Goal: Task Accomplishment & Management: Manage account settings

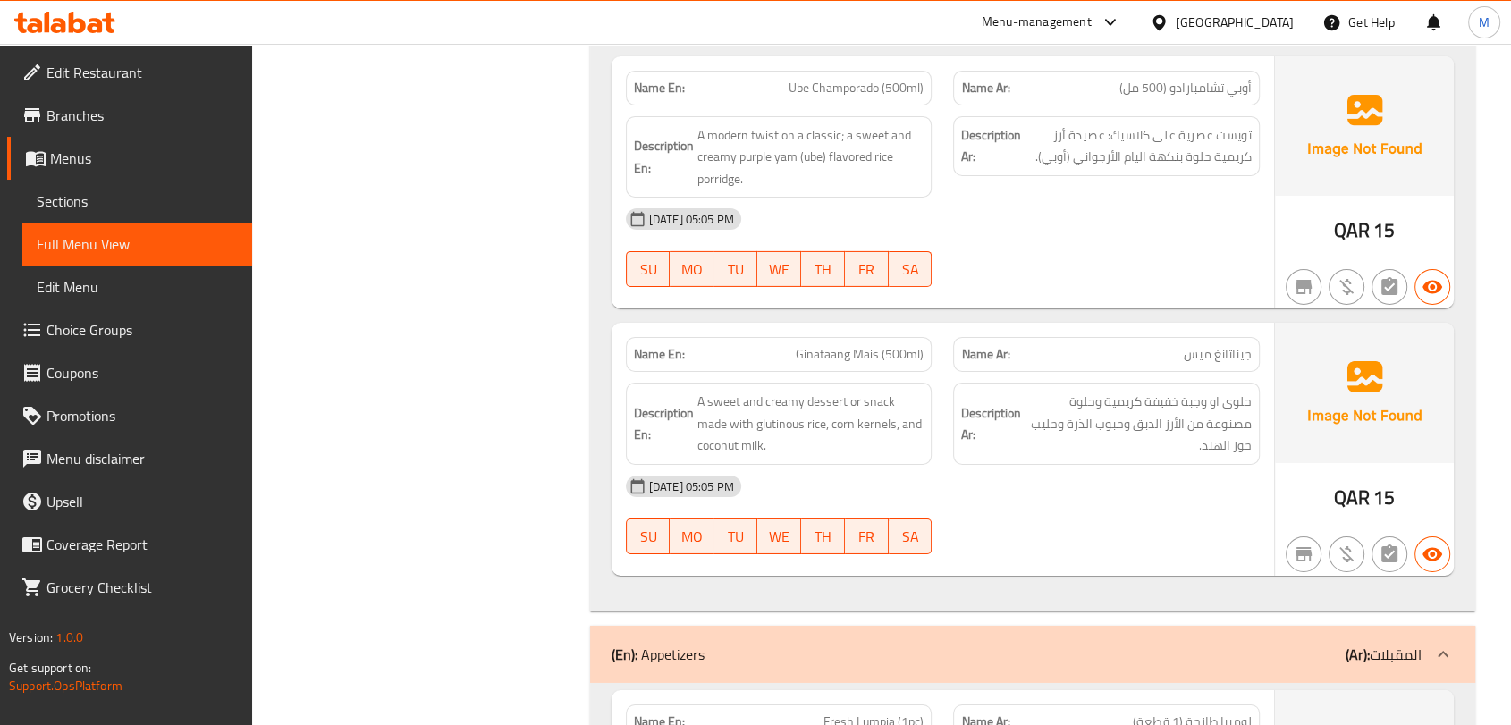
scroll to position [5772, 0]
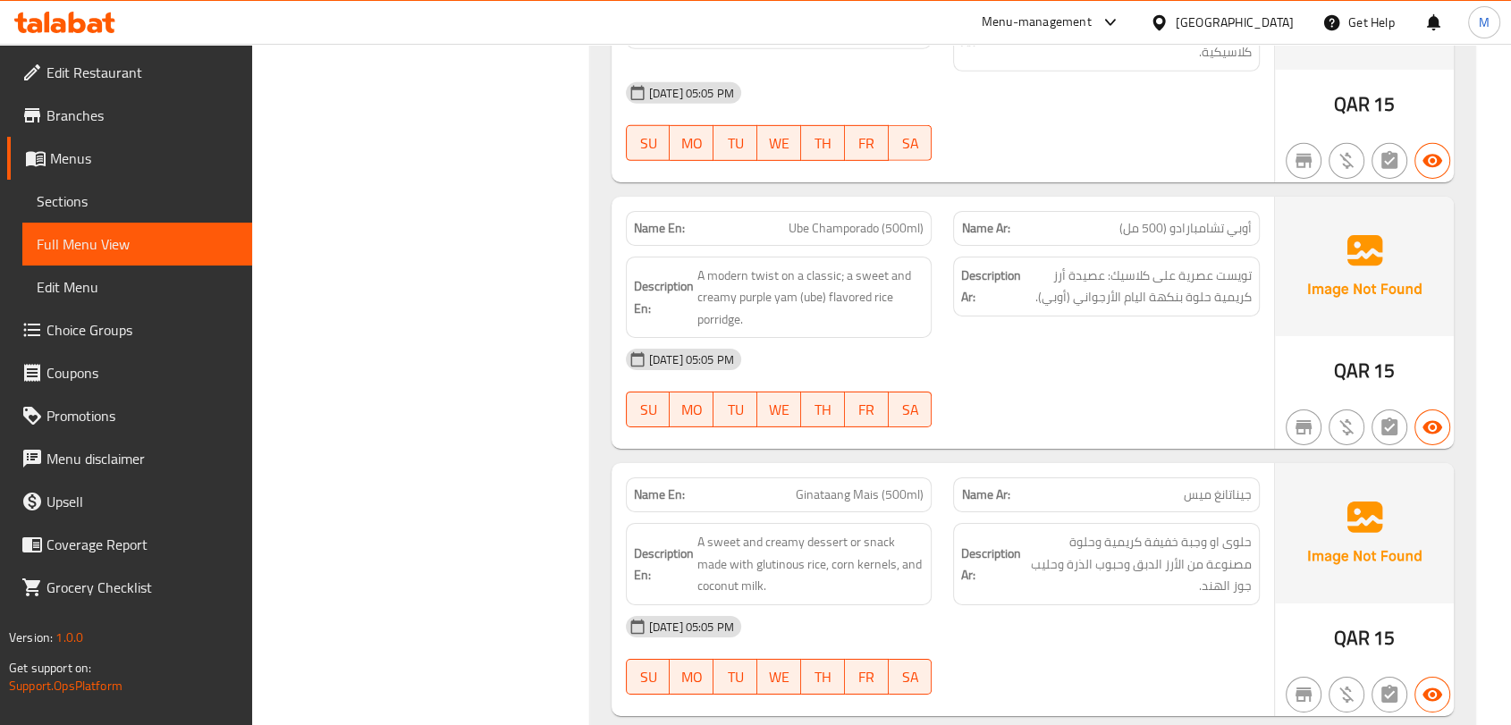
click at [1176, 23] on div at bounding box center [1163, 23] width 26 height 20
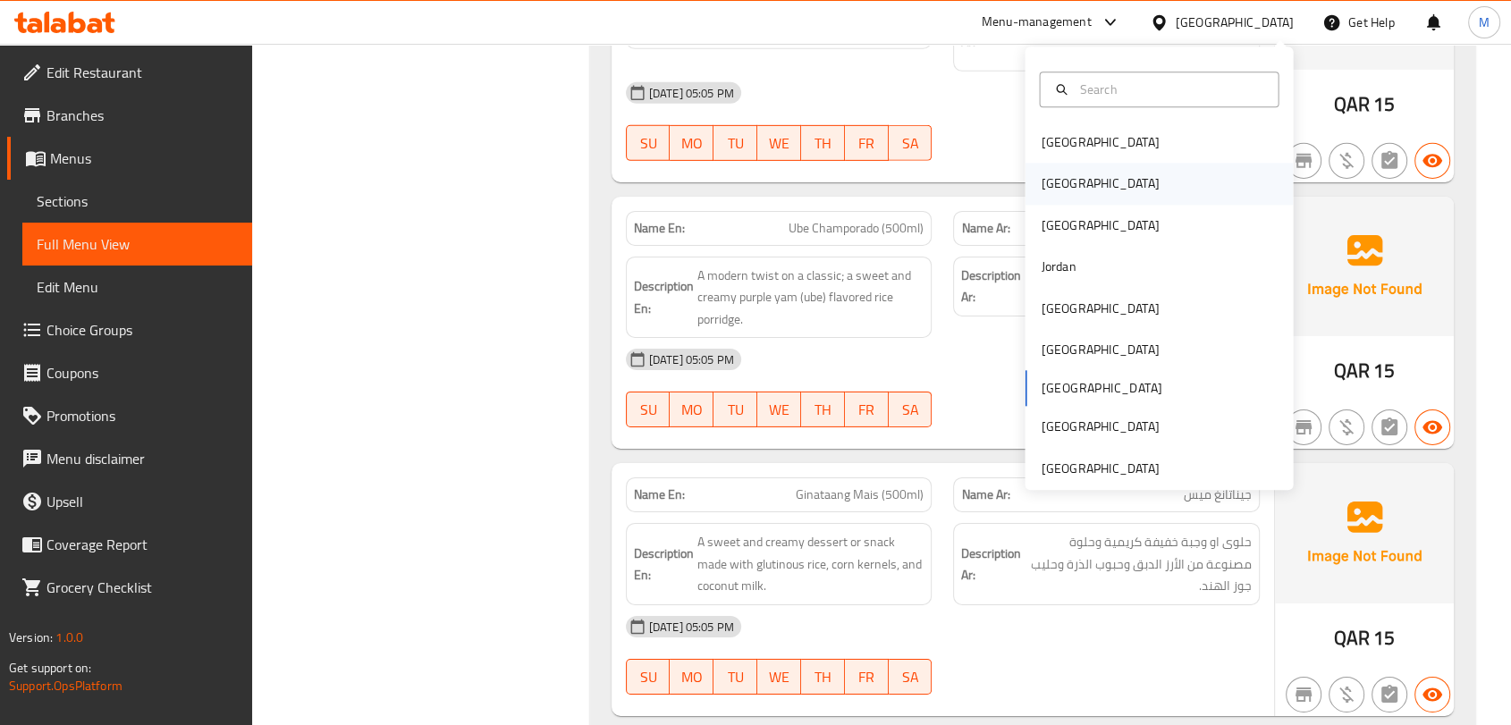
click at [1063, 190] on div "[GEOGRAPHIC_DATA]" at bounding box center [1099, 184] width 147 height 41
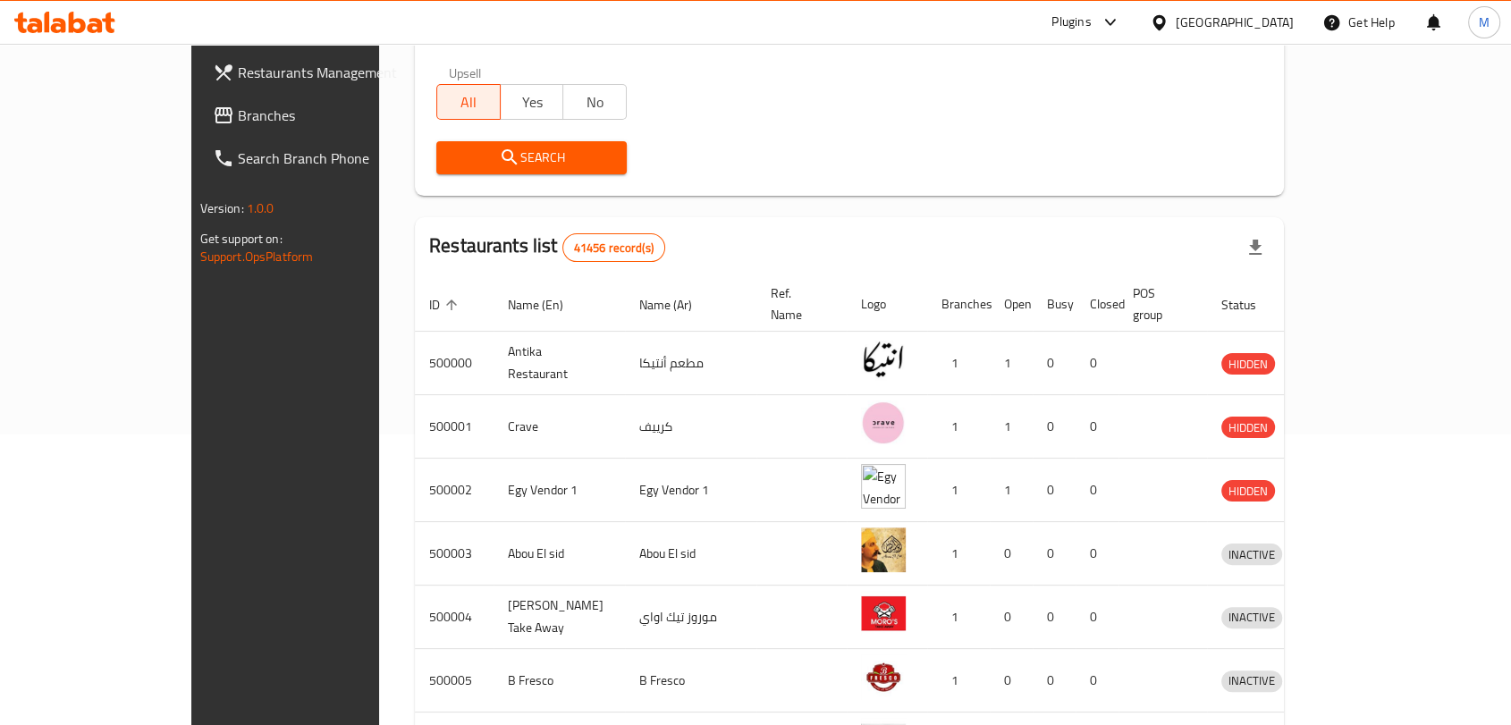
scroll to position [4, 0]
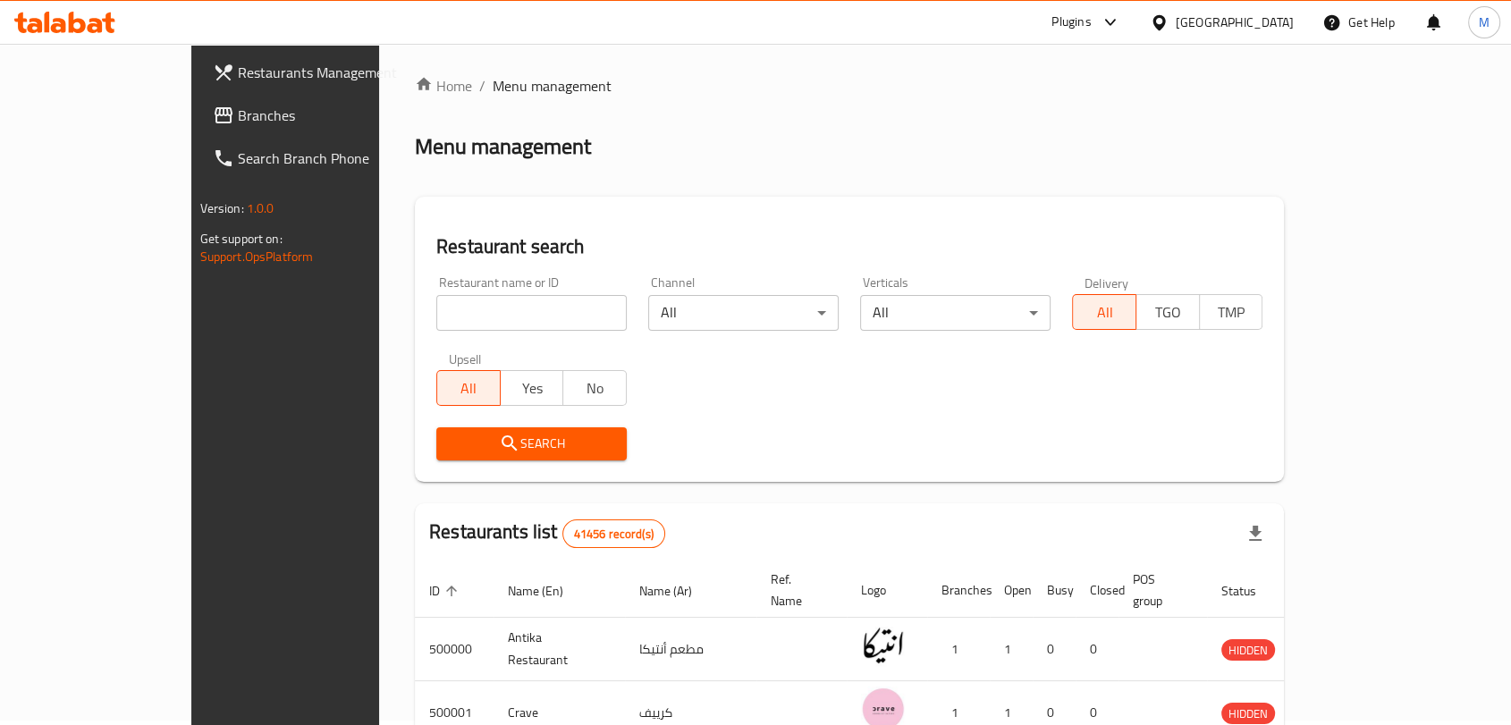
click at [436, 309] on input "search" at bounding box center [531, 313] width 190 height 36
paste input "Zain Coffee"
type input "Zain Coffee"
click button "Search" at bounding box center [531, 443] width 190 height 33
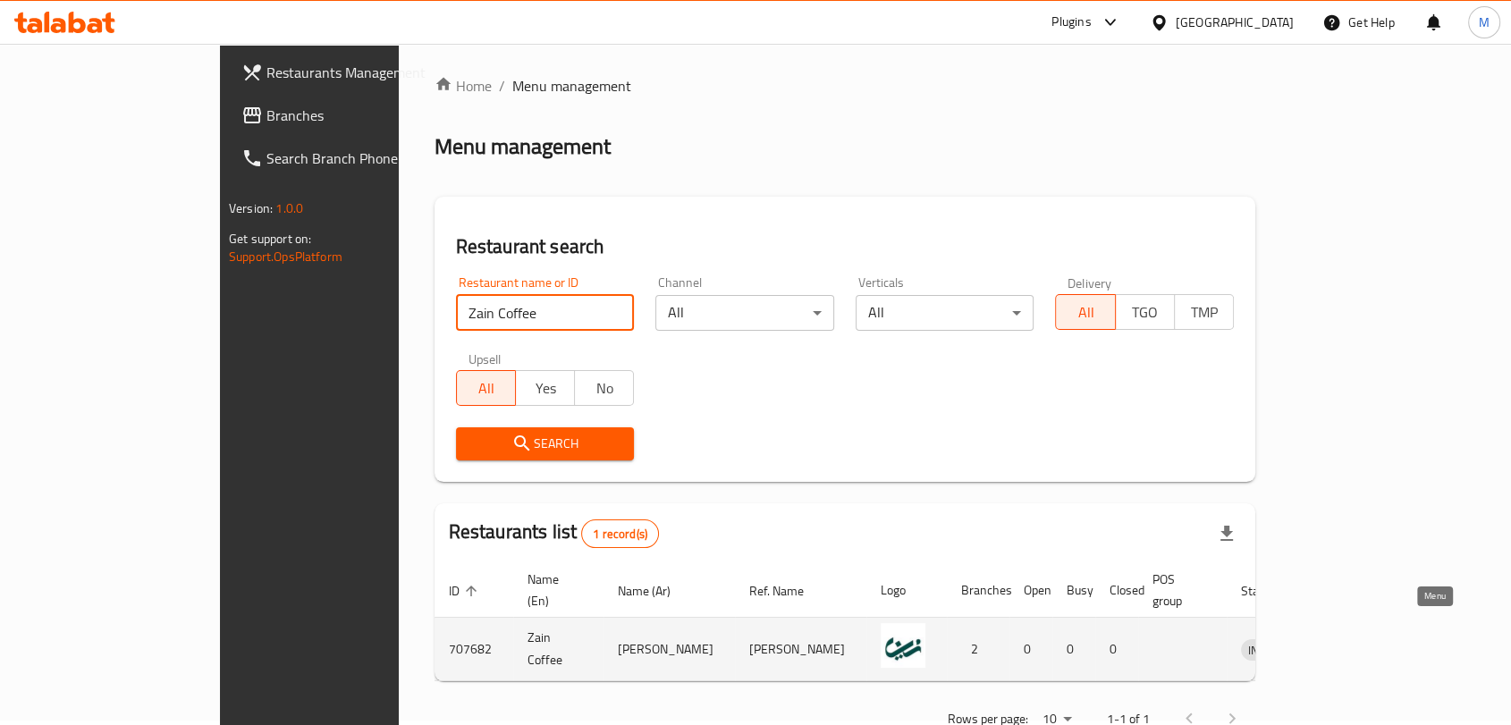
click at [1359, 638] on icon "enhanced table" at bounding box center [1347, 648] width 21 height 21
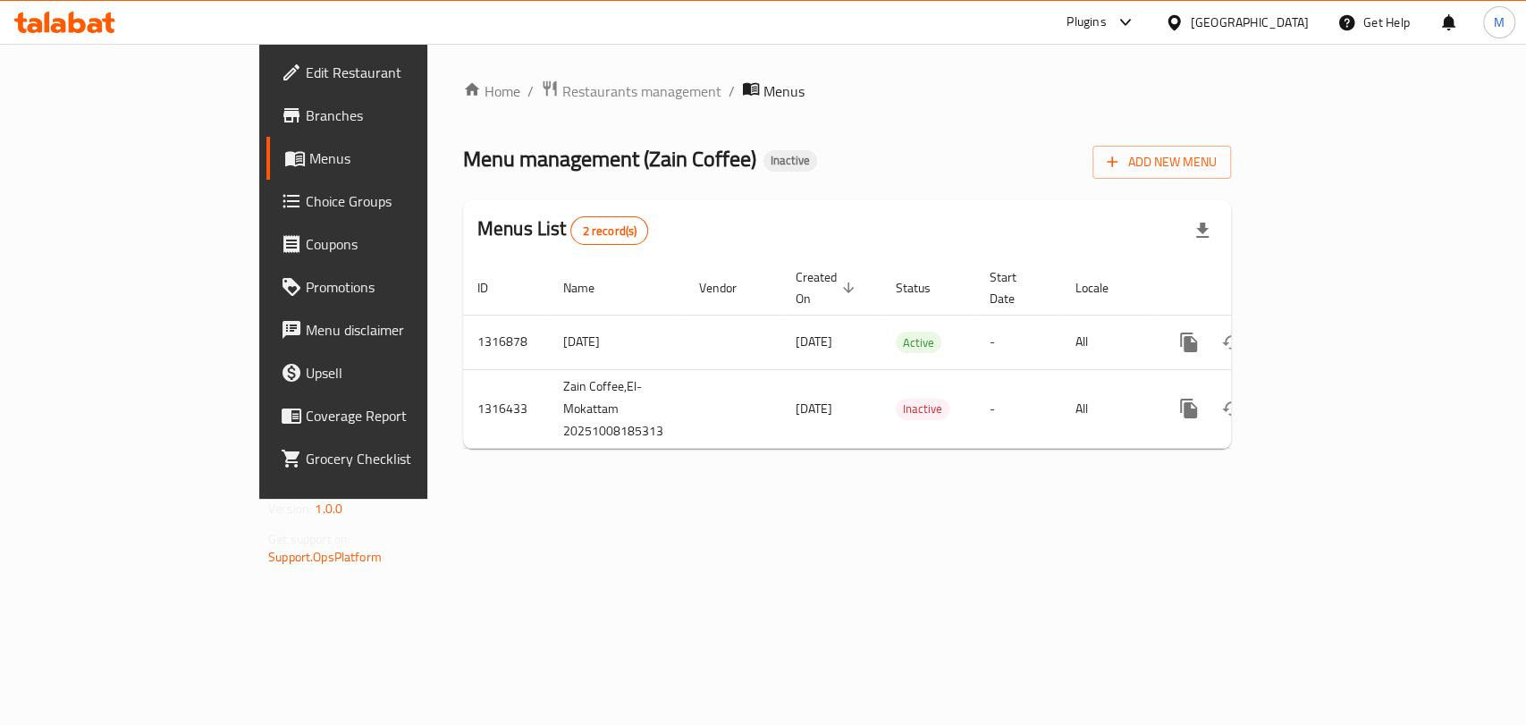
click at [266, 86] on link "Edit Restaurant" at bounding box center [390, 72] width 248 height 43
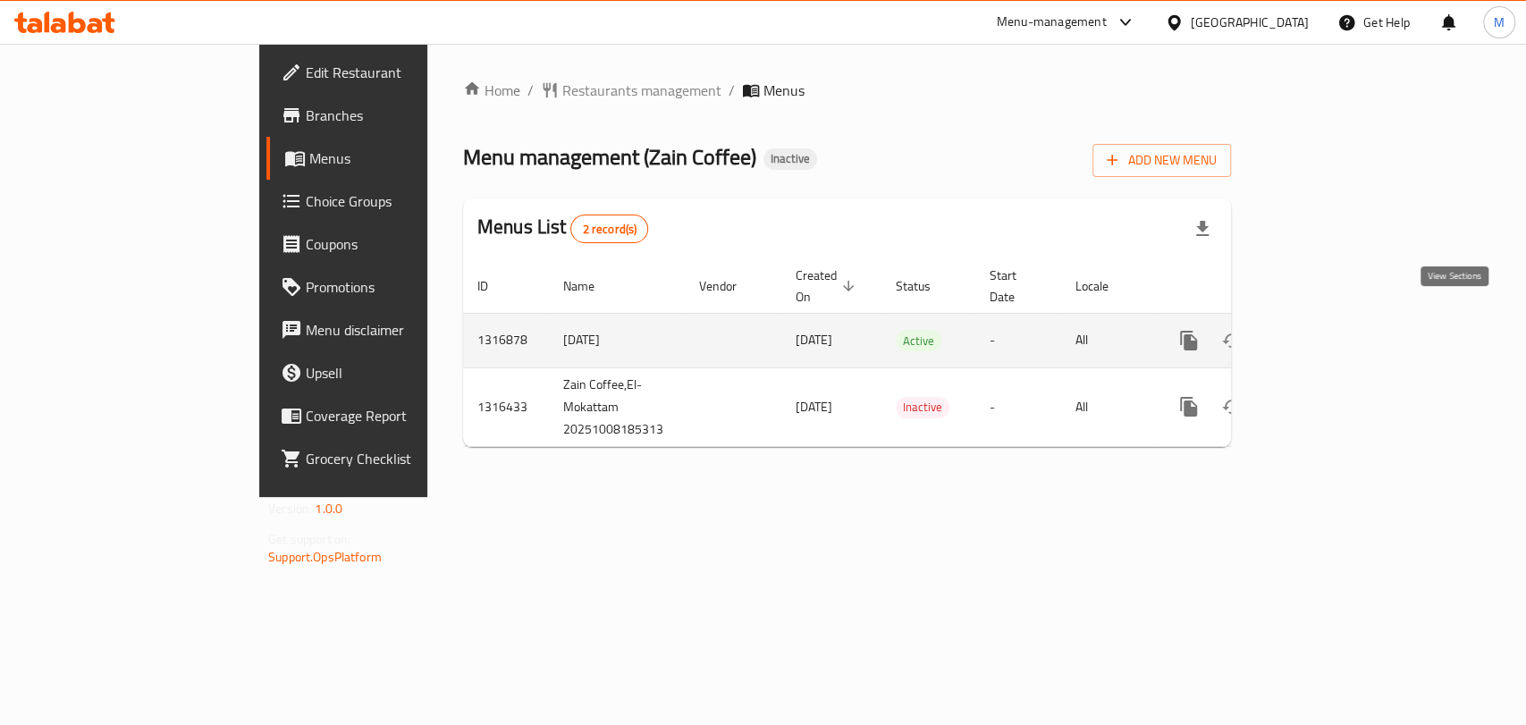
click at [1329, 330] on icon "enhanced table" at bounding box center [1317, 340] width 21 height 21
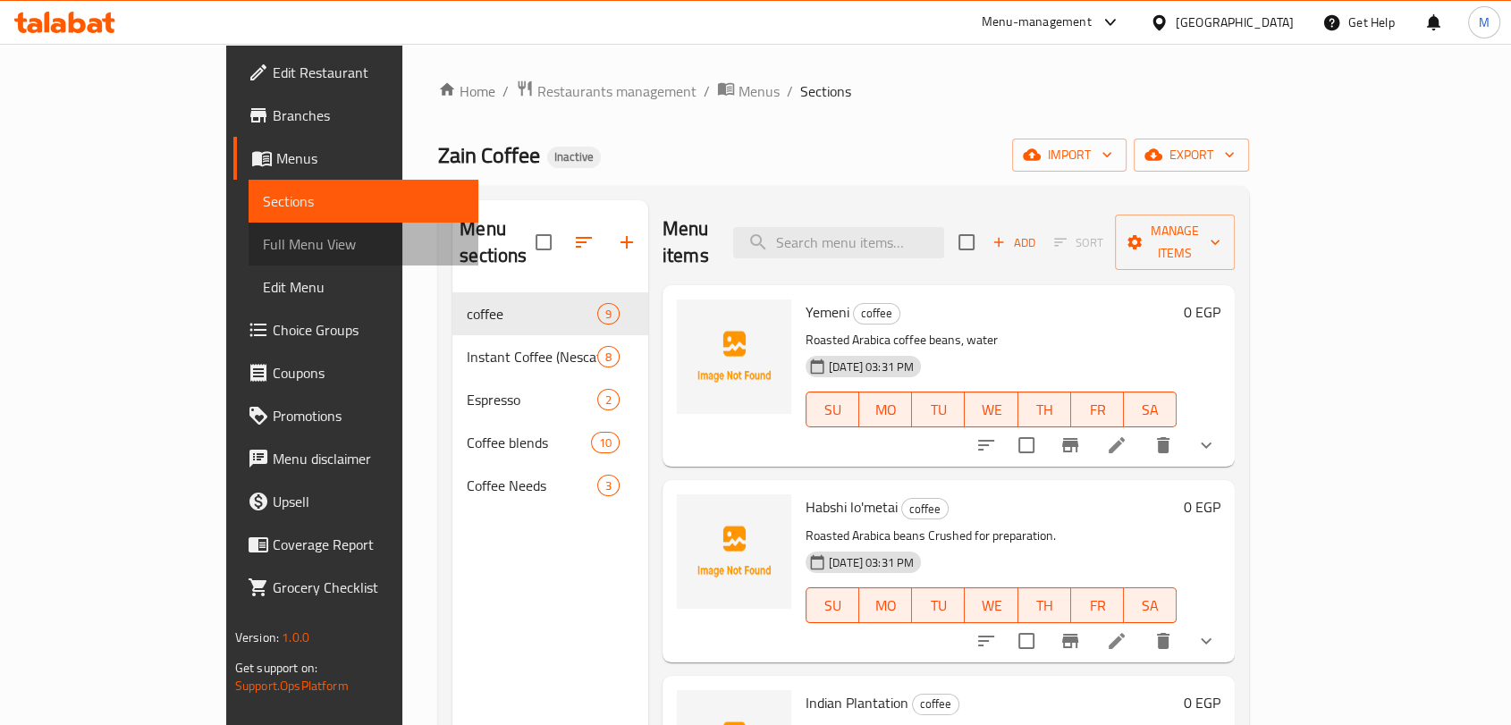
click at [263, 233] on span "Full Menu View" at bounding box center [363, 243] width 201 height 21
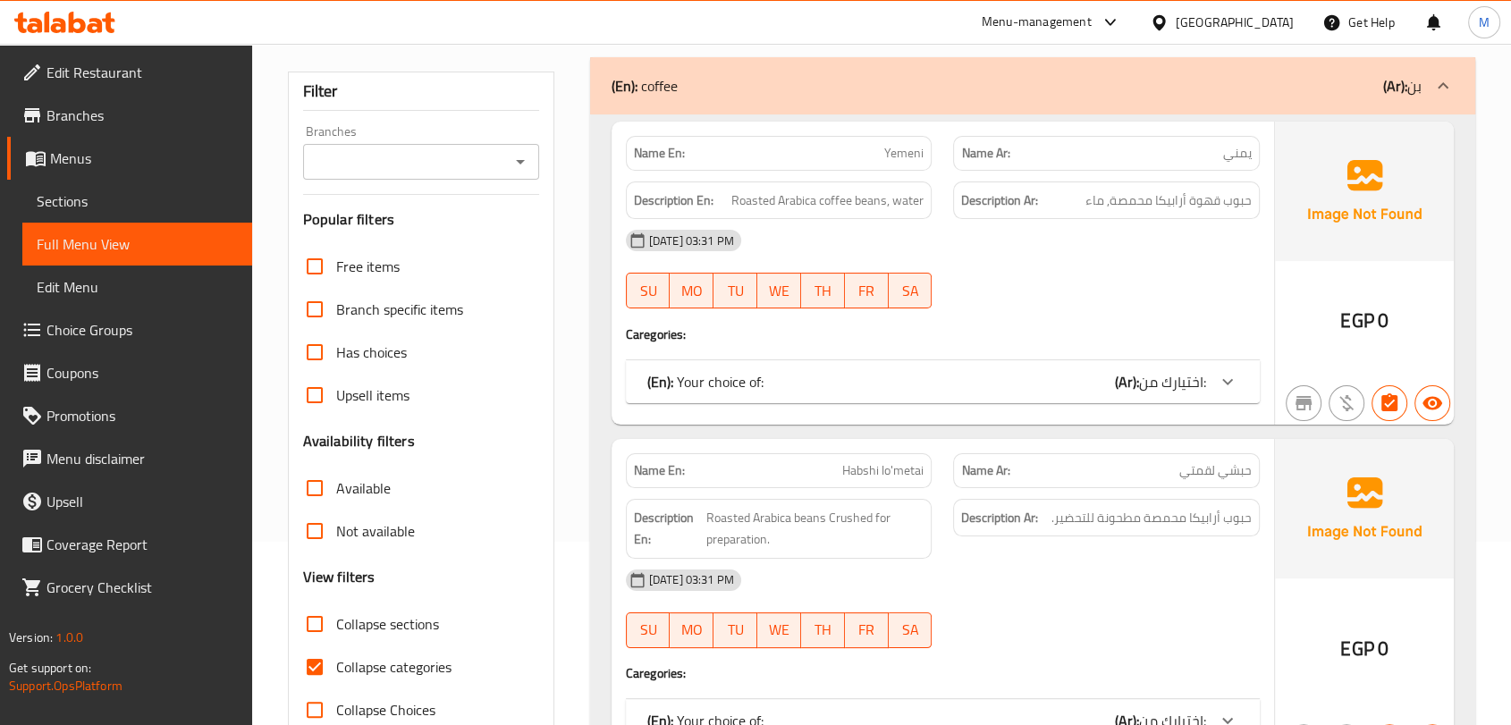
scroll to position [397, 0]
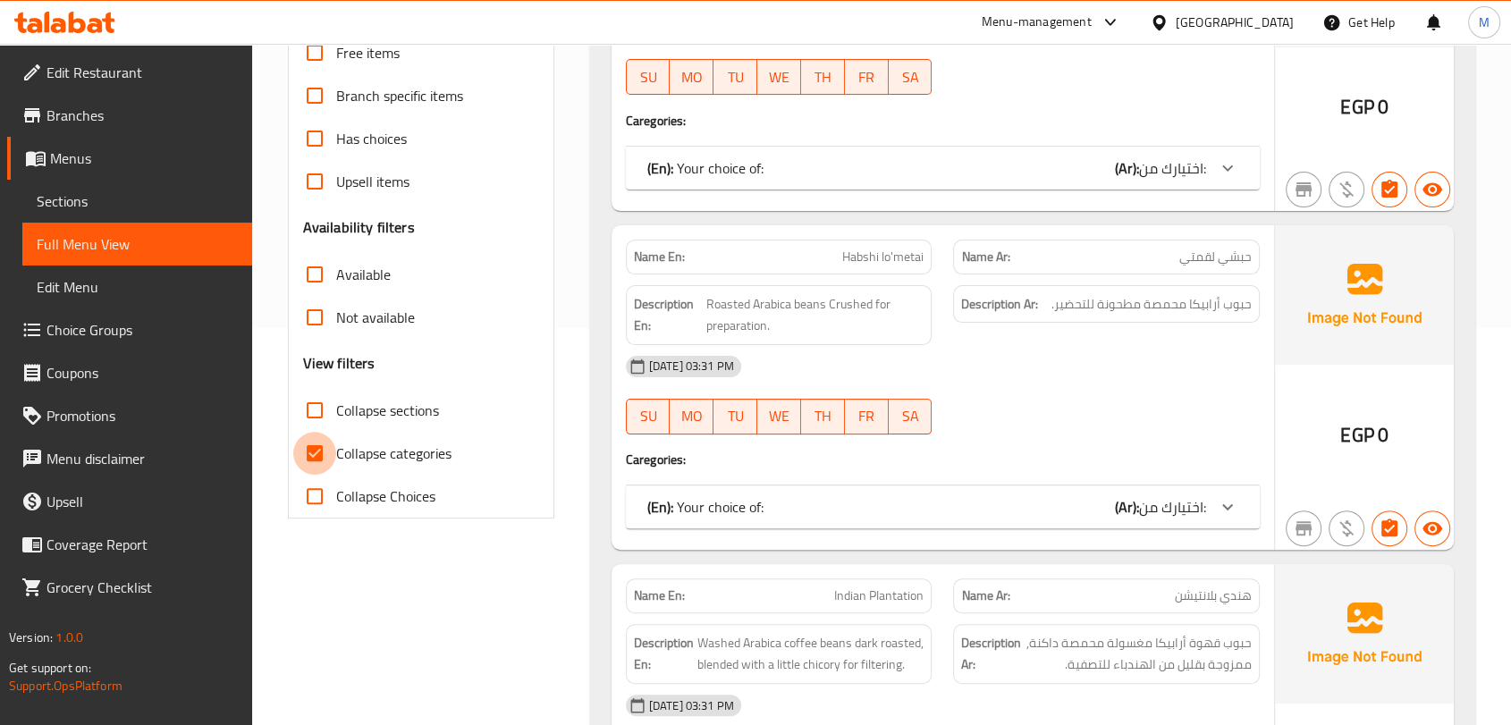
drag, startPoint x: 324, startPoint y: 449, endPoint x: 316, endPoint y: 404, distance: 45.4
click at [324, 450] on input "Collapse categories" at bounding box center [314, 453] width 43 height 43
checkbox input "false"
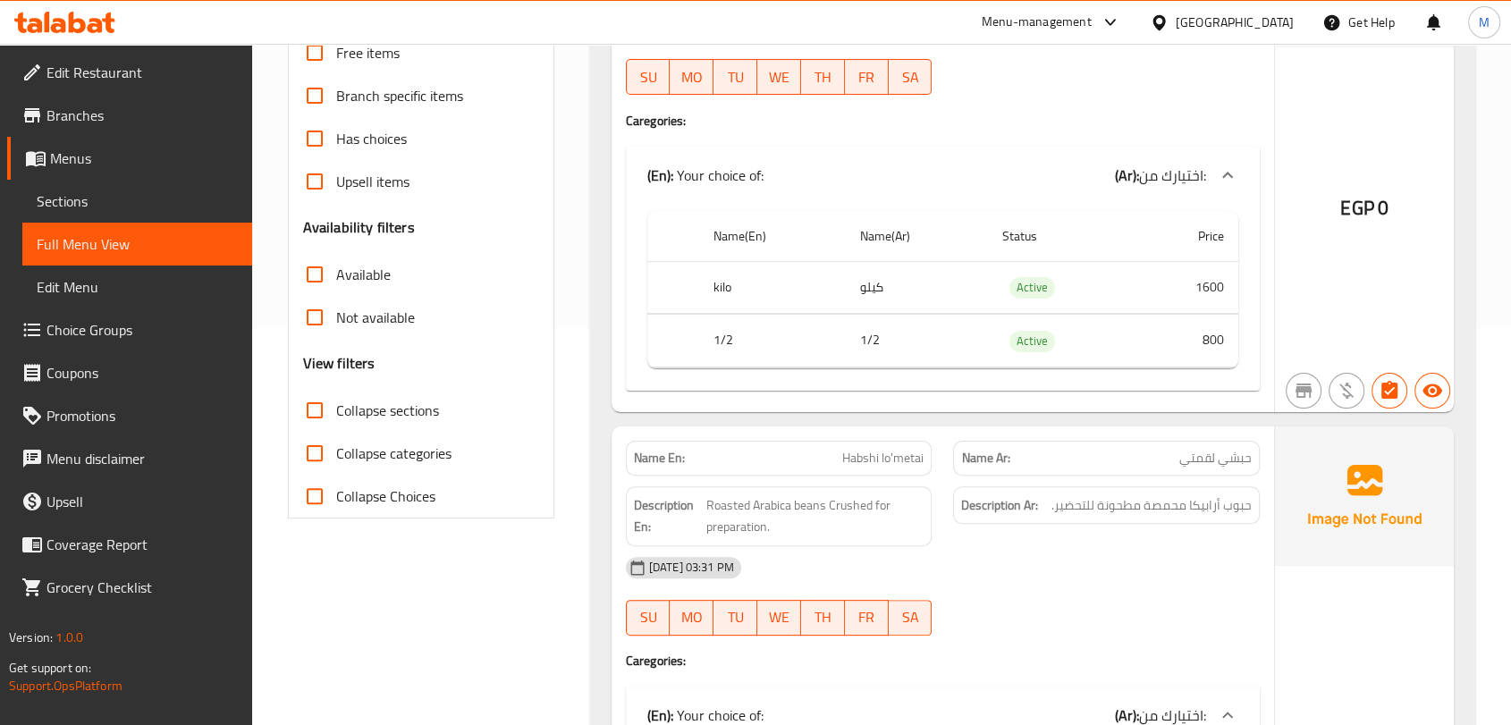
drag, startPoint x: 316, startPoint y: 404, endPoint x: 332, endPoint y: 400, distance: 16.7
click at [316, 405] on input "Collapse sections" at bounding box center [314, 410] width 43 height 43
checkbox input "true"
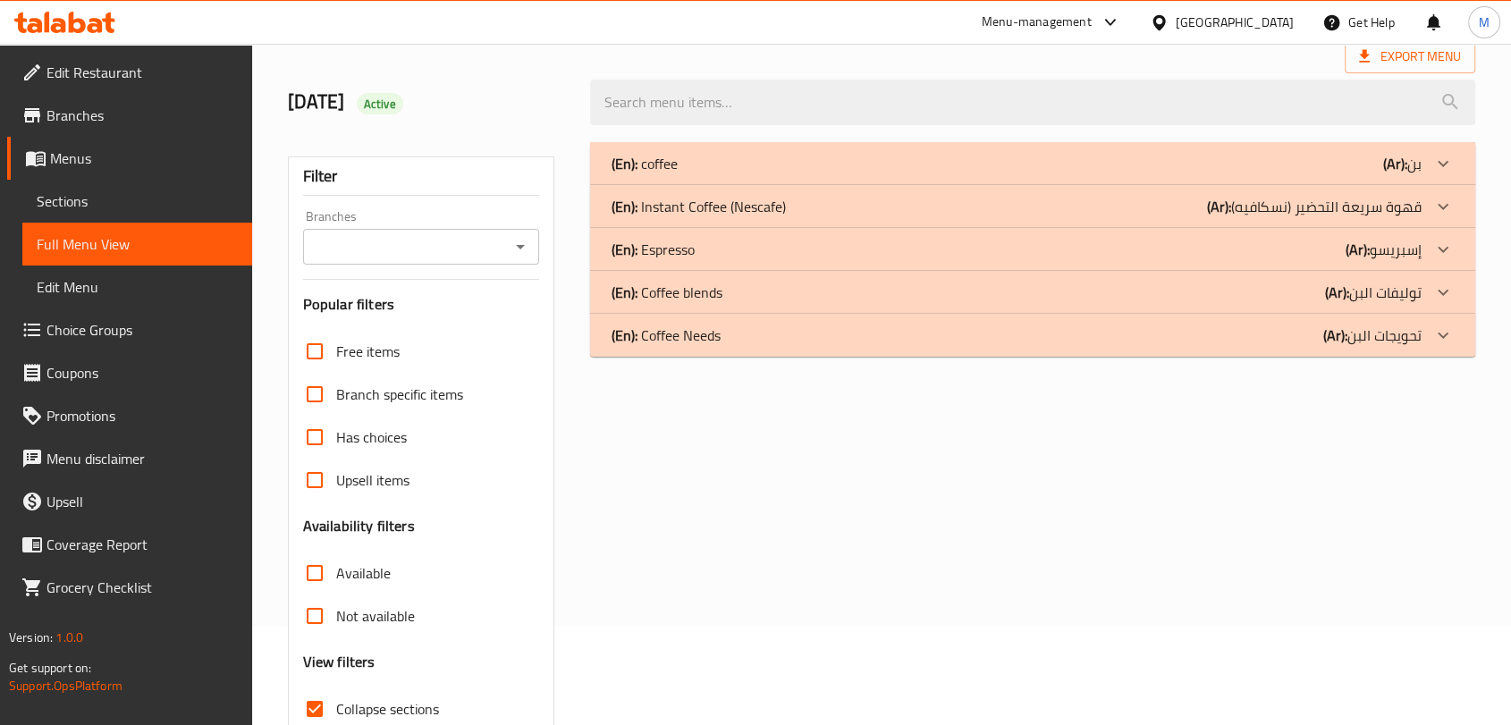
scroll to position [0, 0]
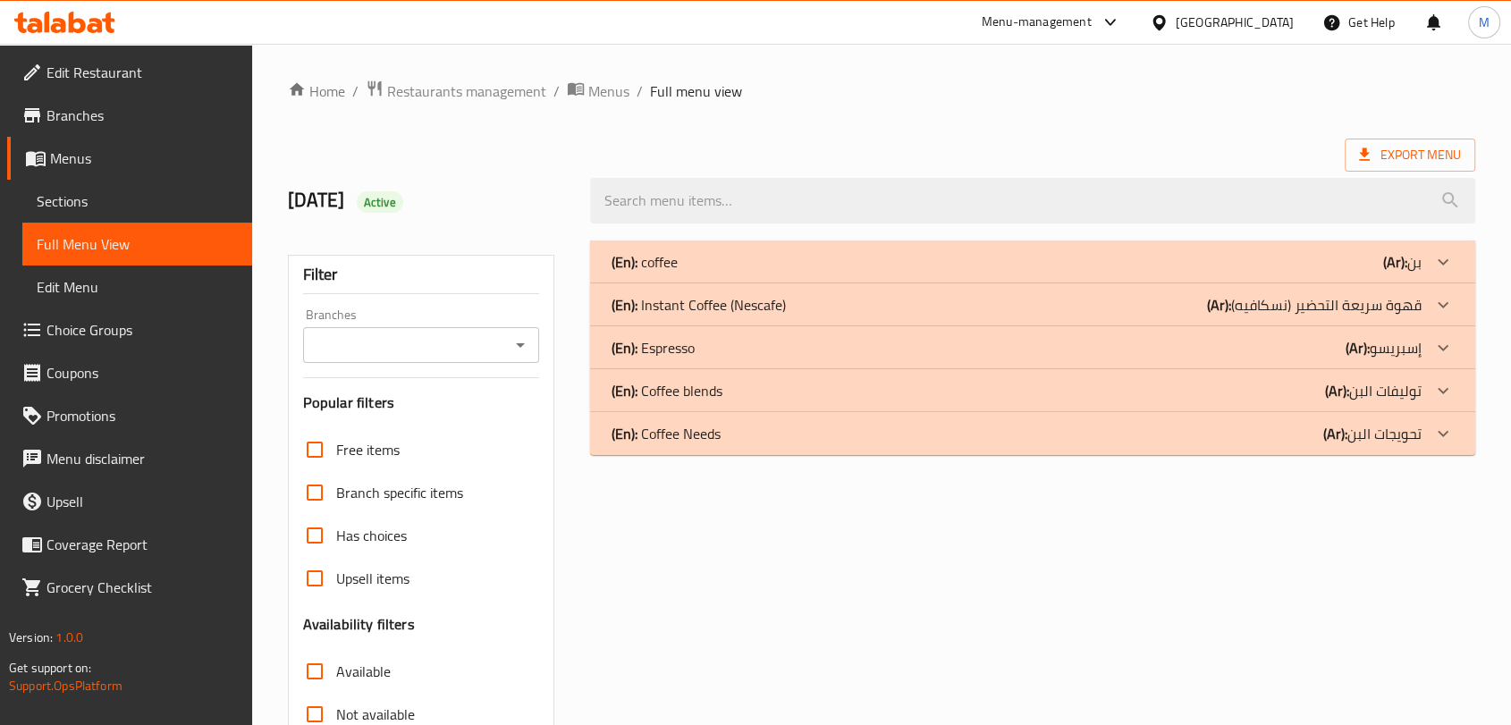
click at [681, 260] on div "(En): coffee (Ar): بن" at bounding box center [1017, 261] width 810 height 21
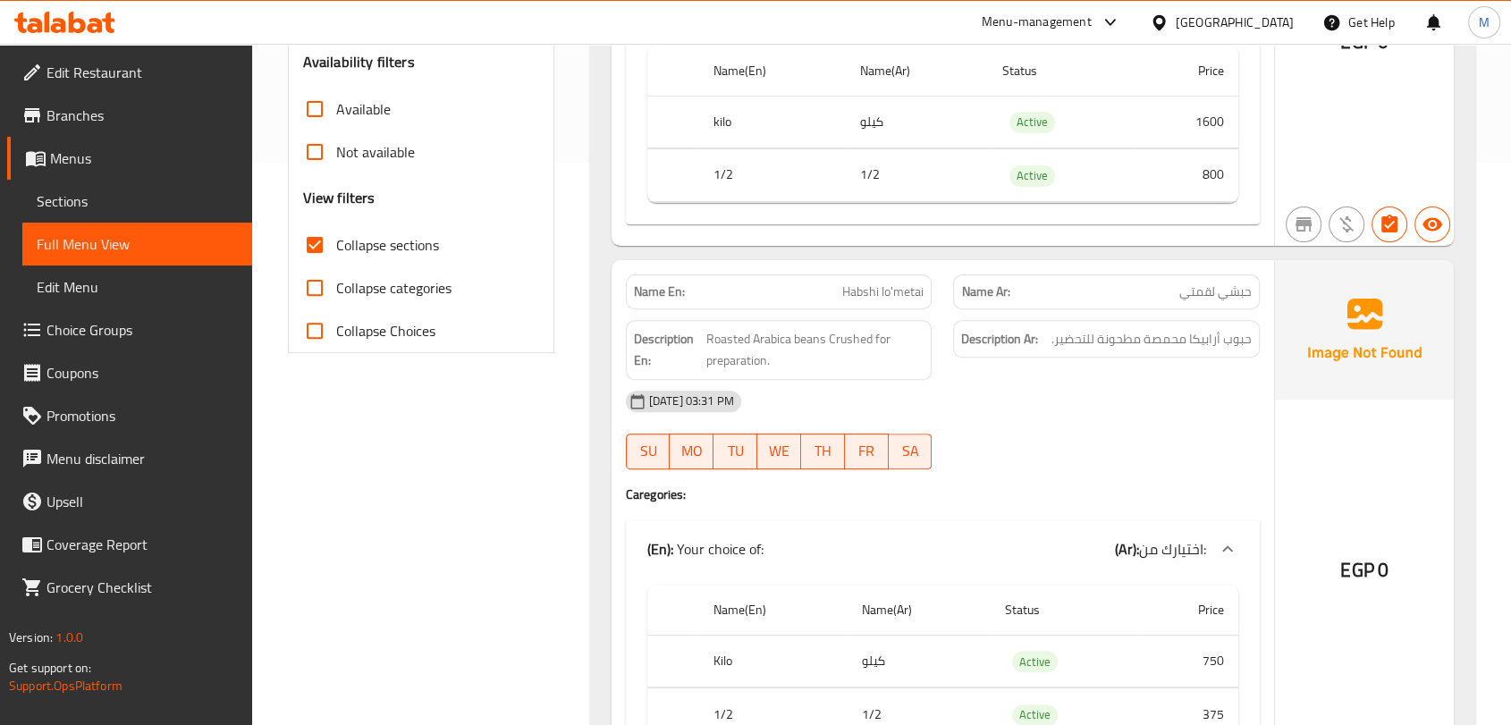
scroll to position [595, 0]
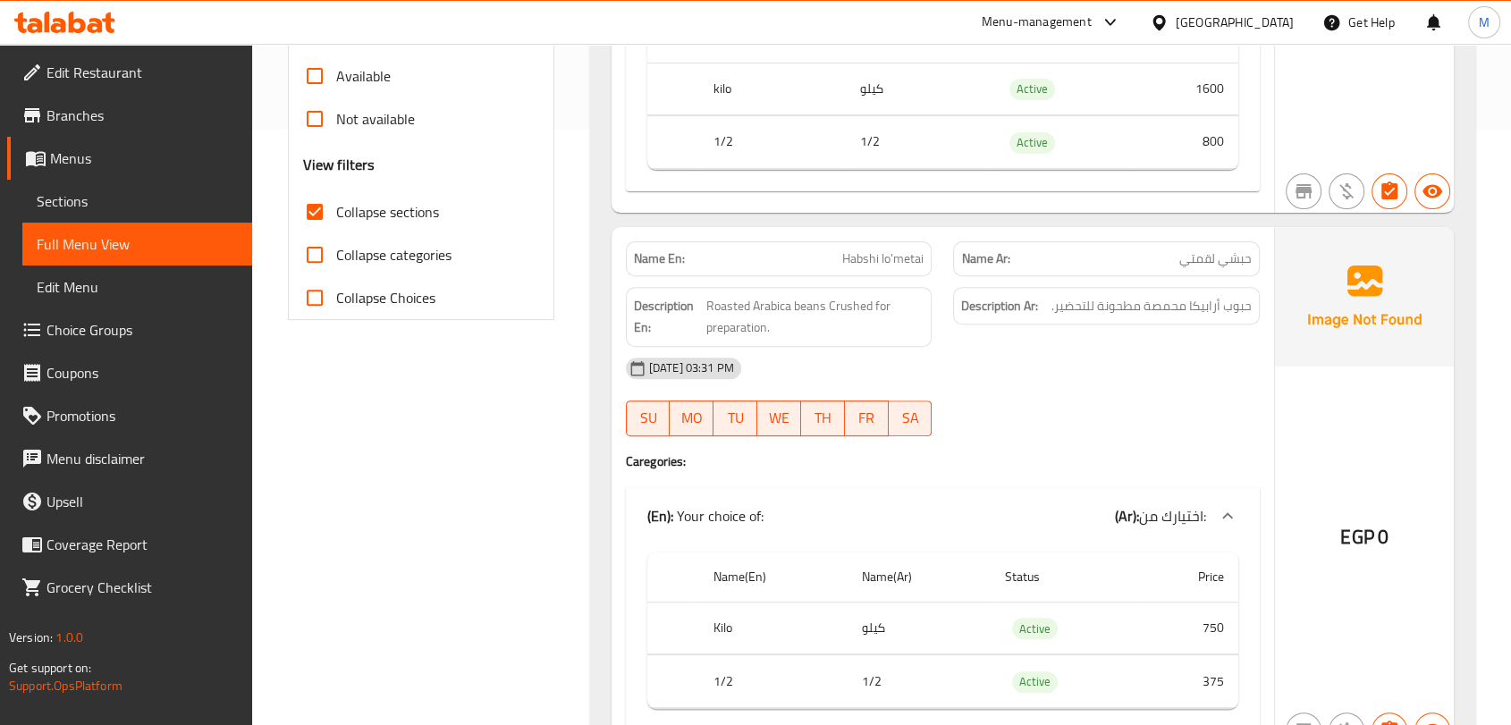
click at [853, 268] on span "Habshi lo'metai" at bounding box center [882, 258] width 81 height 19
copy span "Habshi lo'metai"
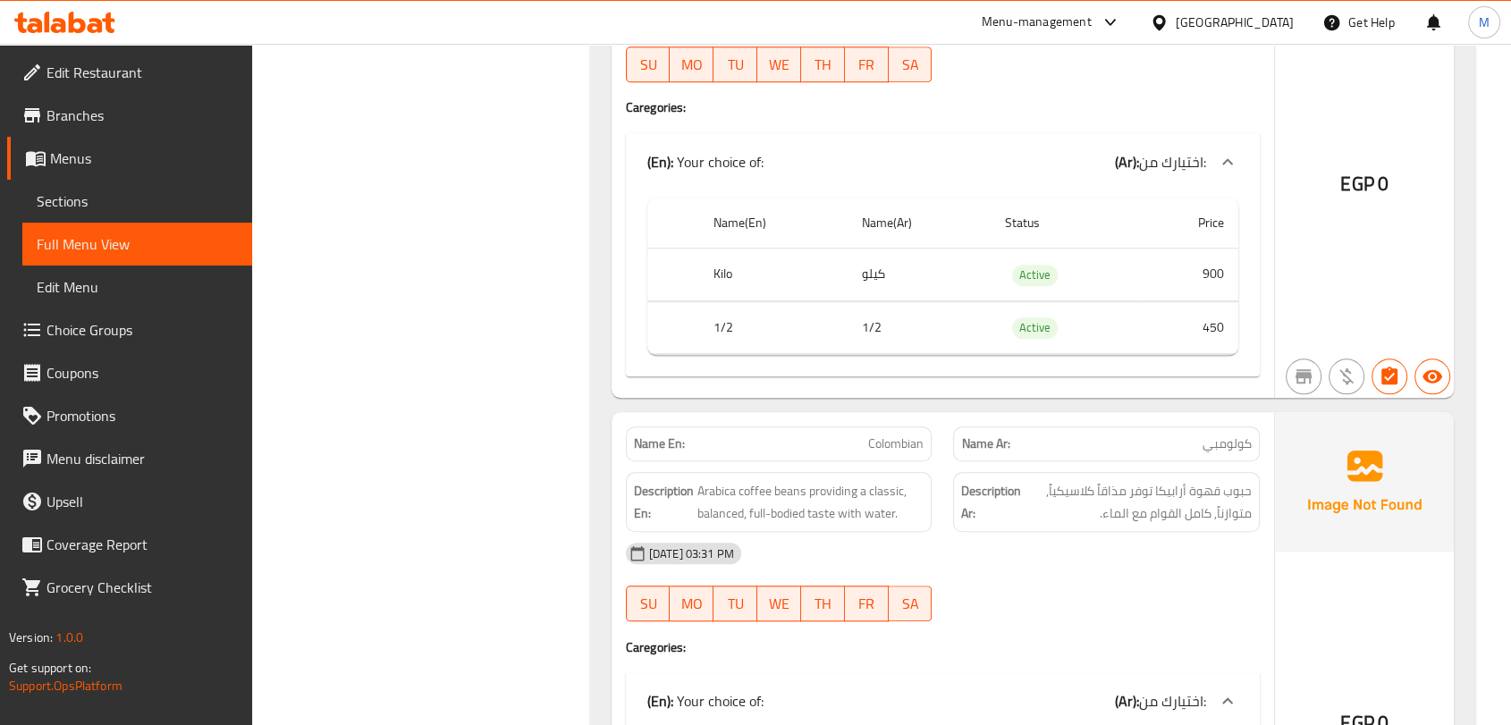
scroll to position [1688, 0]
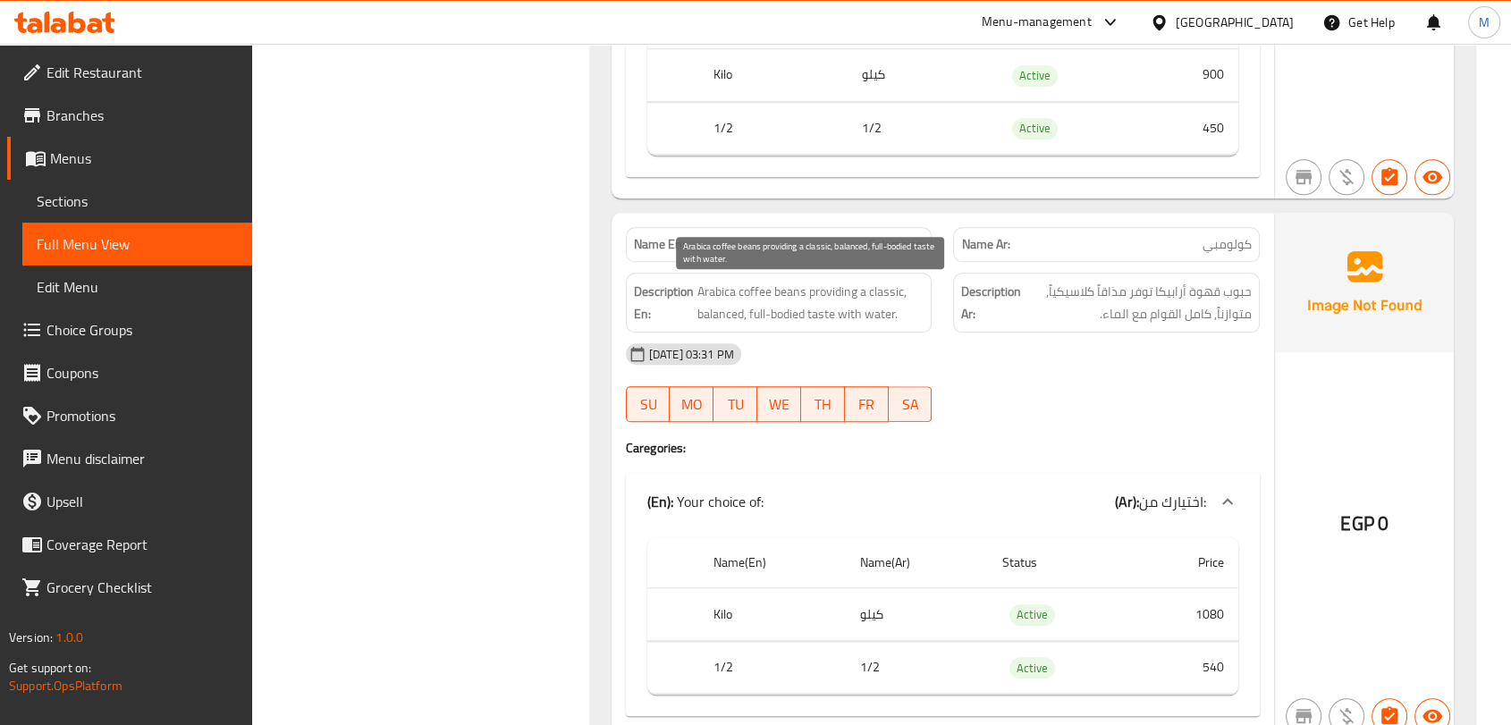
click at [834, 308] on span "Arabica coffee beans providing a classic, balanced, full-bodied taste with wate…" at bounding box center [810, 303] width 227 height 44
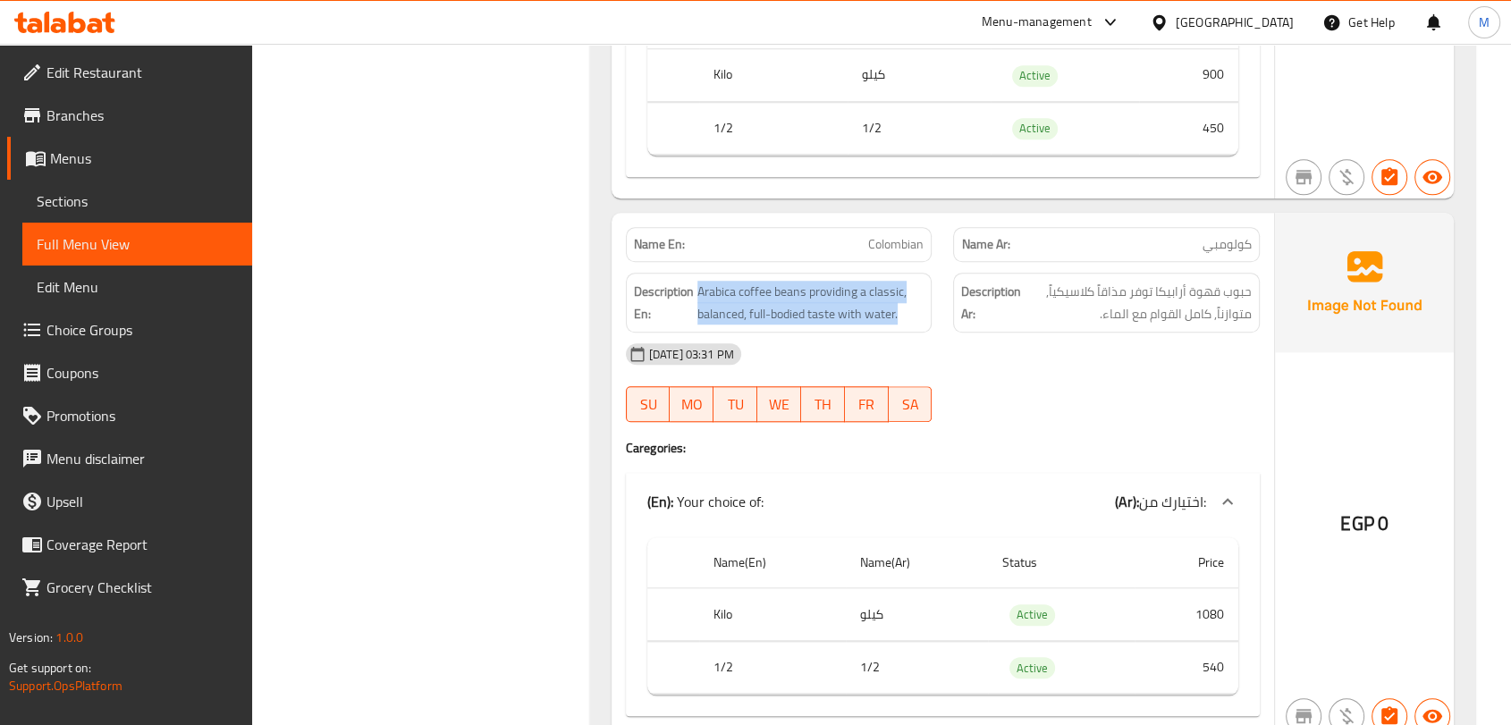
copy span "Arabica coffee beans providing a classic, balanced, full-bodied taste with wate…"
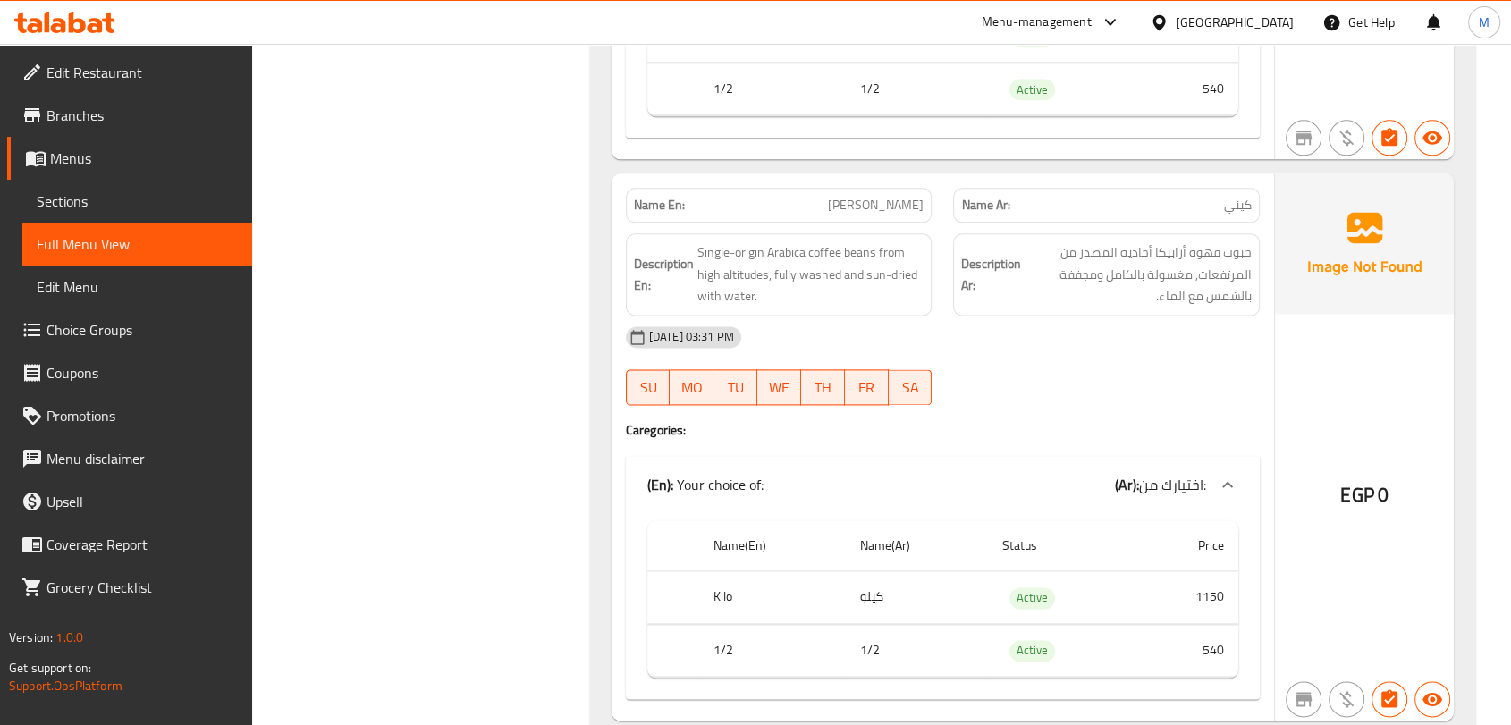
scroll to position [2284, 0]
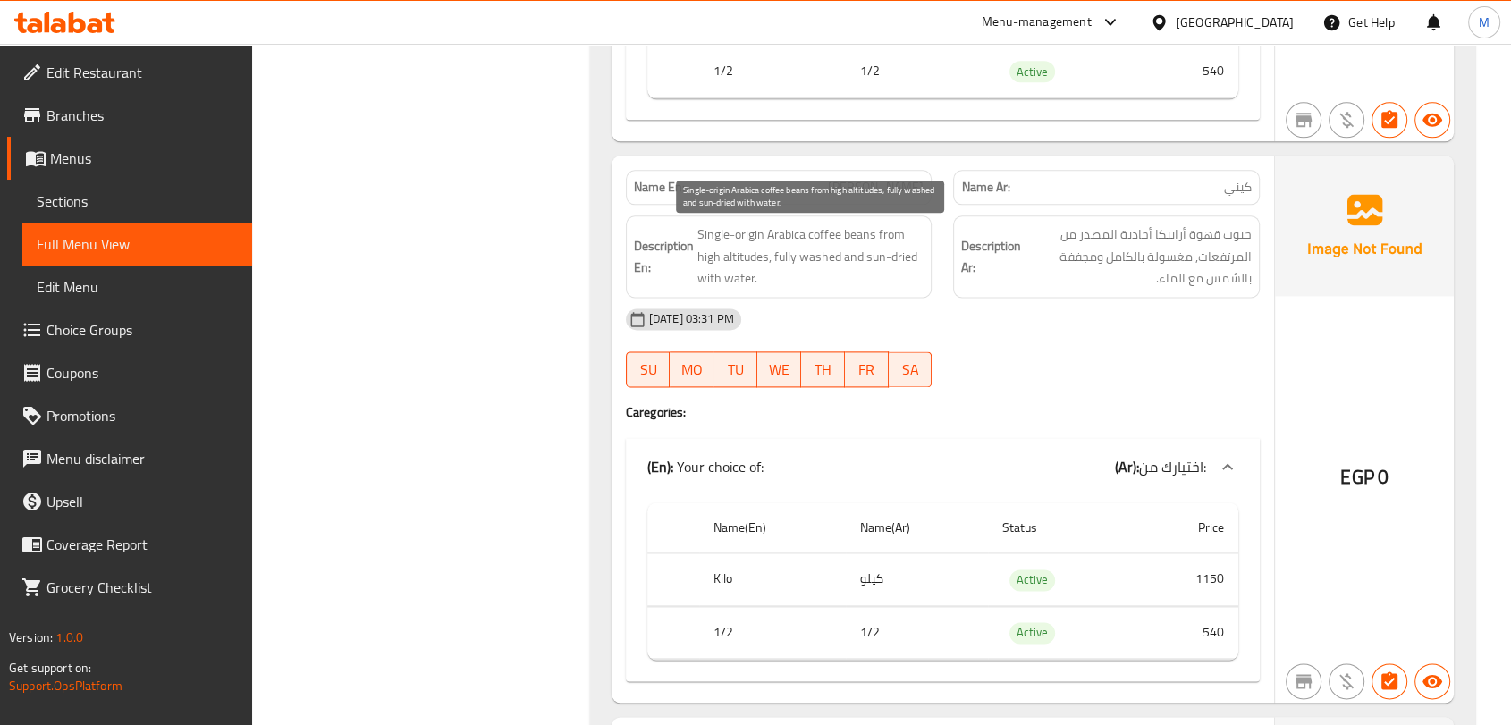
click at [753, 275] on span "Single-origin Arabica coffee beans from high altitudes, fully washed and sun-dr…" at bounding box center [810, 257] width 227 height 66
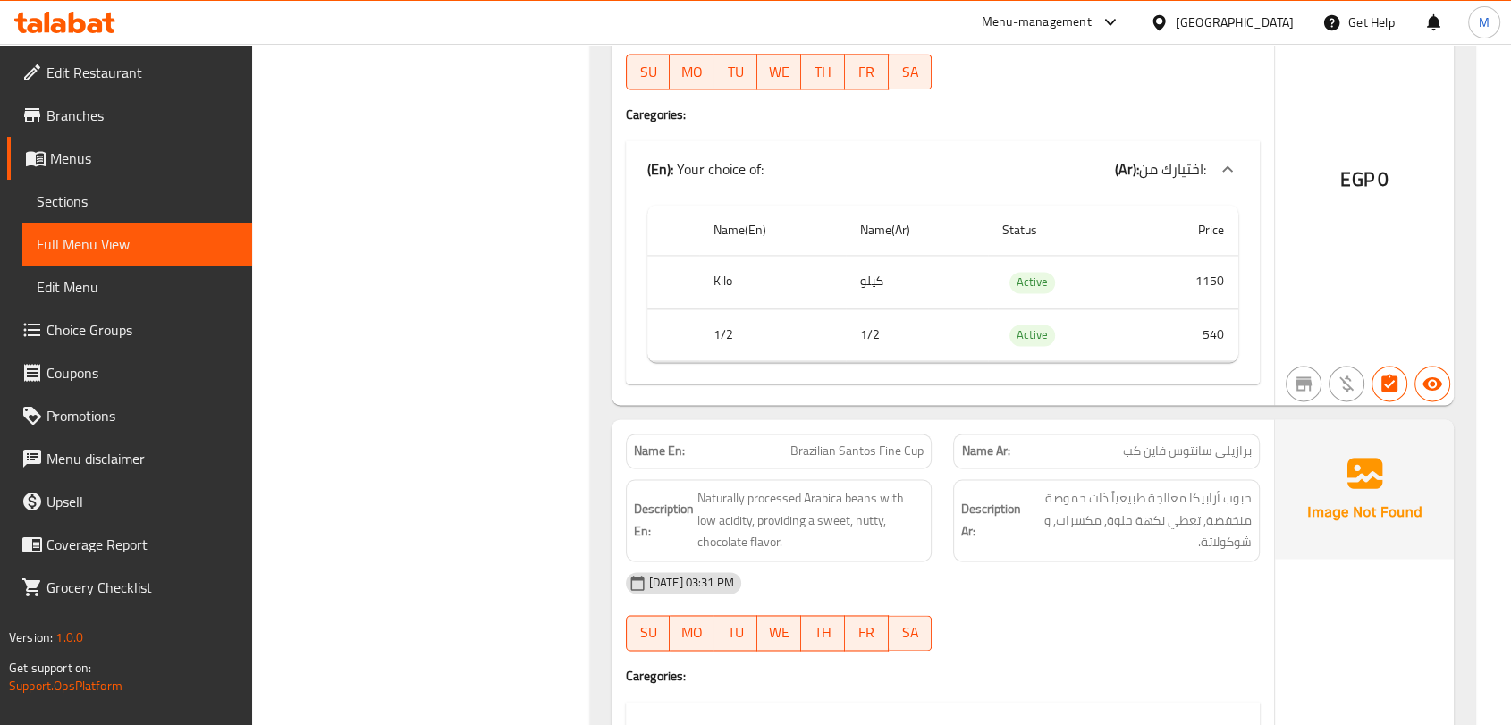
scroll to position [2781, 0]
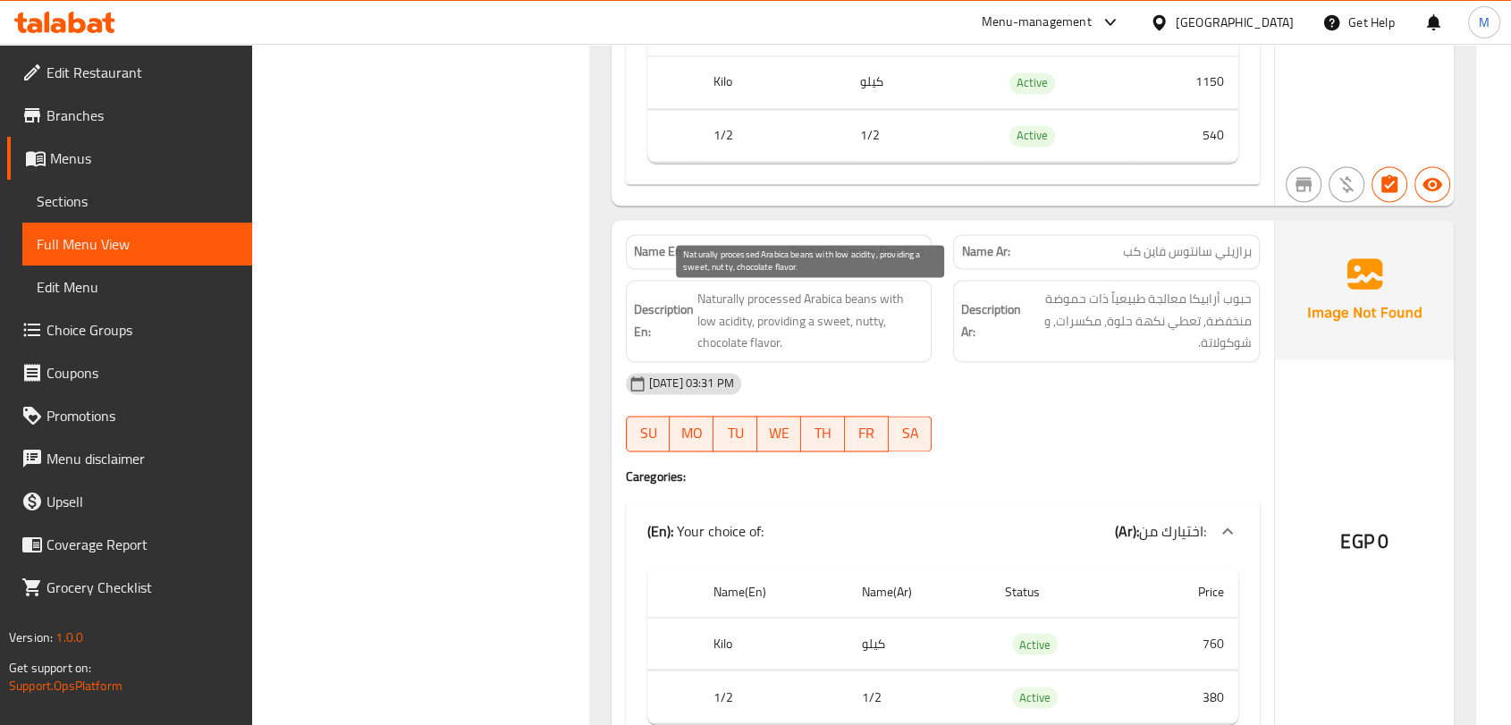
click at [803, 316] on span "Naturally processed Arabica beans with low acidity, providing a sweet, nutty, c…" at bounding box center [810, 321] width 227 height 66
click at [873, 327] on span "Naturally processed Arabica beans with low acidity, providing a sweet, nutty, c…" at bounding box center [810, 321] width 227 height 66
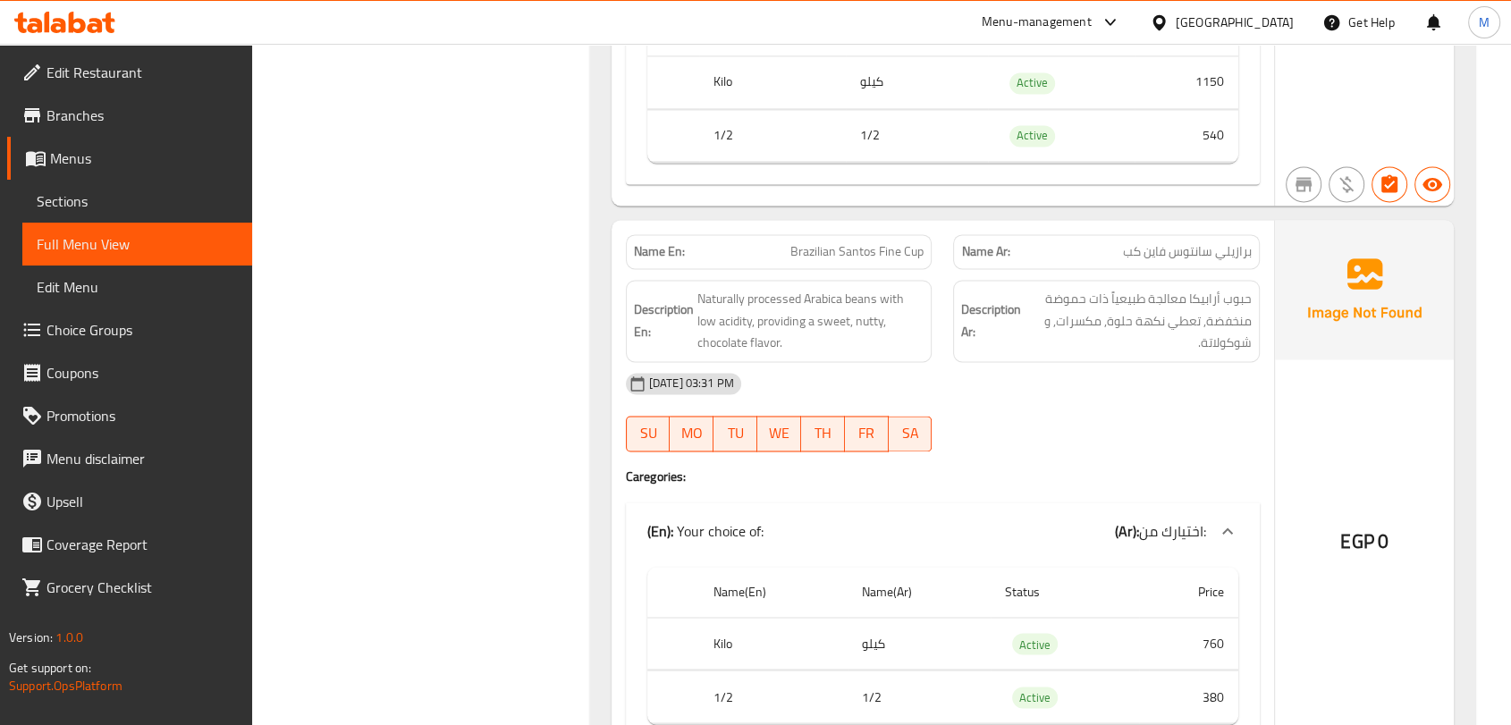
click at [858, 249] on span "Brazilian Santos Fine Cup" at bounding box center [856, 251] width 133 height 19
copy span "Brazilian Santos Fine Cup"
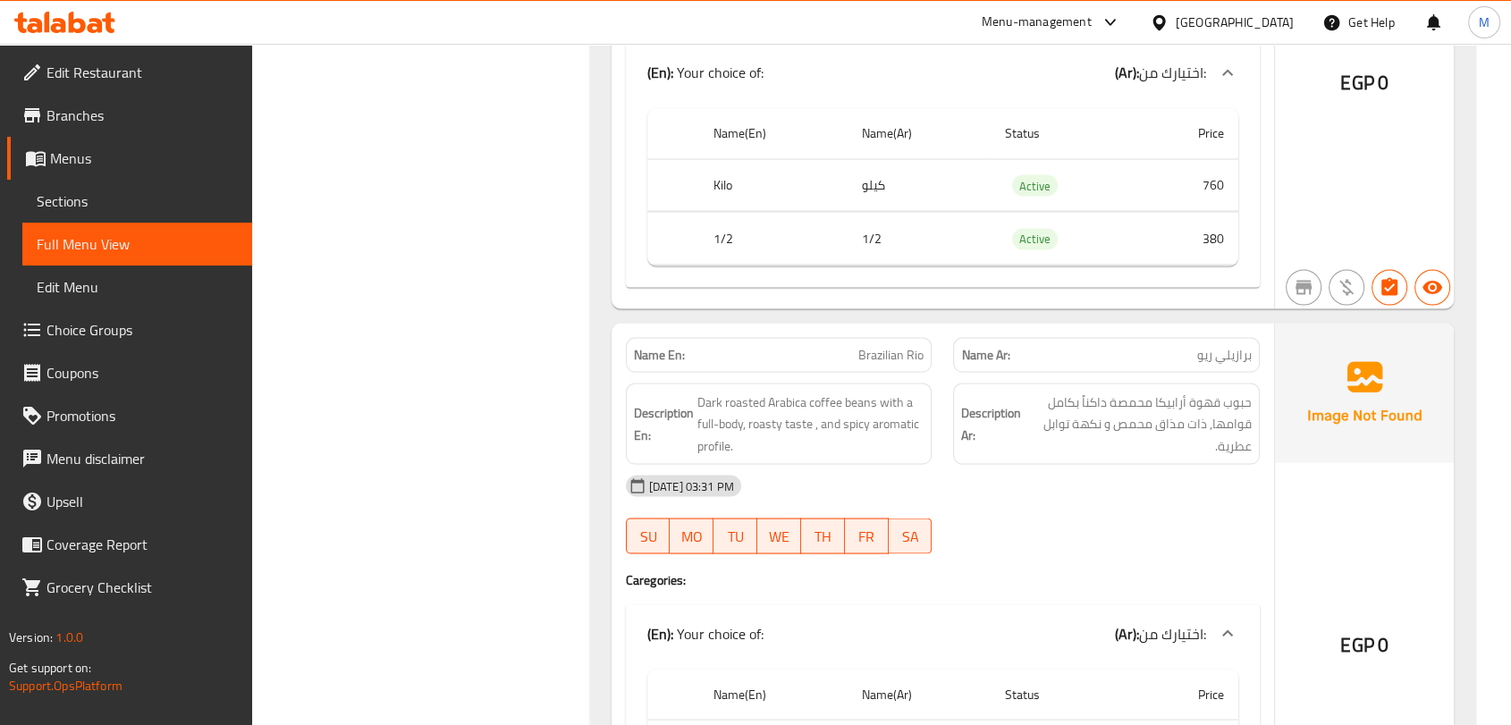
scroll to position [3278, 0]
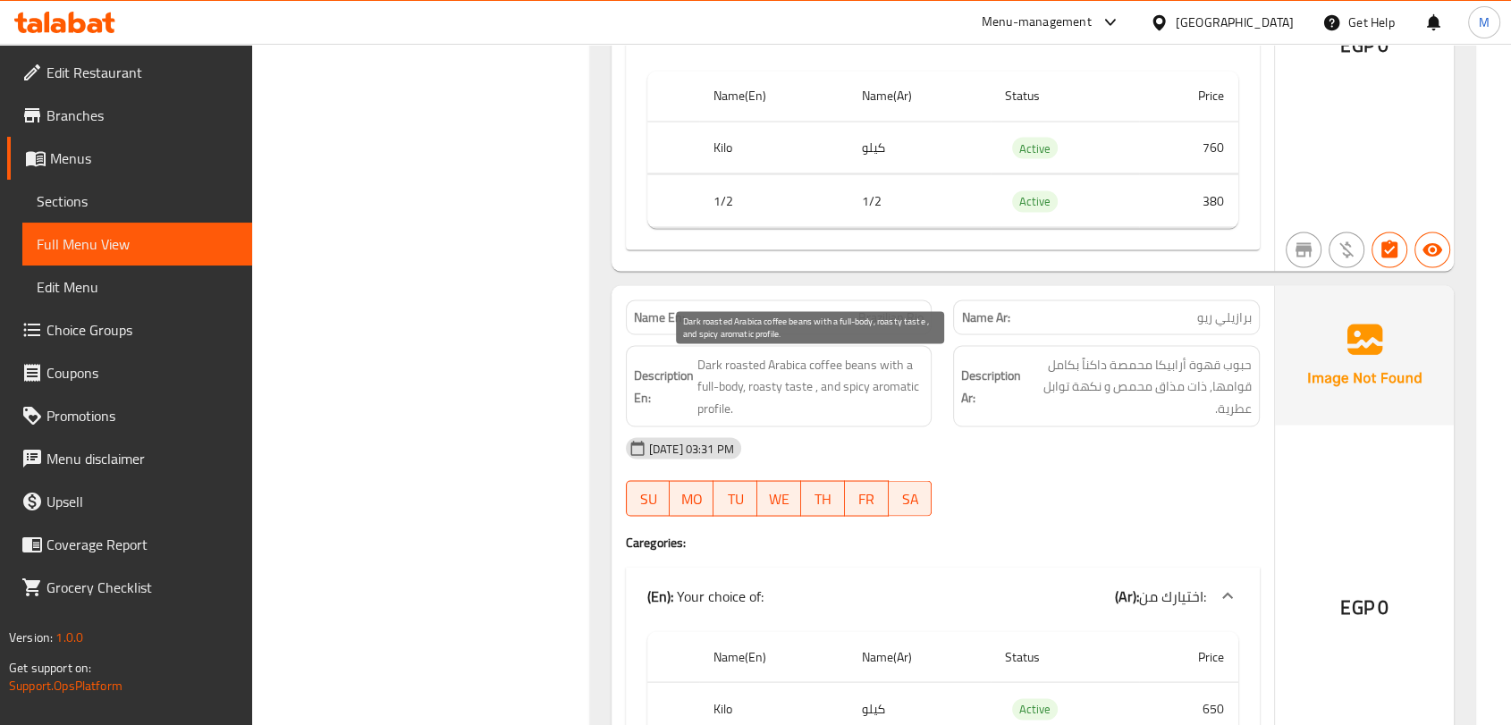
click at [794, 381] on span "Dark roasted Arabica coffee beans with a full-body, roasty taste , and spicy ar…" at bounding box center [810, 386] width 227 height 66
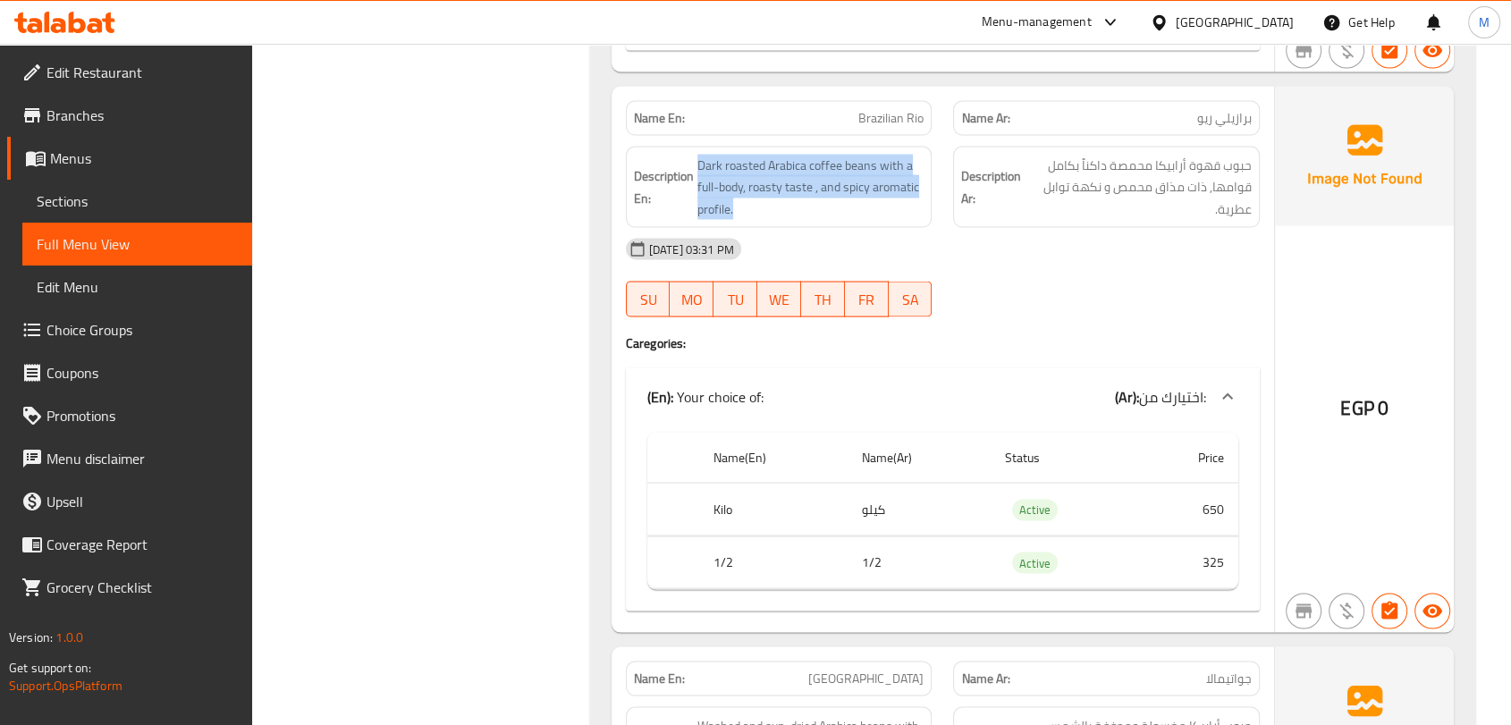
scroll to position [3377, 0]
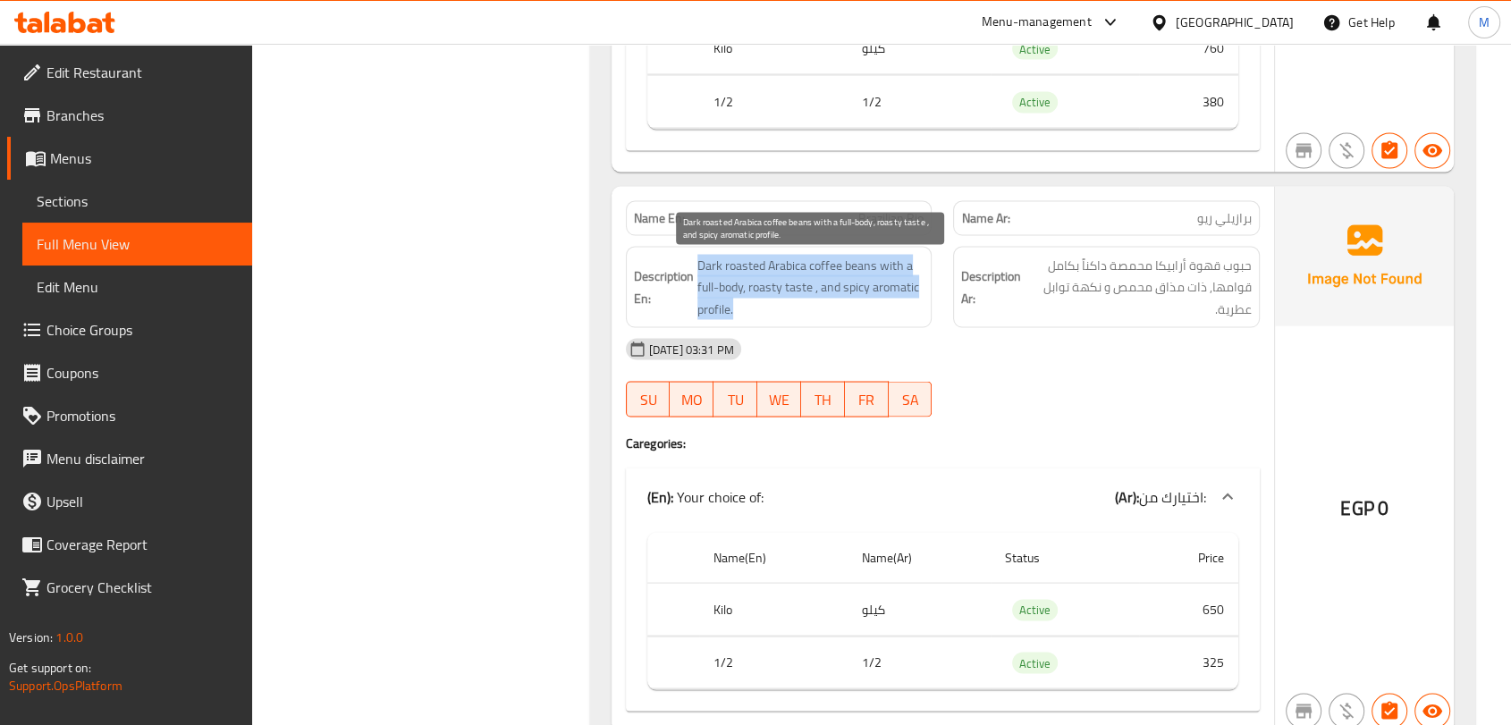
click at [851, 290] on span "Dark roasted Arabica coffee beans with a full-body, roasty taste , and spicy ar…" at bounding box center [810, 287] width 227 height 66
drag, startPoint x: 851, startPoint y: 290, endPoint x: 905, endPoint y: 305, distance: 55.8
click at [905, 305] on span "Dark roasted Arabica coffee beans with a full-body, roasty taste , and spicy ar…" at bounding box center [810, 287] width 227 height 66
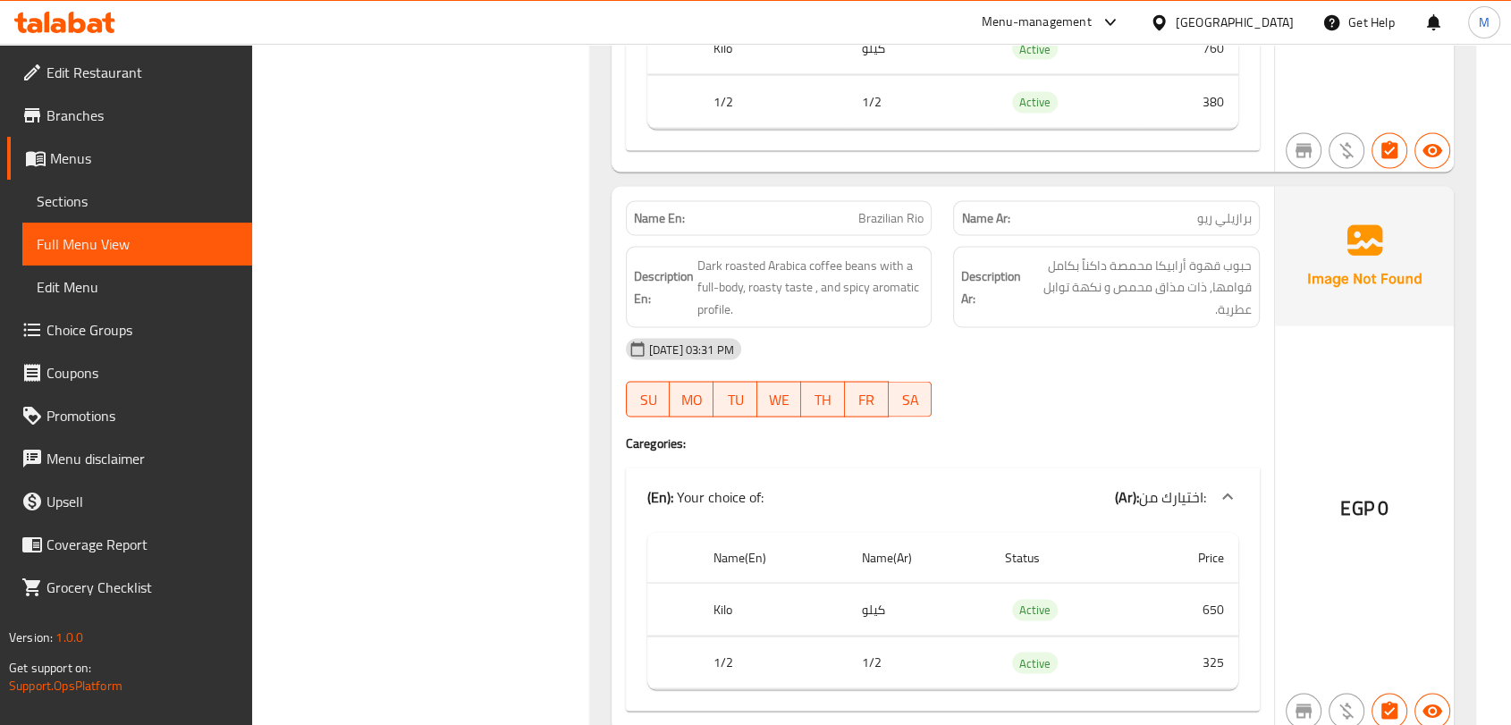
click at [839, 219] on p "Name En: Brazilian Rio" at bounding box center [779, 217] width 291 height 19
copy span "Brazilian Rio"
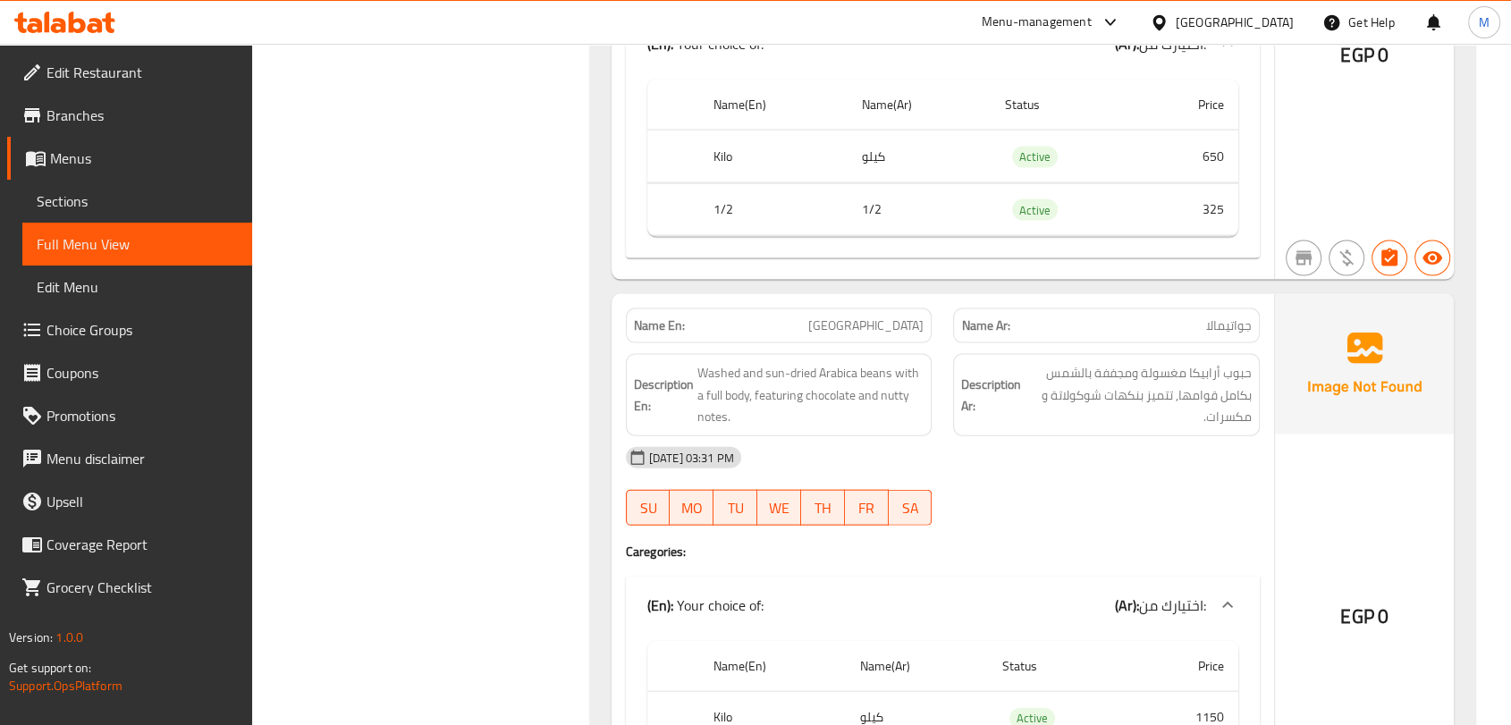
scroll to position [3874, 0]
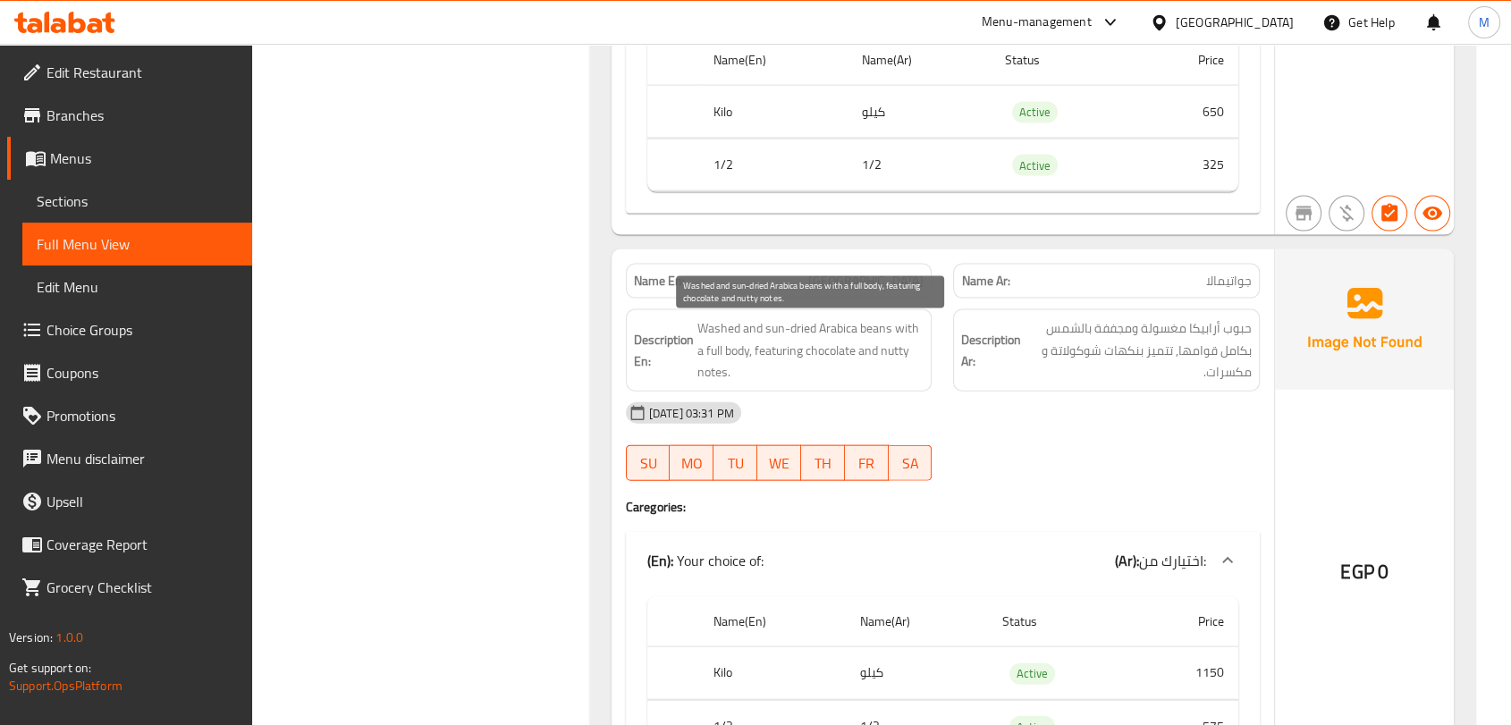
click at [782, 359] on span "Washed and sun-dried Arabica beans with a full body, featuring chocolate and nu…" at bounding box center [810, 350] width 227 height 66
click at [828, 288] on p "Name En: Guatemala" at bounding box center [779, 281] width 291 height 19
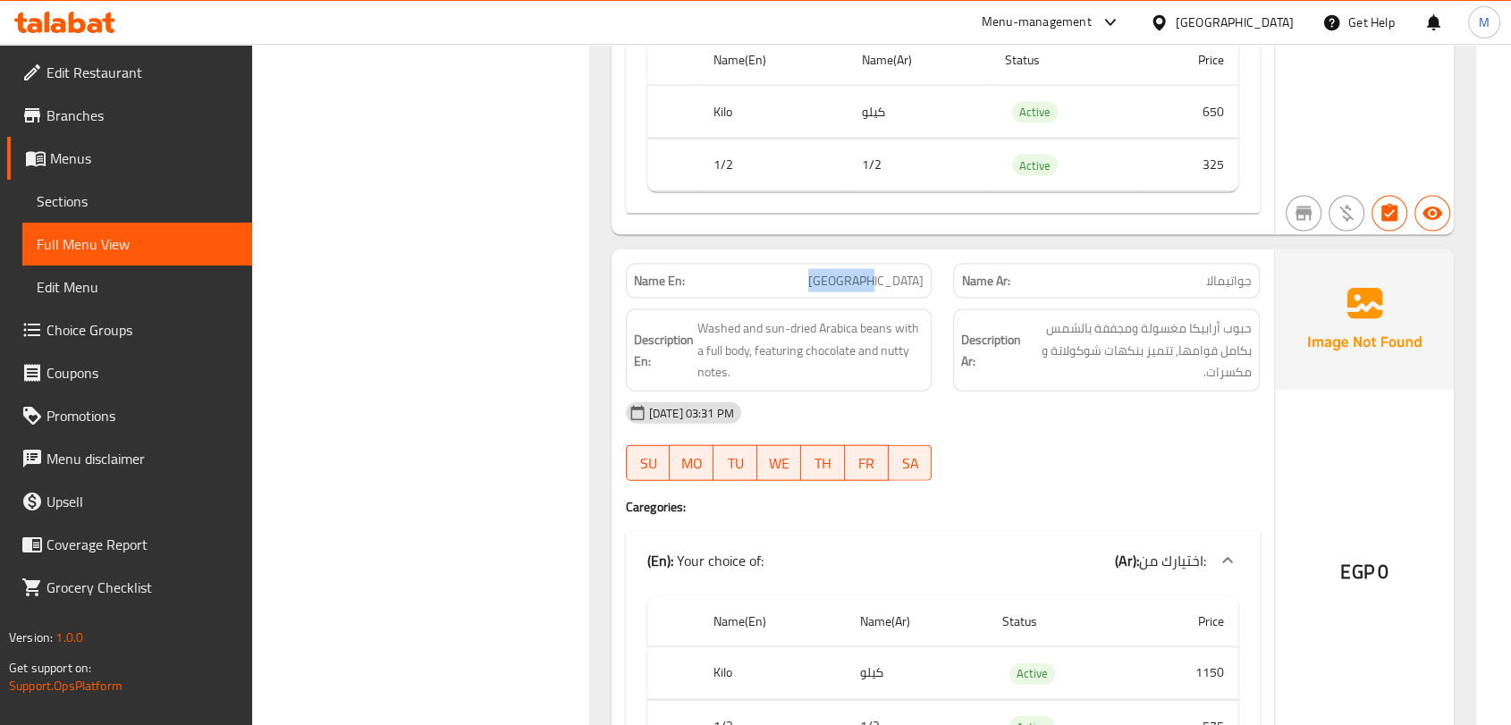
copy span "[GEOGRAPHIC_DATA]"
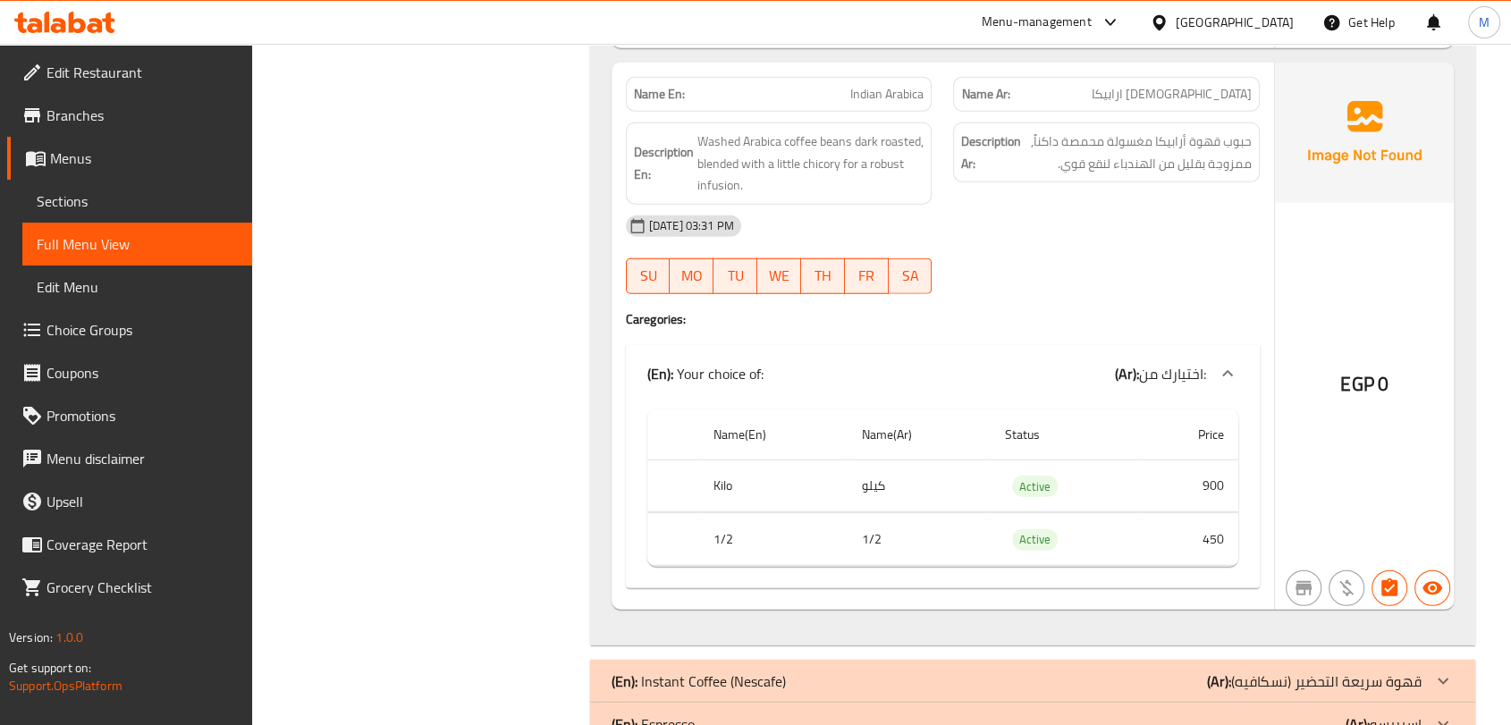
scroll to position [4470, 0]
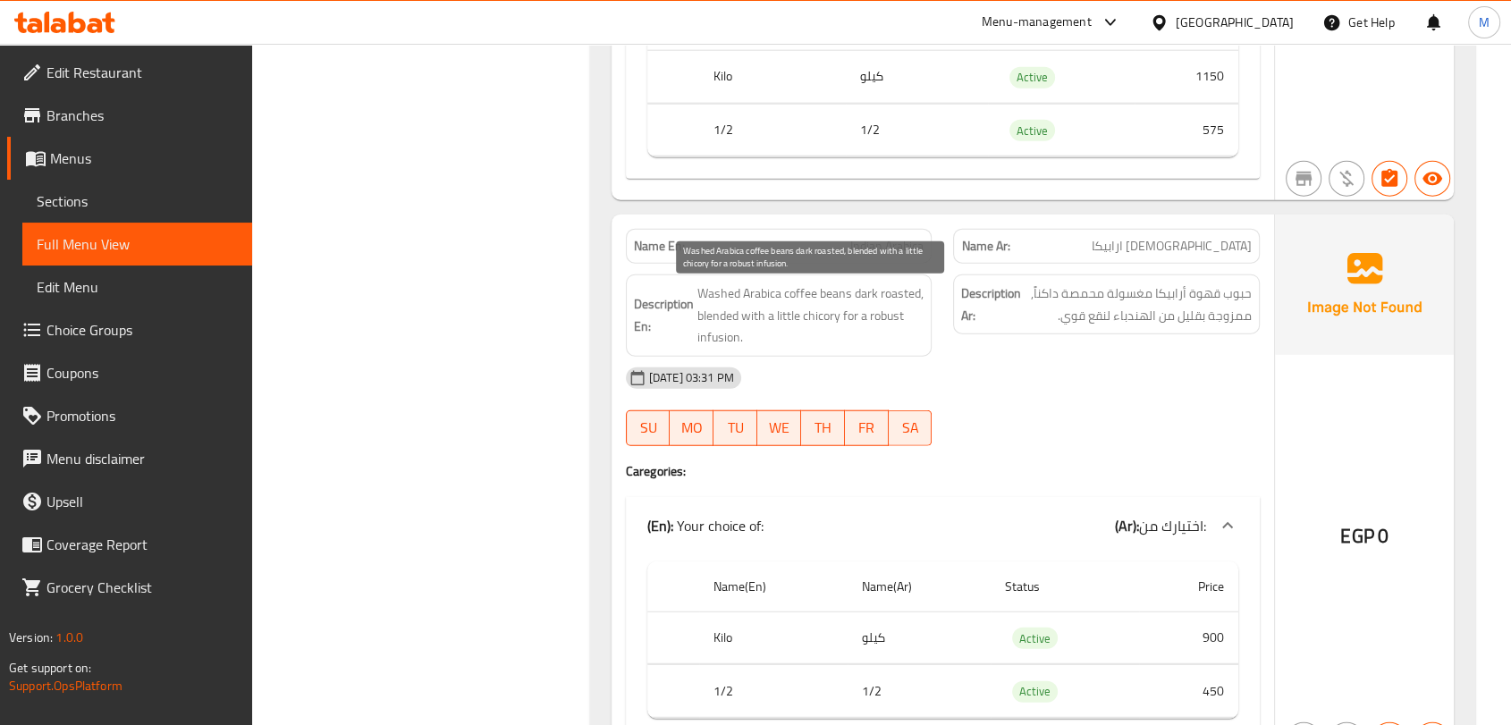
click at [848, 308] on span "Washed Arabica coffee beans dark roasted, blended with a little chicory for a r…" at bounding box center [810, 316] width 227 height 66
click at [847, 308] on span "Washed Arabica coffee beans dark roasted, blended with a little chicory for a r…" at bounding box center [810, 316] width 227 height 66
click at [880, 316] on span "Washed Arabica coffee beans dark roasted, blended with a little chicory for a r…" at bounding box center [810, 316] width 227 height 66
click at [887, 326] on span "Washed Arabica coffee beans dark roasted, blended with a little chicory for a r…" at bounding box center [810, 316] width 227 height 66
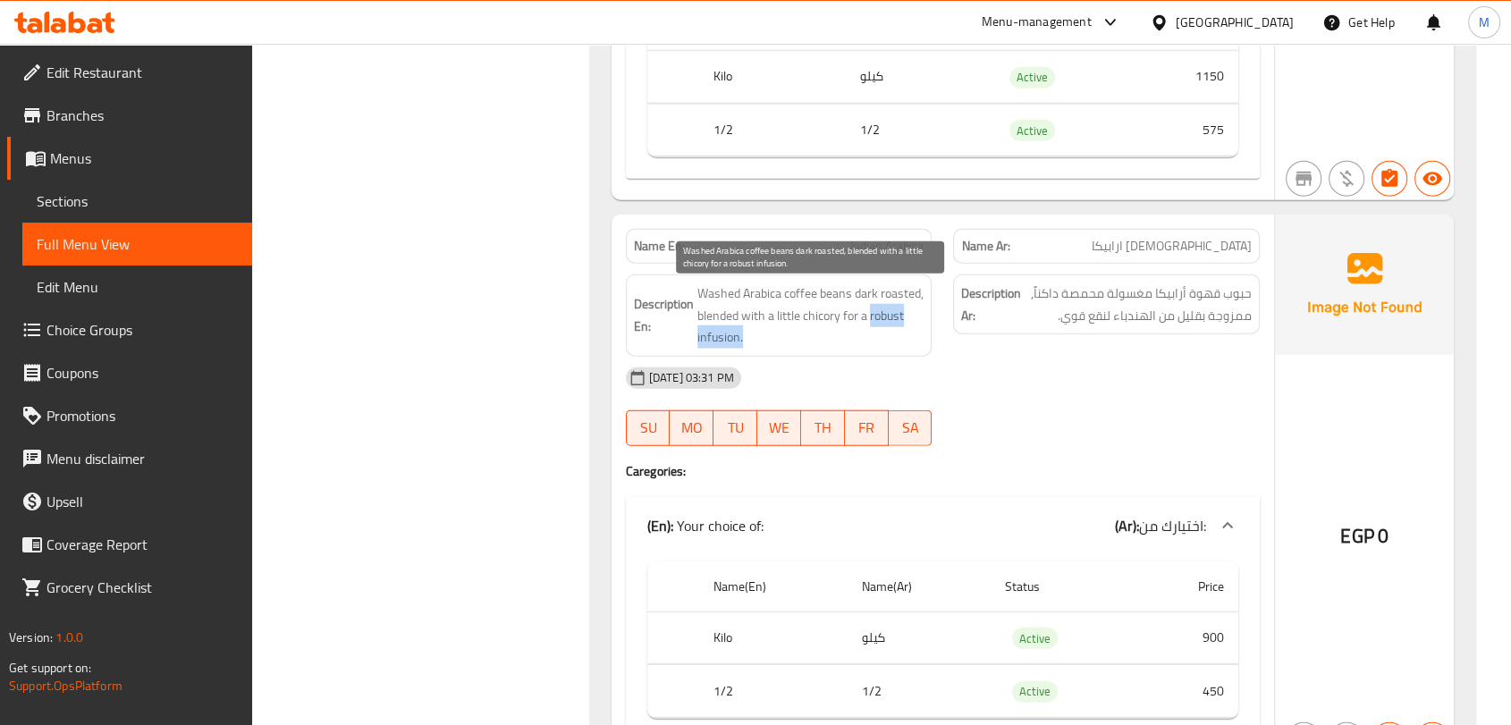
drag, startPoint x: 887, startPoint y: 327, endPoint x: 892, endPoint y: 337, distance: 11.2
click at [892, 337] on span "Washed Arabica coffee beans dark roasted, blended with a little chicory for a r…" at bounding box center [810, 316] width 227 height 66
copy span "robust infusion."
click at [890, 317] on span "Washed Arabica coffee beans dark roasted, blended with a little chicory for a r…" at bounding box center [810, 316] width 227 height 66
drag, startPoint x: 890, startPoint y: 317, endPoint x: 904, endPoint y: 331, distance: 19.0
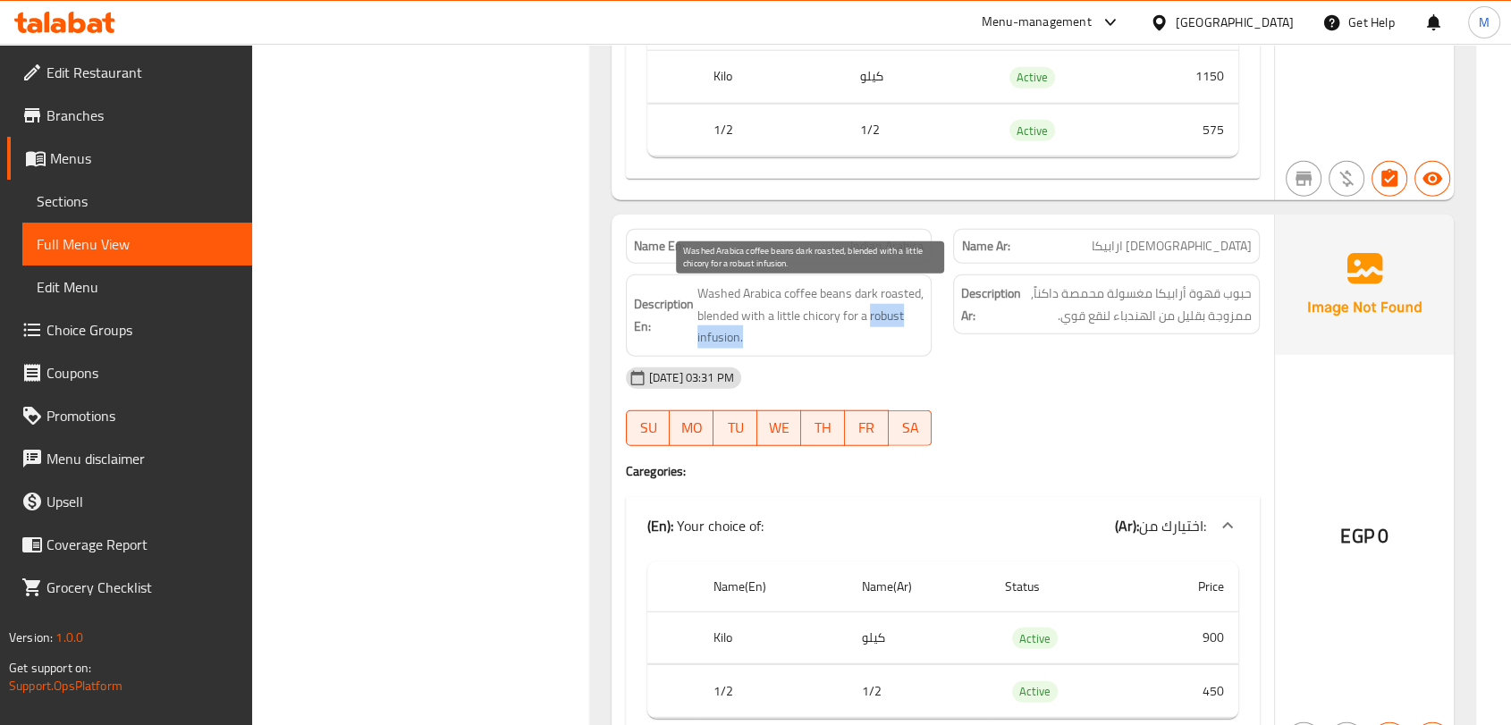
click at [901, 338] on span "Washed Arabica coffee beans dark roasted, blended with a little chicory for a r…" at bounding box center [810, 316] width 227 height 66
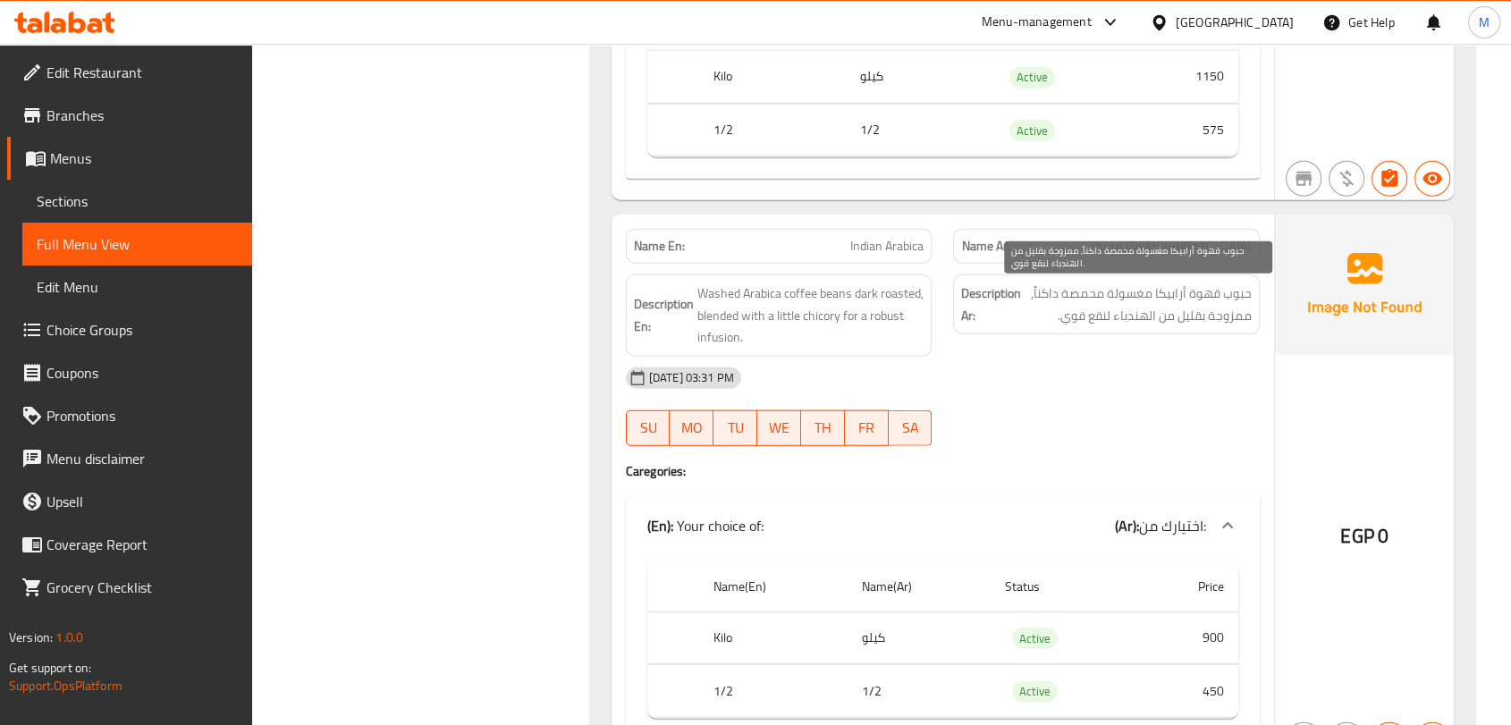
click at [1109, 320] on span "حبوب قهوة أرابيكا مغسولة محمصة داكناً, ممزوجة بقليل من الهندباء لنقع قوي." at bounding box center [1138, 305] width 227 height 44
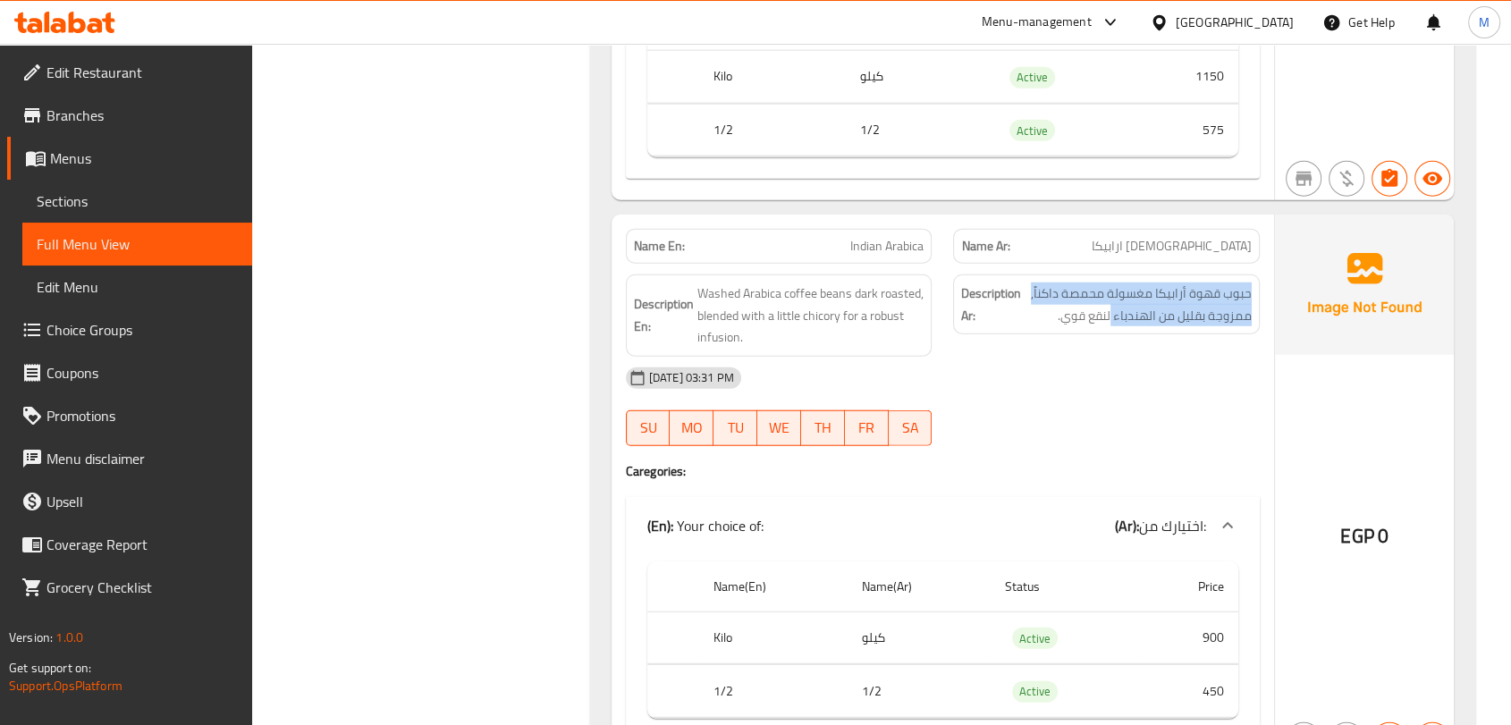
drag, startPoint x: 1111, startPoint y: 316, endPoint x: 1018, endPoint y: 316, distance: 93.0
click at [1018, 316] on h6 "Description Ar: حبوب قهوة أرابيكا مغسولة محمصة داكناً, ممزوجة بقليل من الهندباء…" at bounding box center [1106, 305] width 291 height 44
copy h6 "حبوب قهوة أرابيكا مغسولة محمصة داكناً, ممزوجة بقليل من الهندباء"
click at [1062, 333] on div "Description Ar: حبوب قهوة أرابيكا مغسولة محمصة داكناً, ممزوجة بقليل من الهندباء…" at bounding box center [1106, 304] width 307 height 60
copy span "لنقع قوي."
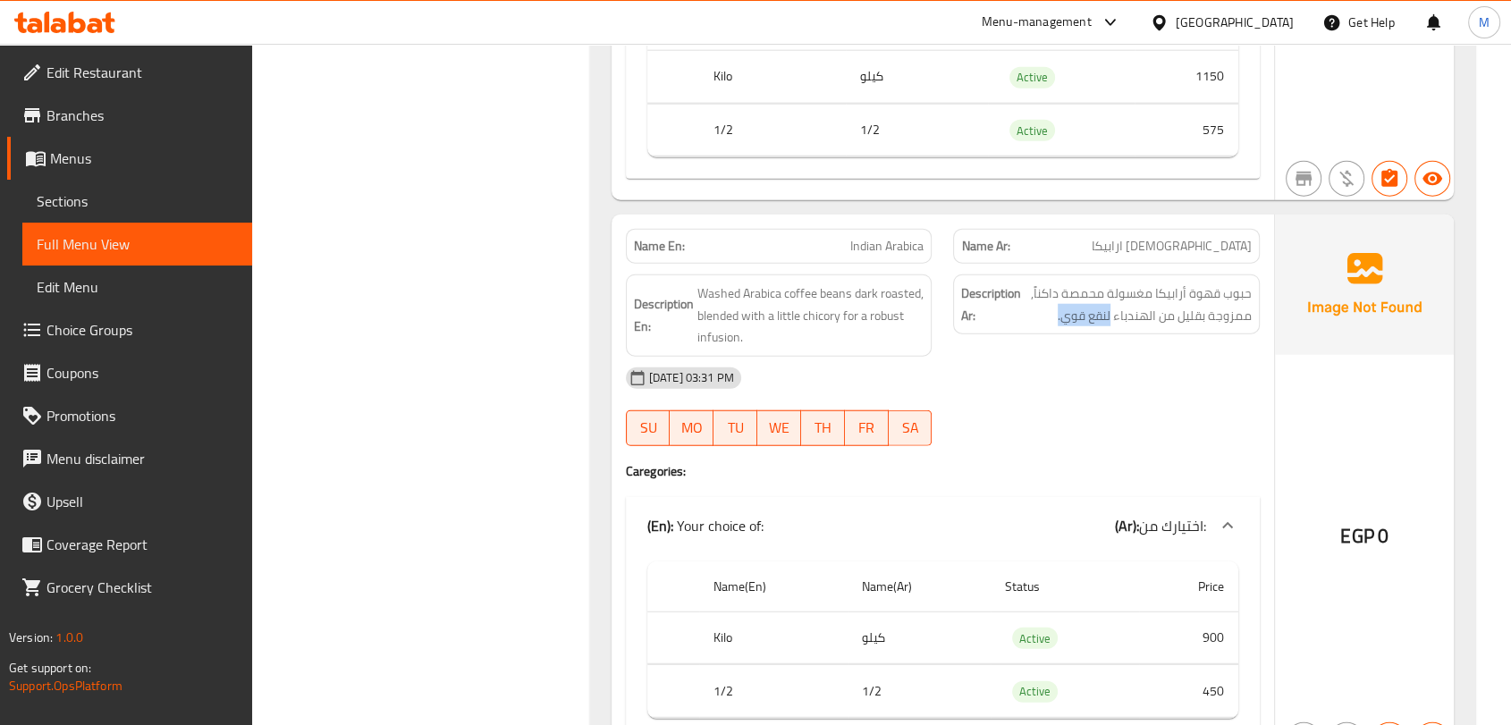
drag, startPoint x: 1110, startPoint y: 320, endPoint x: 856, endPoint y: 220, distance: 273.8
click at [1029, 334] on div "Description Ar: حبوب قهوة أرابيكا مغسولة محمصة داكناً, ممزوجة بقليل من الهندباء…" at bounding box center [1106, 304] width 307 height 60
click at [839, 245] on p "Name En: Indian Arabica" at bounding box center [779, 246] width 291 height 19
click at [840, 245] on p "Name En: Indian Arabica" at bounding box center [779, 246] width 291 height 19
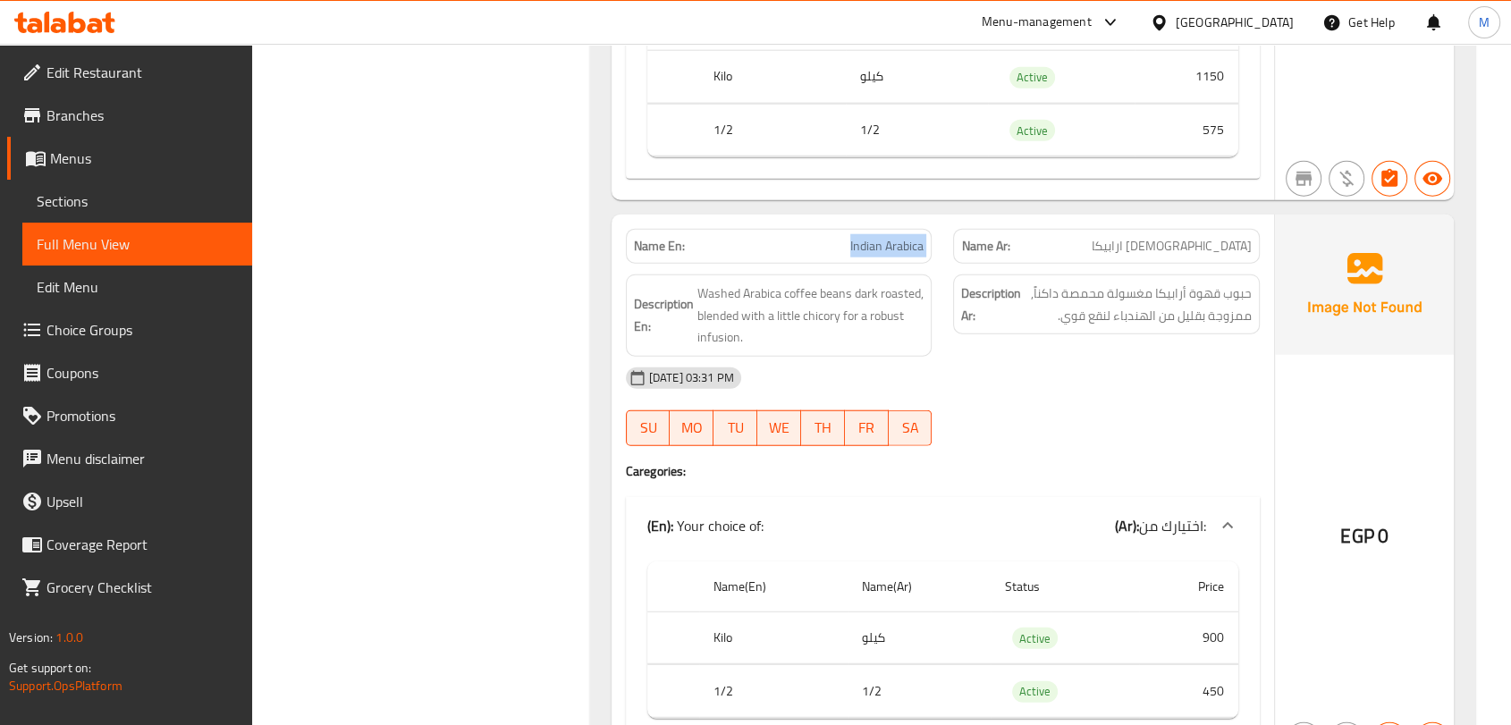
copy span "Indian Arabica"
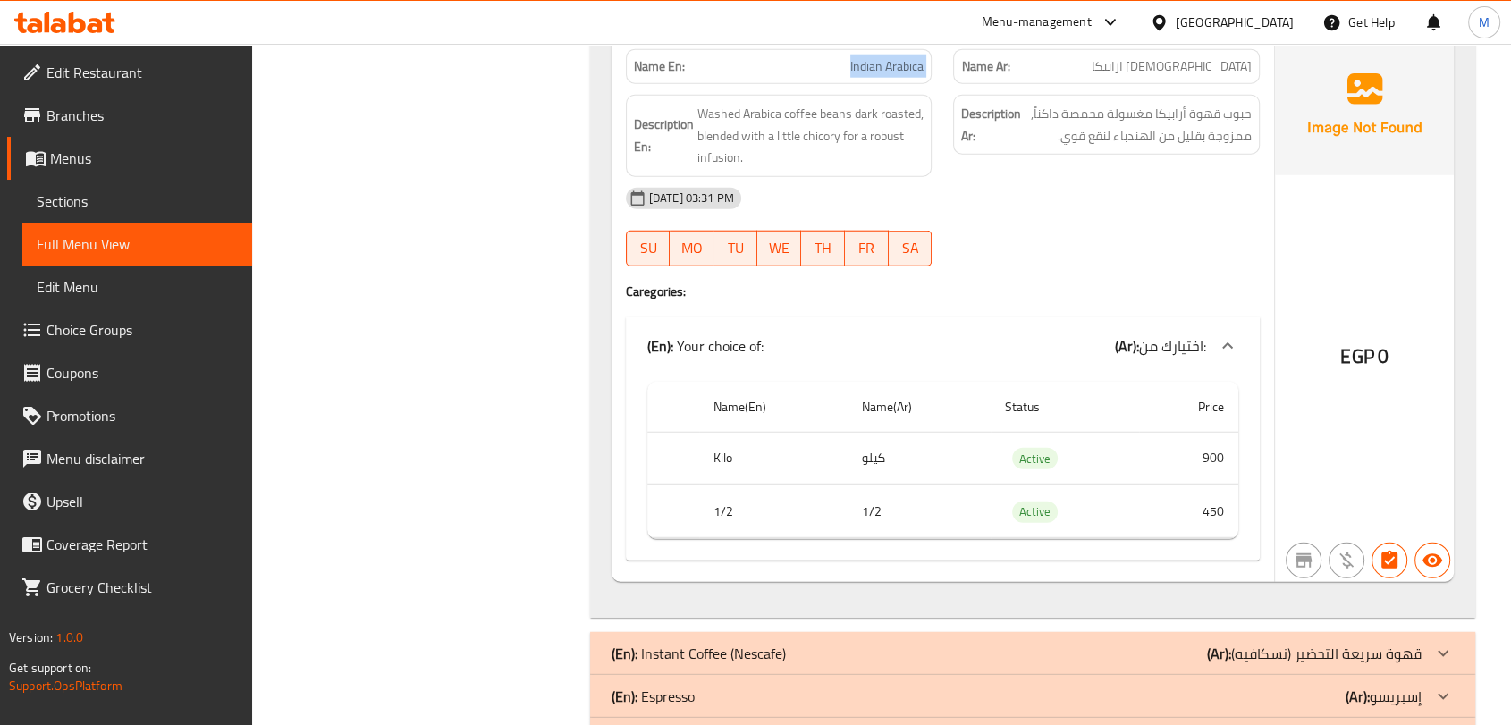
scroll to position [4769, 0]
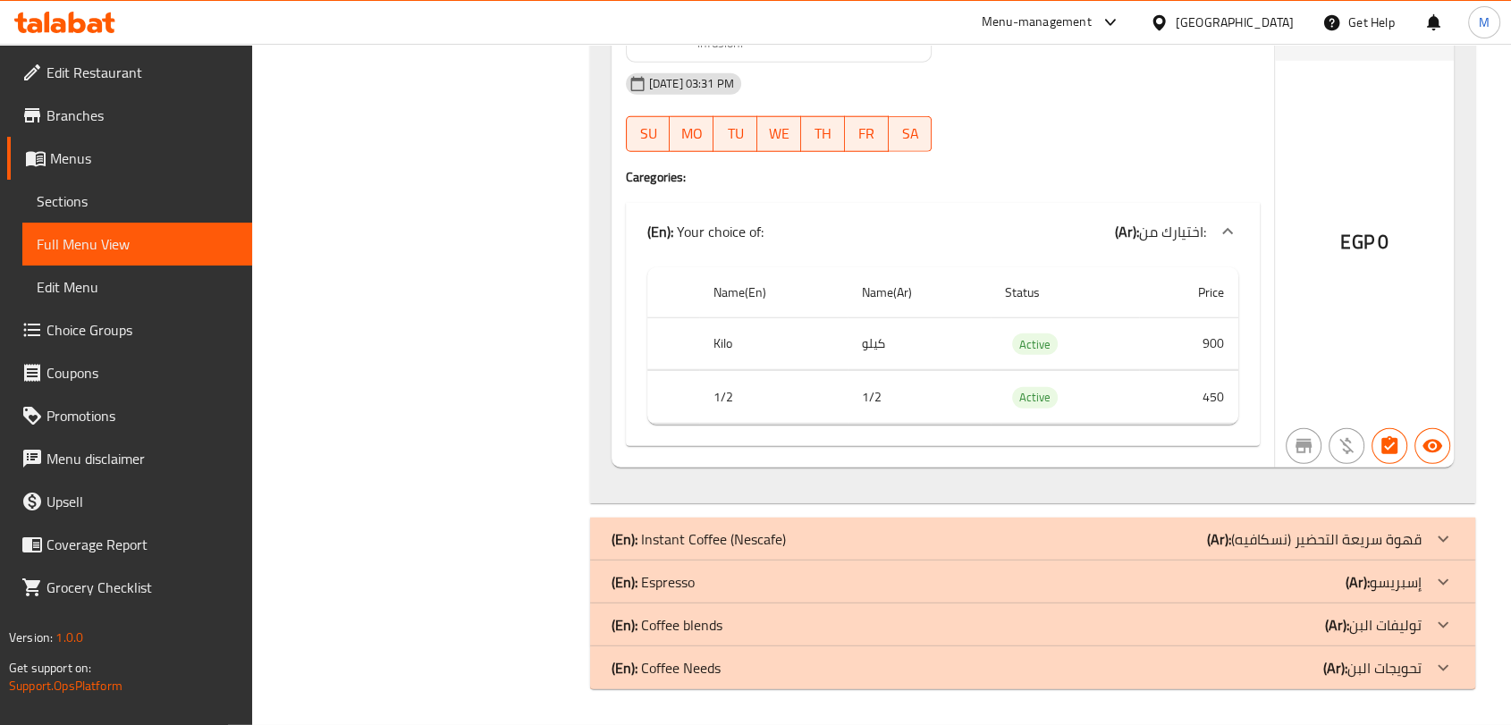
click at [693, 587] on p "(En): Espresso" at bounding box center [653, 581] width 83 height 21
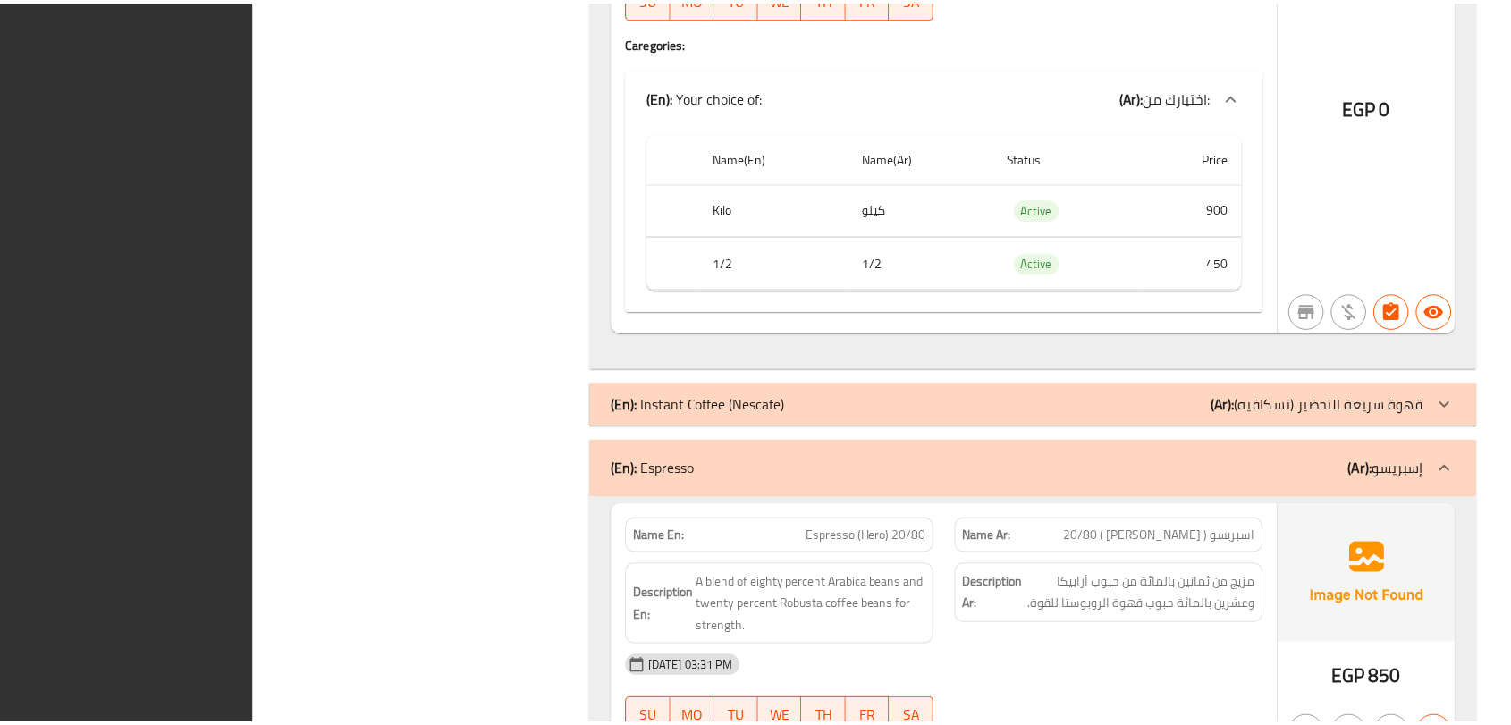
scroll to position [5373, 0]
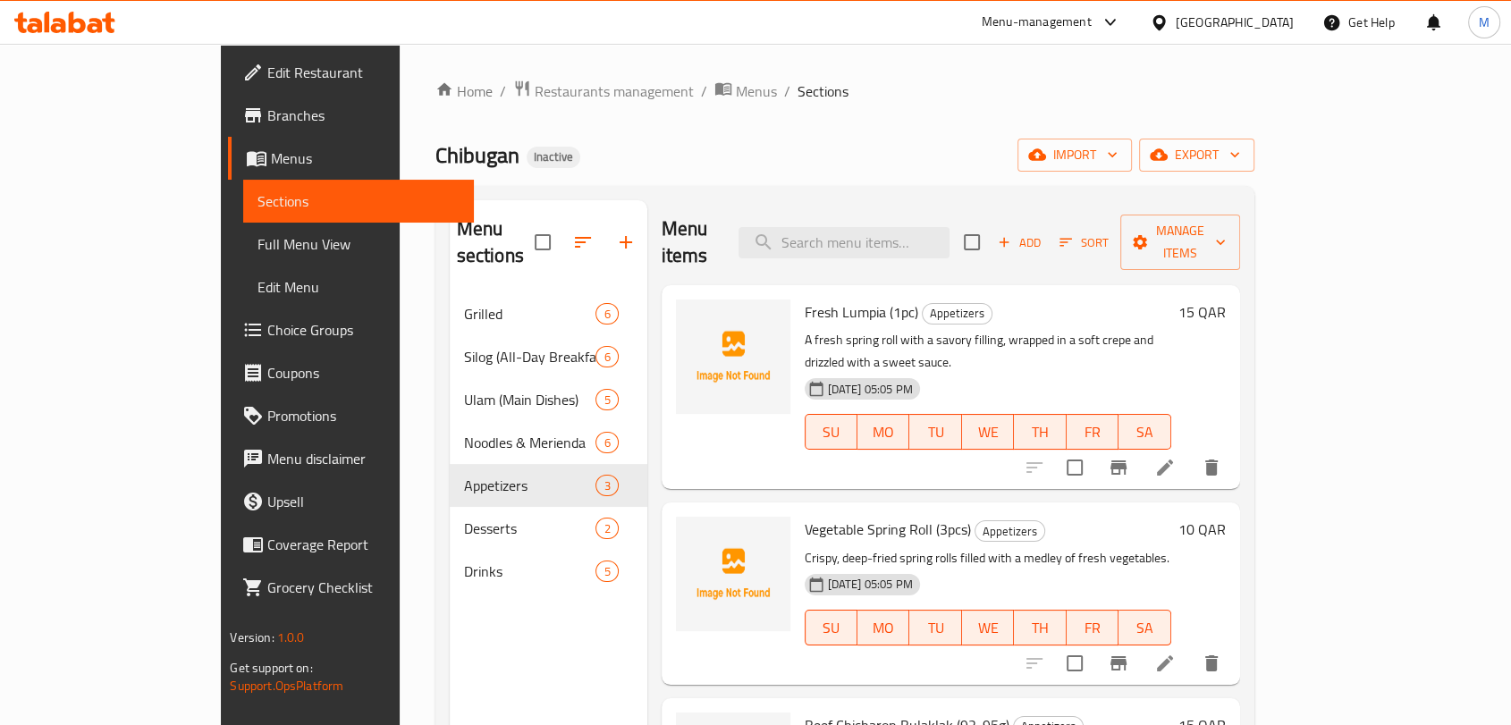
click at [267, 119] on span "Branches" at bounding box center [362, 115] width 191 height 21
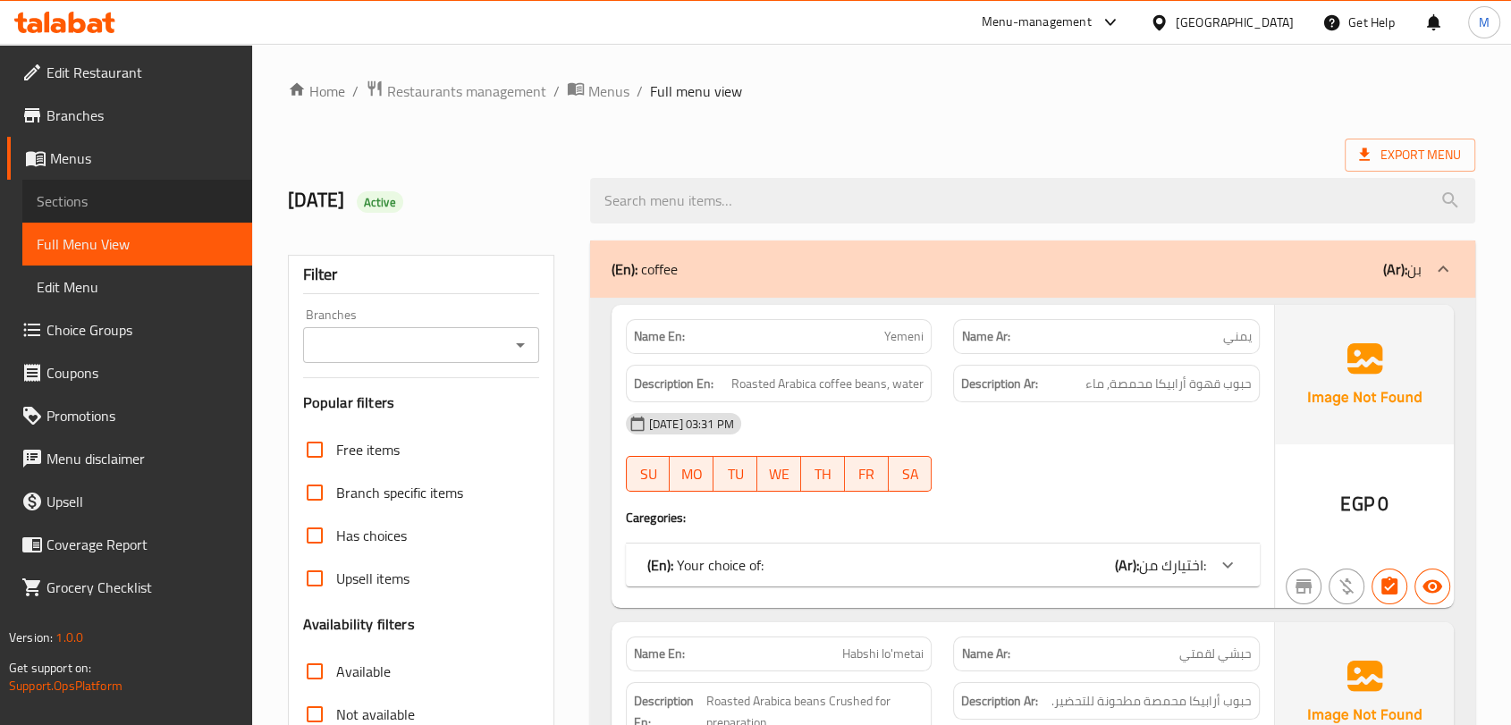
click at [95, 214] on link "Sections" at bounding box center [137, 201] width 230 height 43
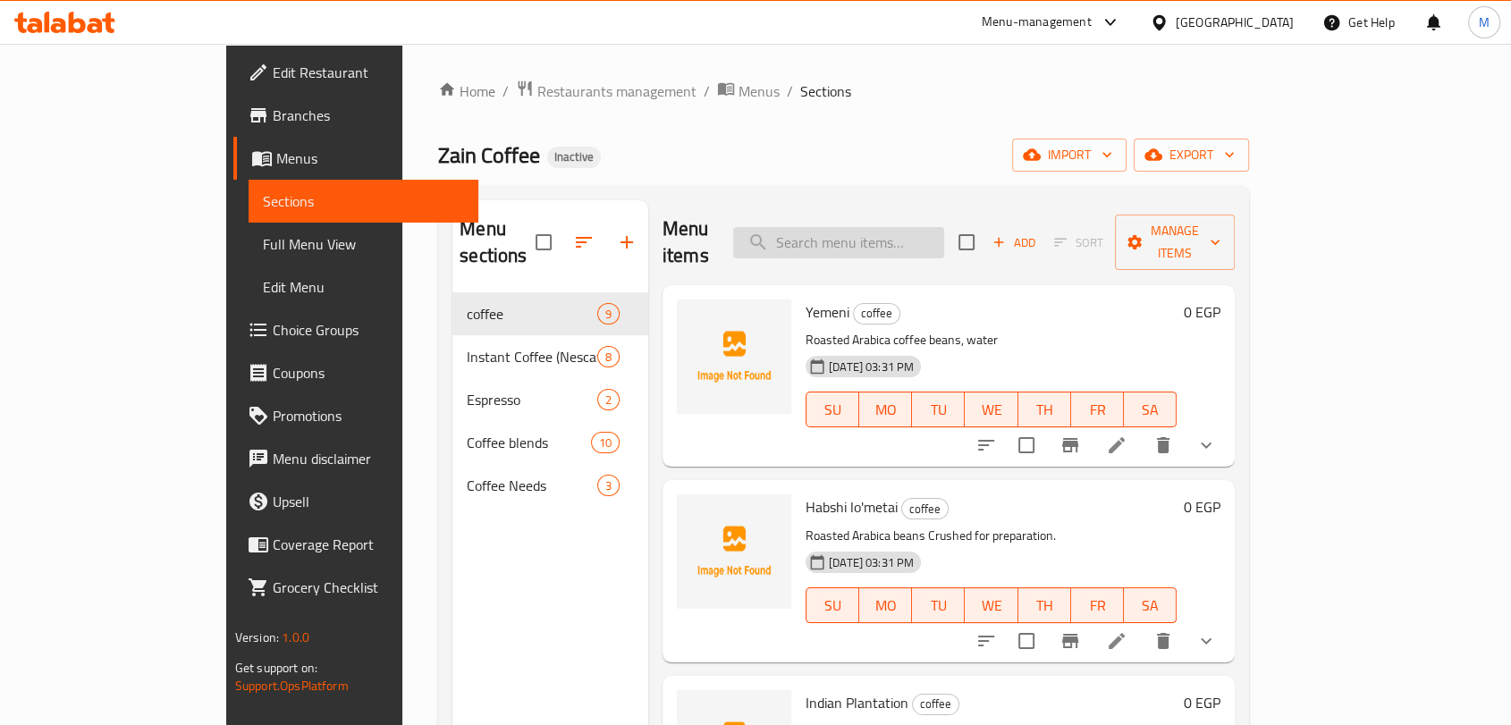
click at [916, 227] on input "search" at bounding box center [838, 242] width 211 height 31
paste input "Habshi lo'metai"
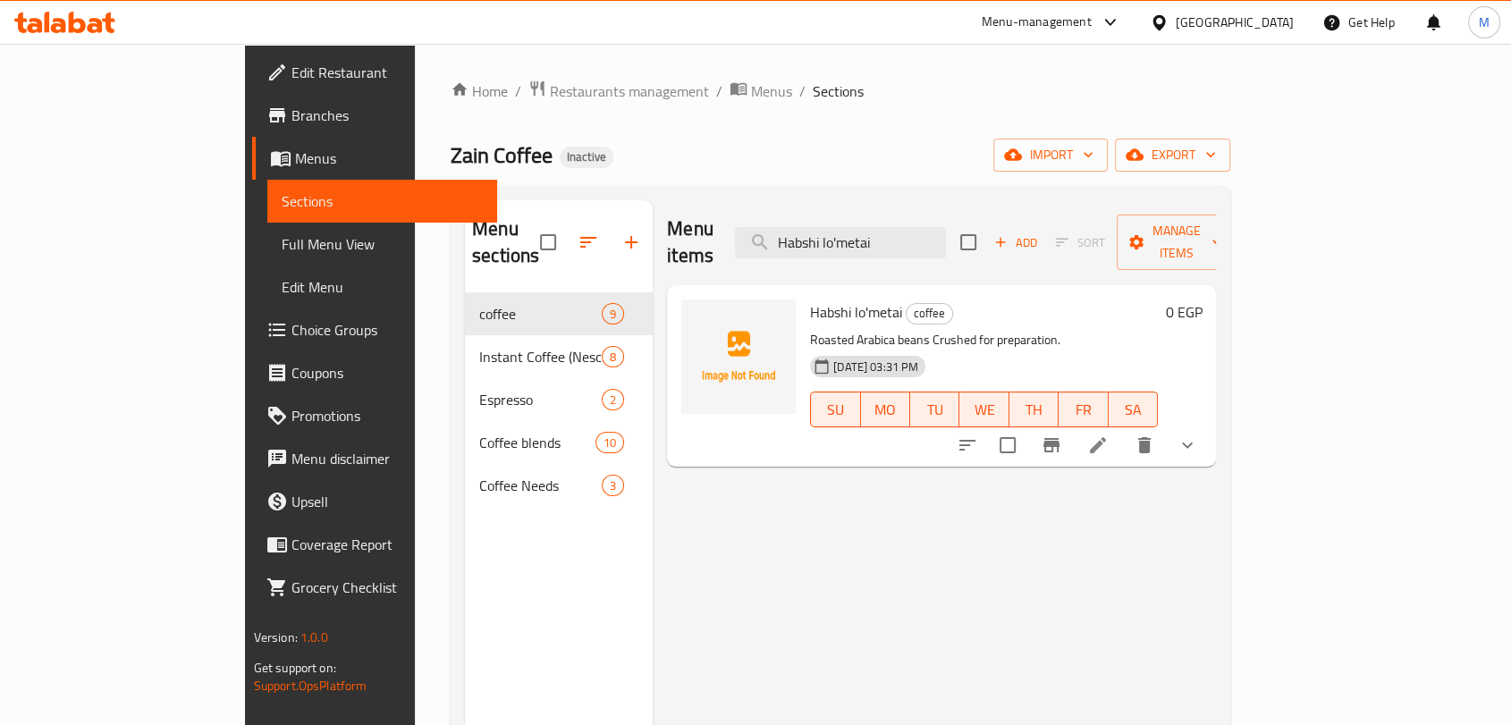
type input "Habshi lo'metai"
click at [1109, 435] on icon at bounding box center [1097, 445] width 21 height 21
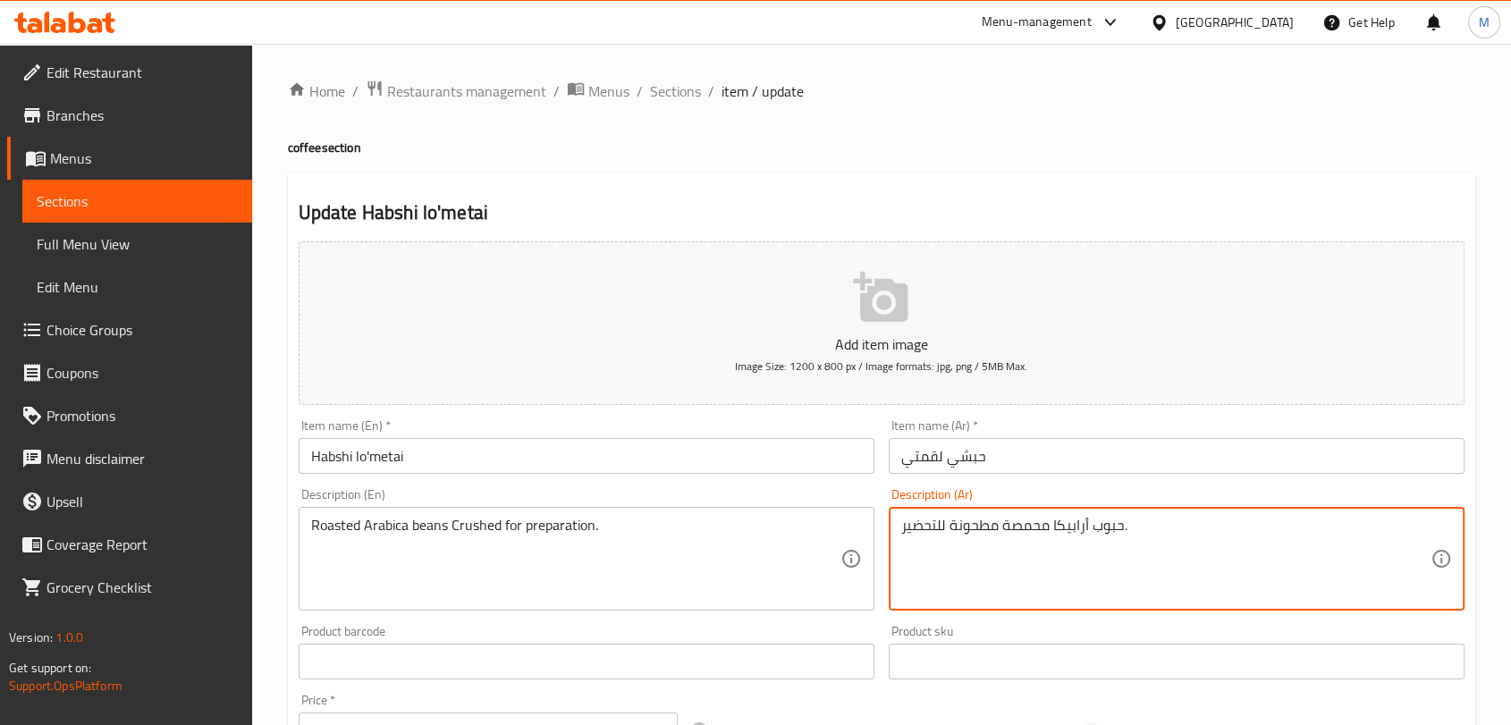
click at [930, 524] on textarea "حبوب أرابيكا محمصة مطحونة للتحضير." at bounding box center [1165, 559] width 529 height 85
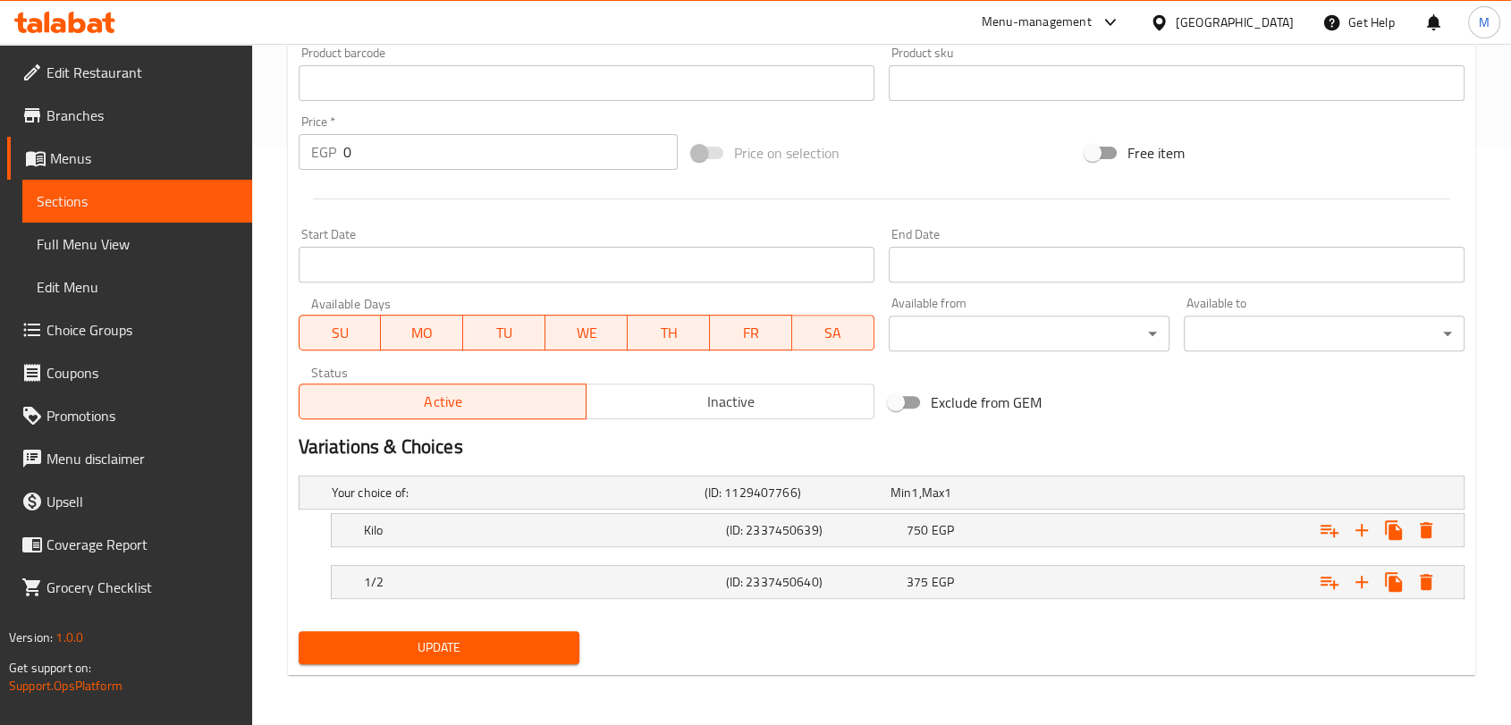
type textarea "حبوب أرابيكا محمصة مطحونة للتخمير."
click at [451, 642] on span "Update" at bounding box center [439, 648] width 252 height 22
type textarea "حبوب أرابيكا محمصة مطحونة للتحضير."
click at [473, 656] on span "Update" at bounding box center [439, 648] width 252 height 22
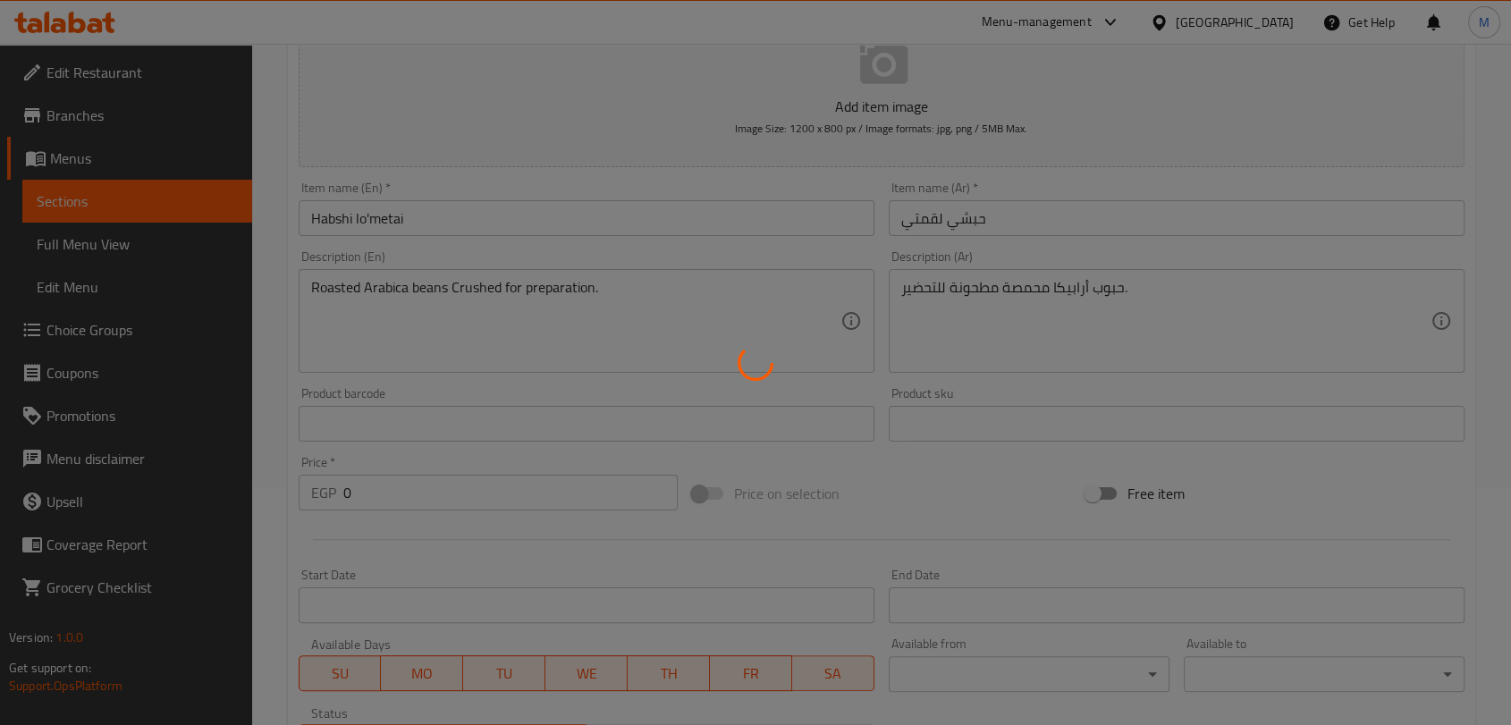
scroll to position [81, 0]
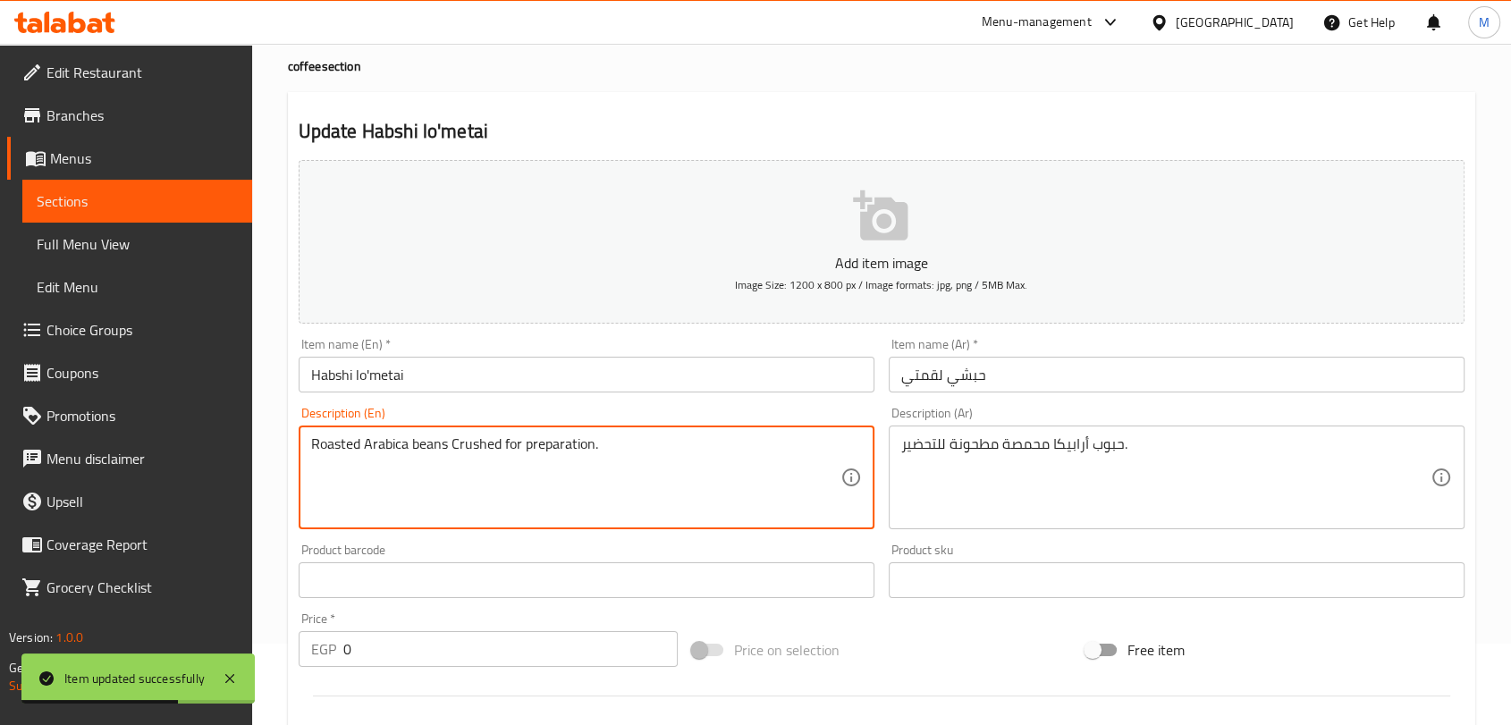
paste textarea "ground for brewing"
type textarea "Roasted Arabica beans ground for brewing."
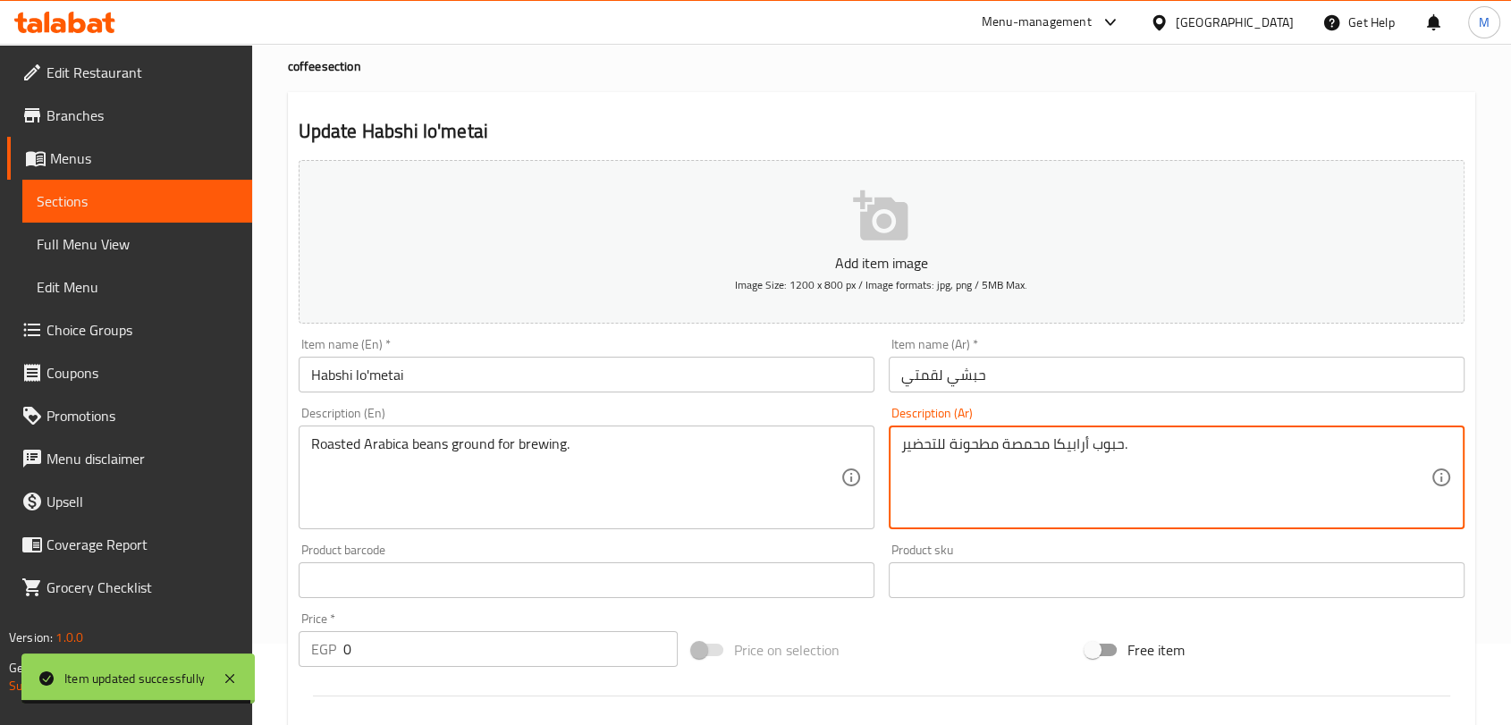
paste textarea
click at [928, 439] on textarea "حبوب أرابيكا محمصة مطحونة للتحضير." at bounding box center [1165, 477] width 529 height 85
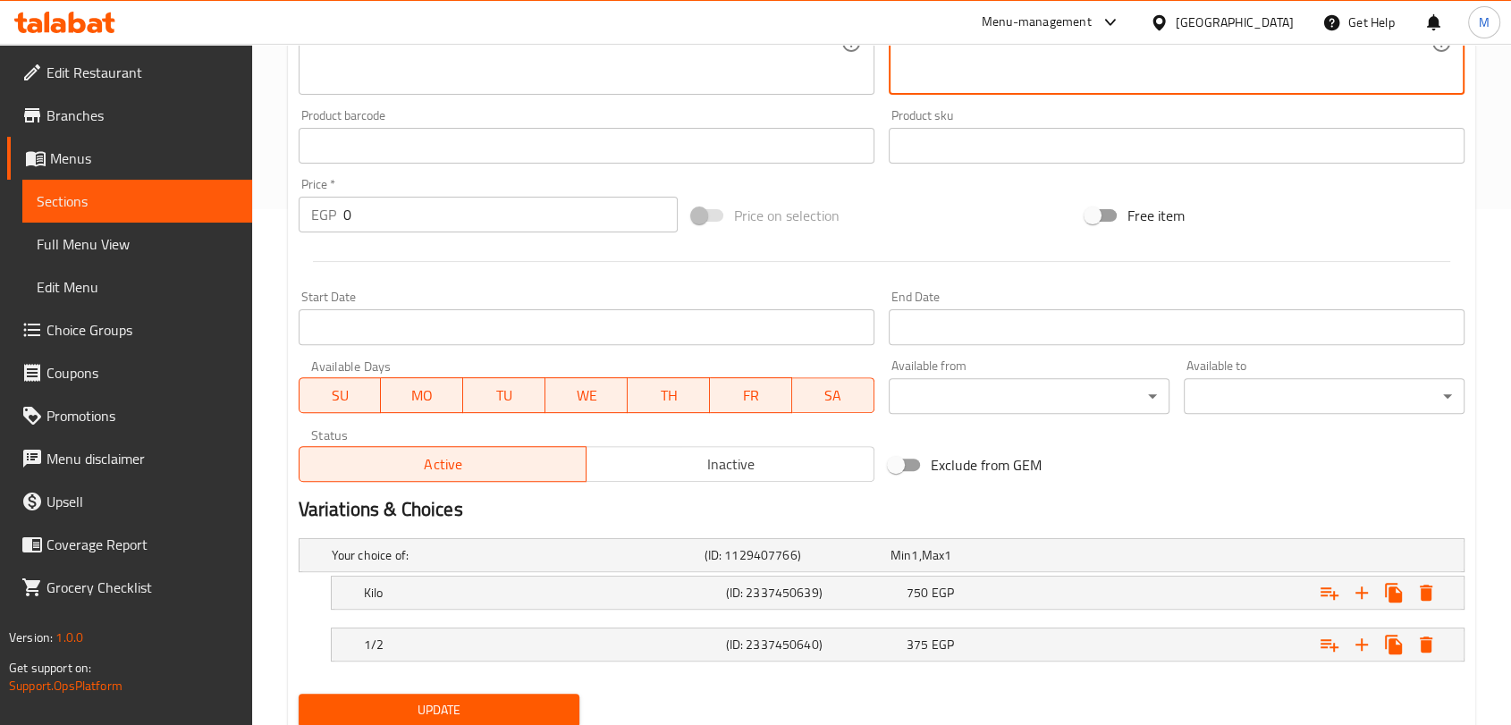
scroll to position [578, 0]
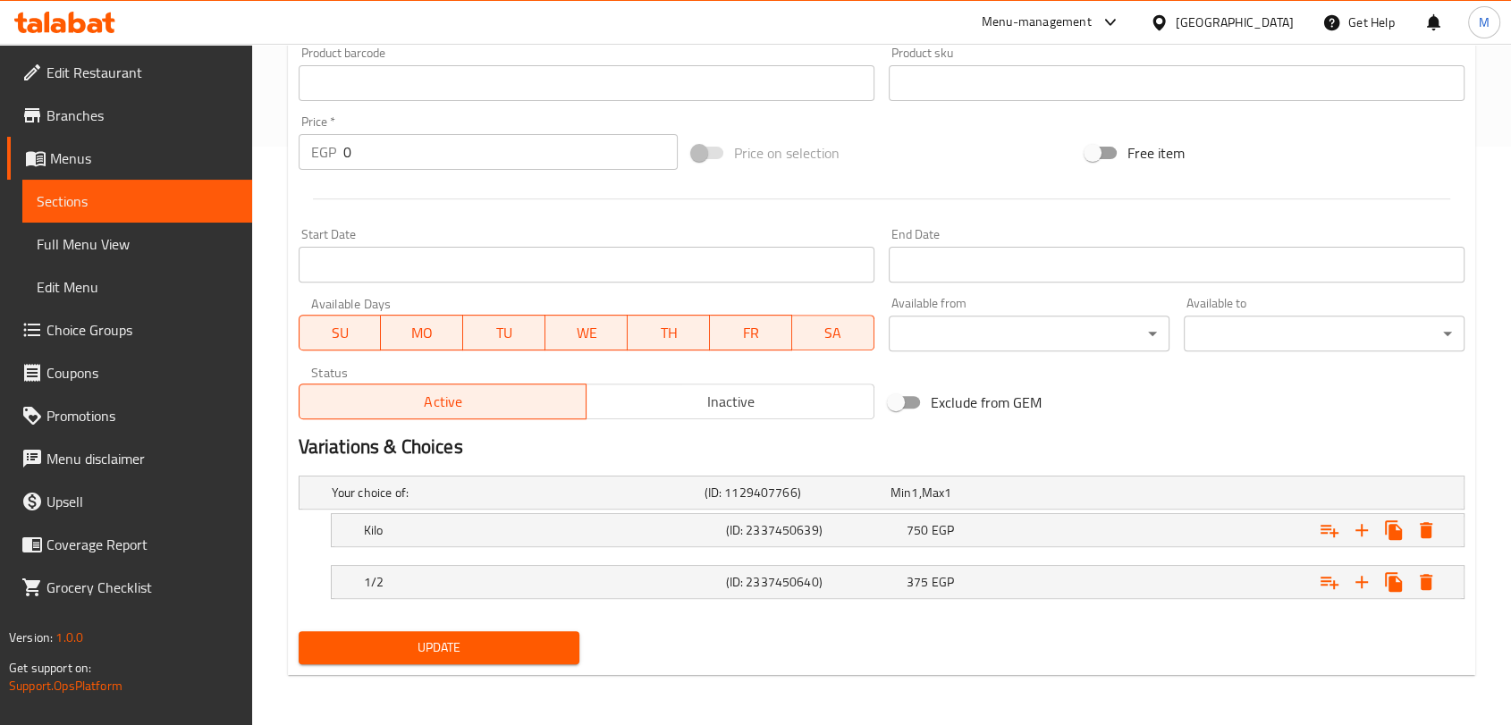
type textarea "حبوب أرابيكا محمصة مطحونة للتخمير."
click at [548, 637] on span "Update" at bounding box center [439, 648] width 252 height 22
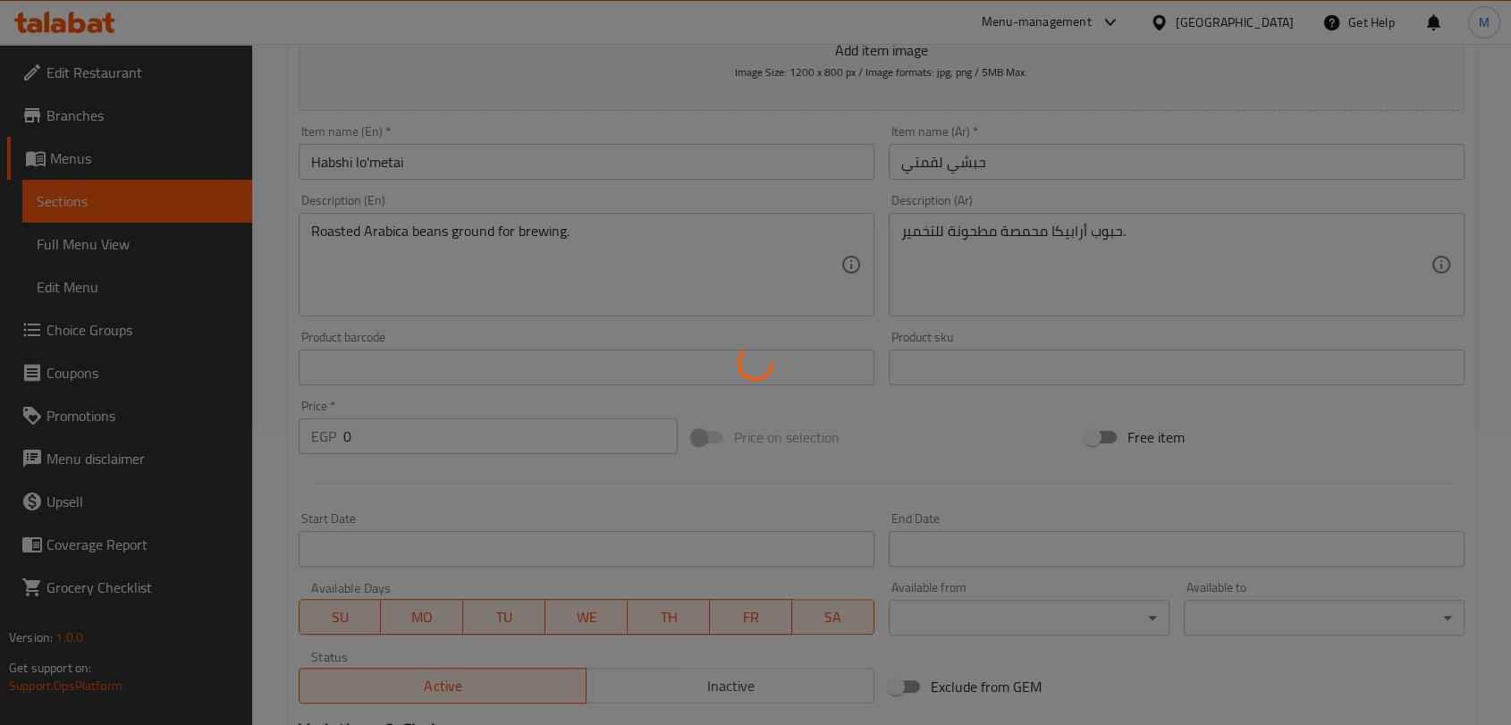
scroll to position [181, 0]
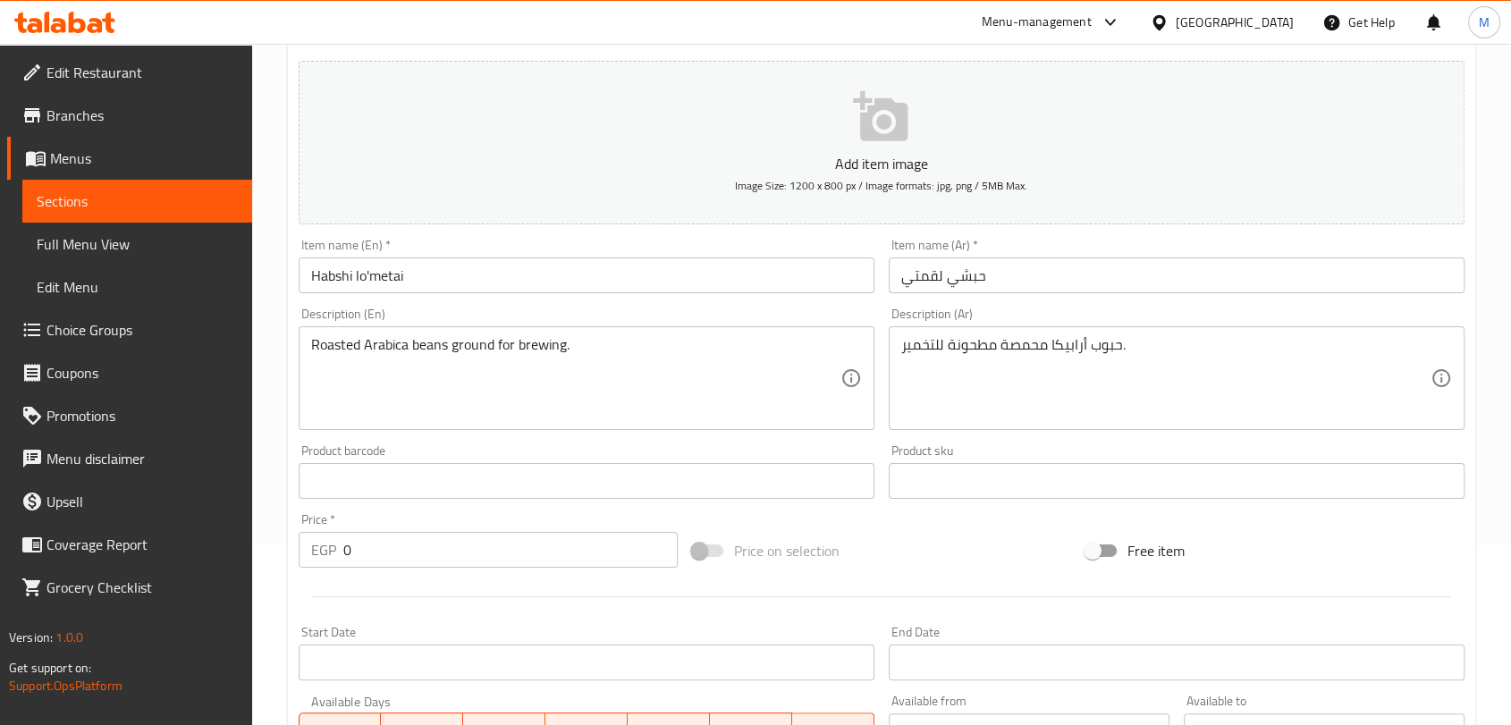
click at [392, 274] on input "Habshi lo'metai" at bounding box center [587, 275] width 576 height 36
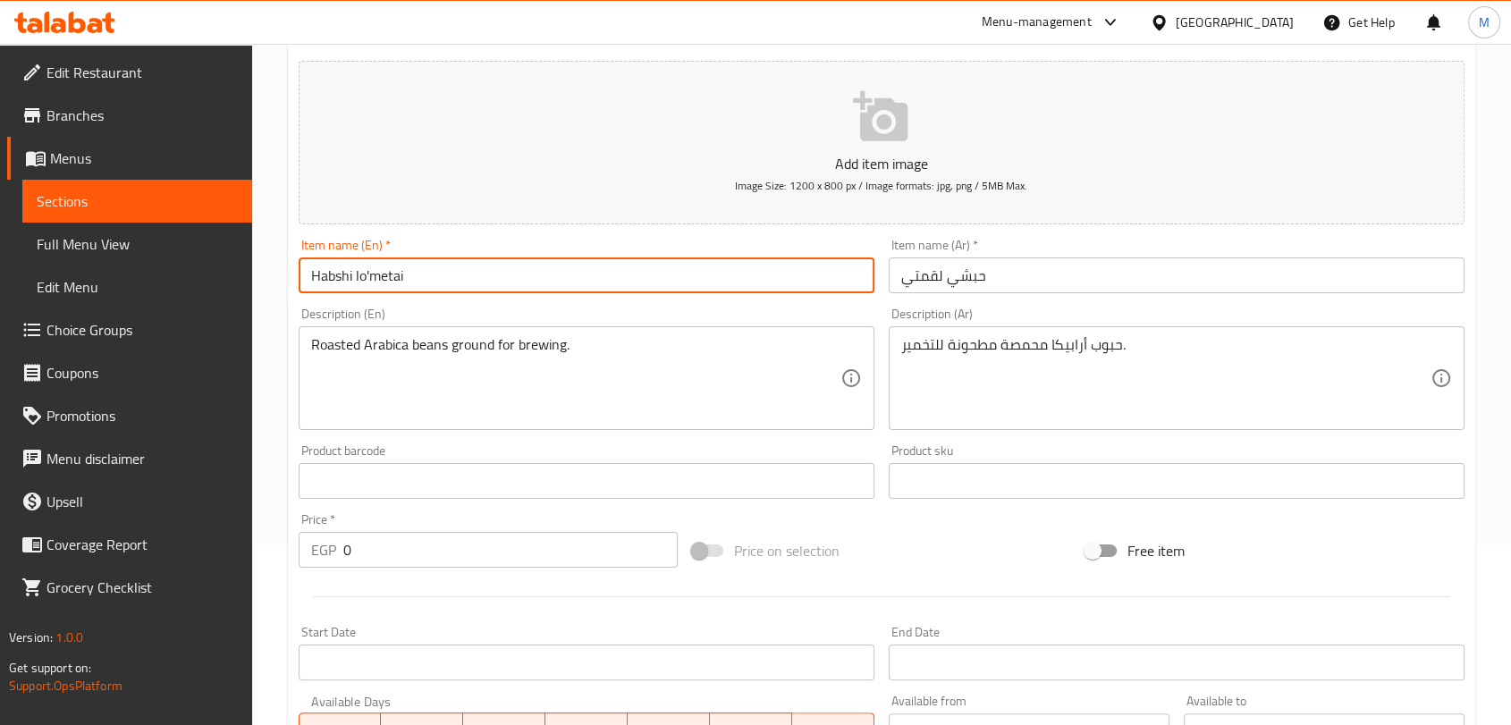
click at [392, 274] on input "Habshi lo'metai" at bounding box center [587, 275] width 576 height 36
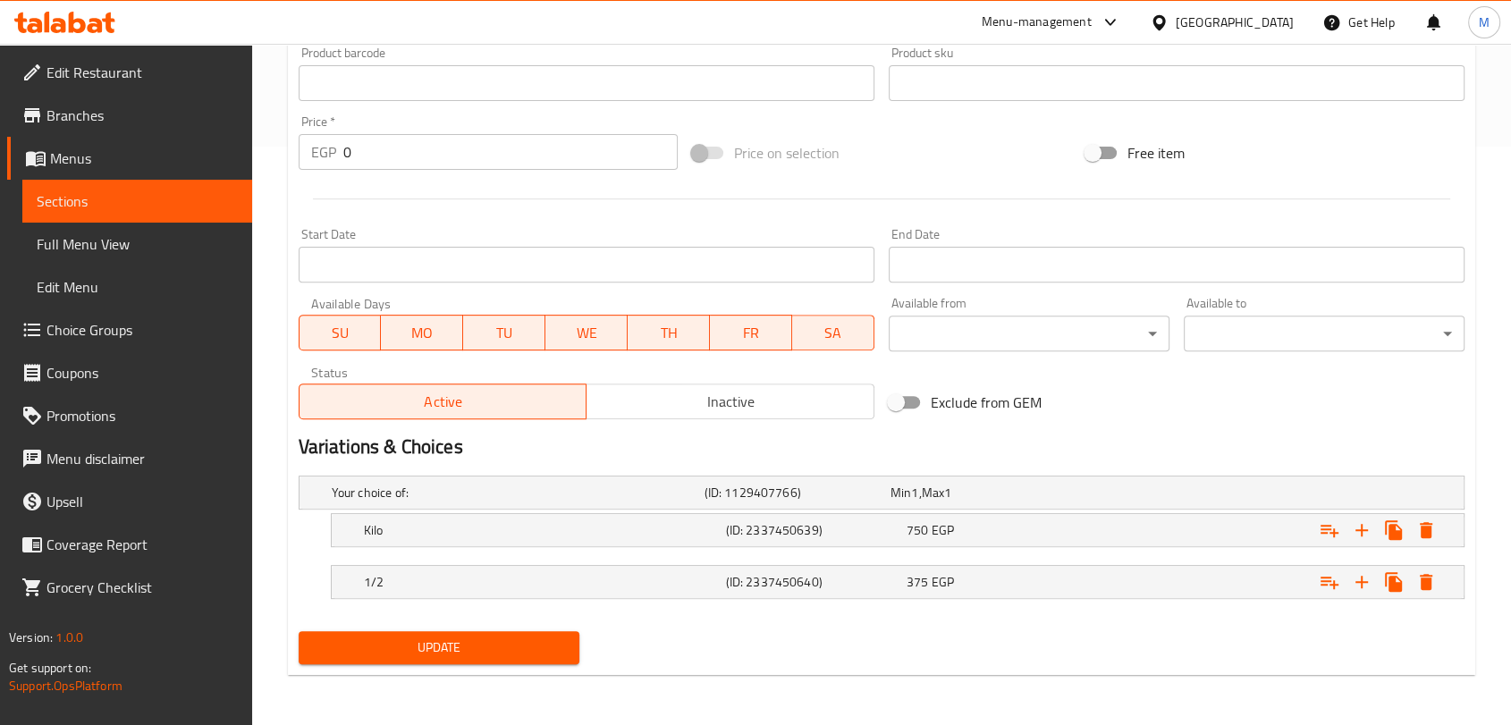
drag, startPoint x: 453, startPoint y: 654, endPoint x: 471, endPoint y: 604, distance: 52.3
click at [453, 654] on span "Update" at bounding box center [439, 648] width 252 height 22
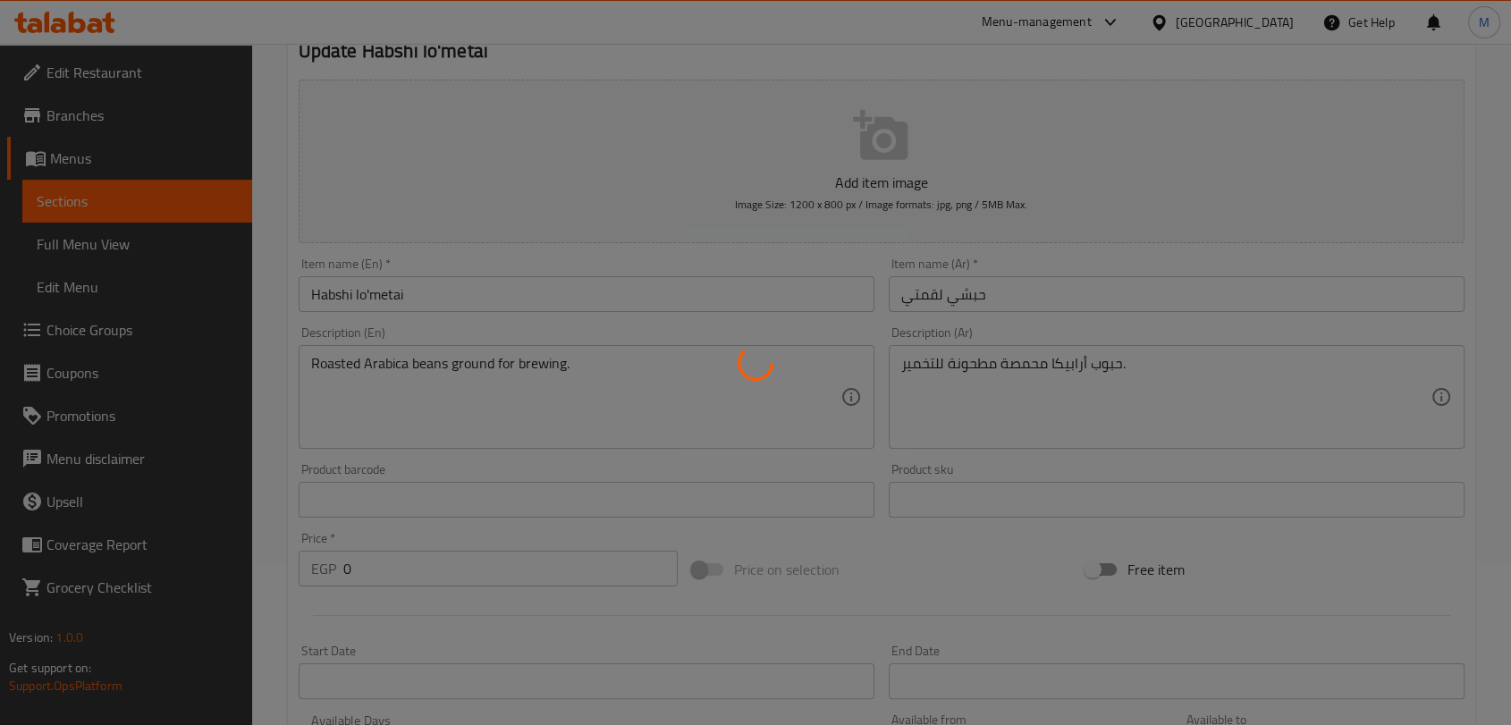
scroll to position [0, 0]
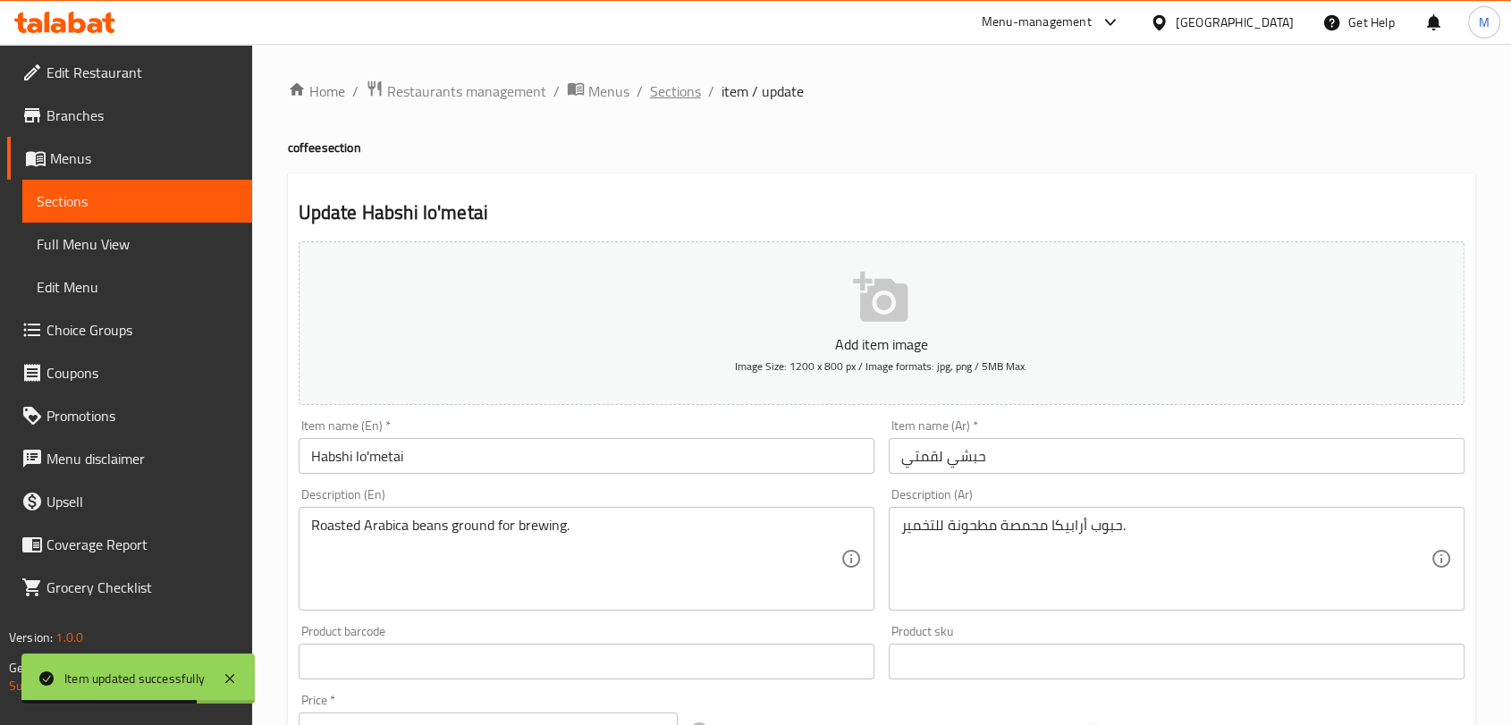
click at [665, 97] on span "Sections" at bounding box center [675, 90] width 51 height 21
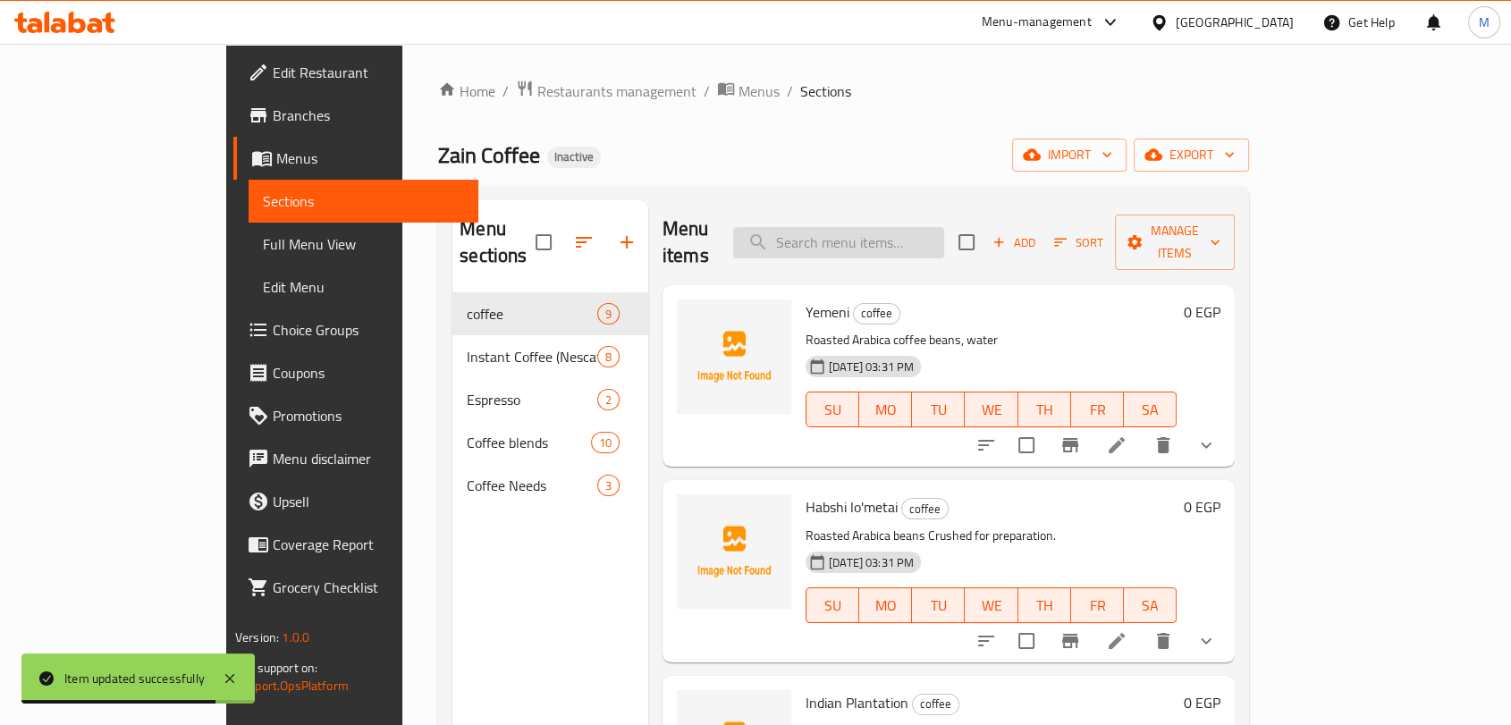
click at [881, 227] on input "search" at bounding box center [838, 242] width 211 height 31
paste input "Brazilian Santos Fine Cup"
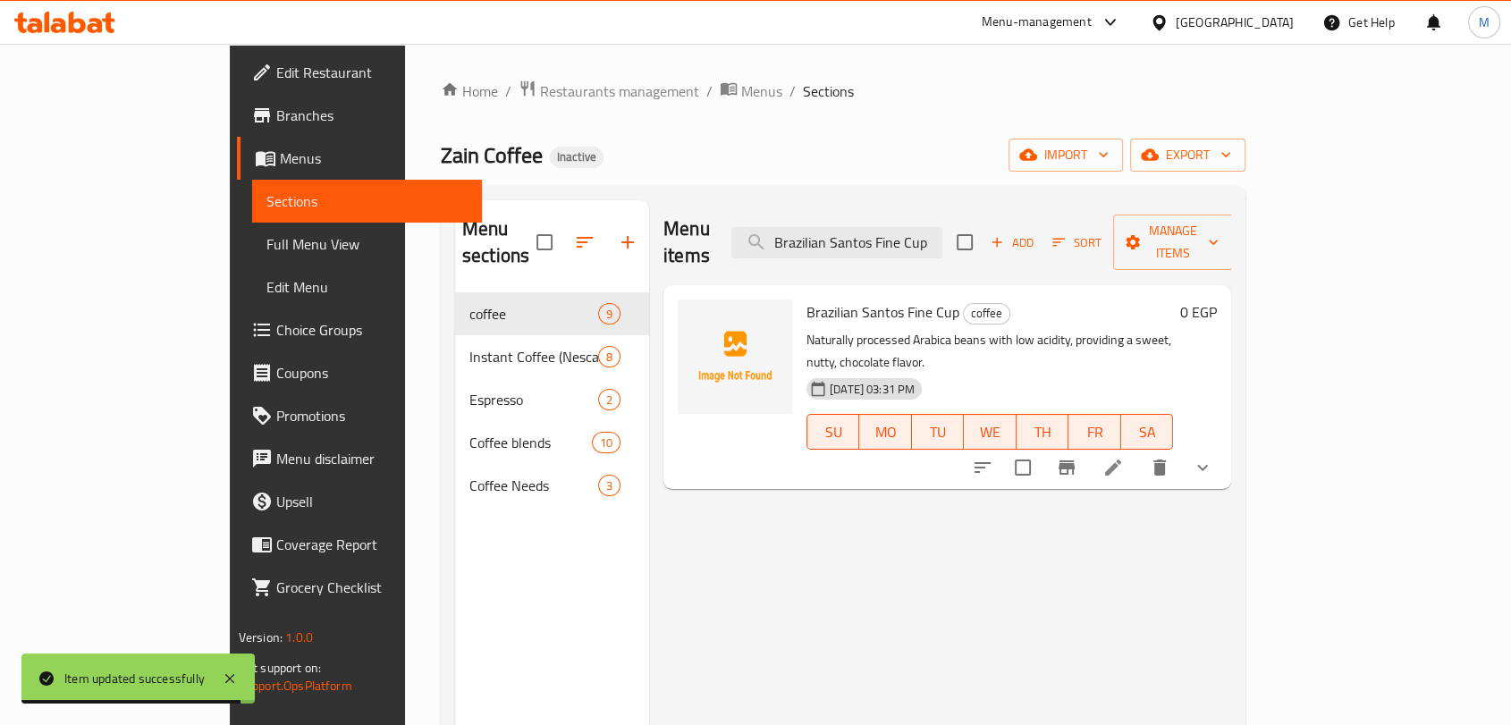
type input "Brazilian Santos Fine Cup"
click at [1138, 451] on li at bounding box center [1113, 467] width 50 height 32
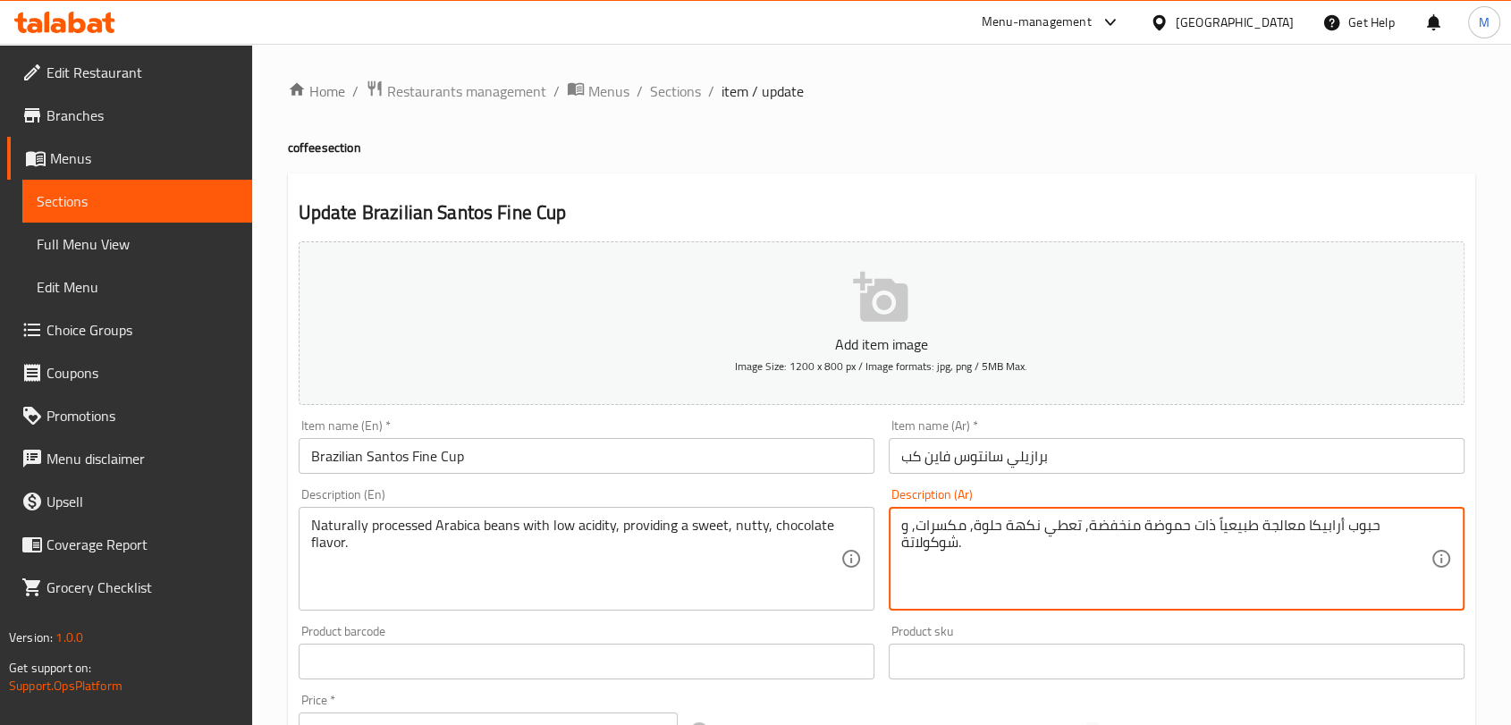
click at [947, 532] on textarea "حبوب أرابيكا معالجة طبيعياً ذات حموضة منخفضة, تعطي نكهة حلوة, مكسرات, و شوكولات…" at bounding box center [1165, 559] width 529 height 85
type textarea "حبوب أرابيكا معالجة طبيعياً ذات حموضة منخفضة, تعطي نكهة حلوة, جوزية, و شوكولاتة."
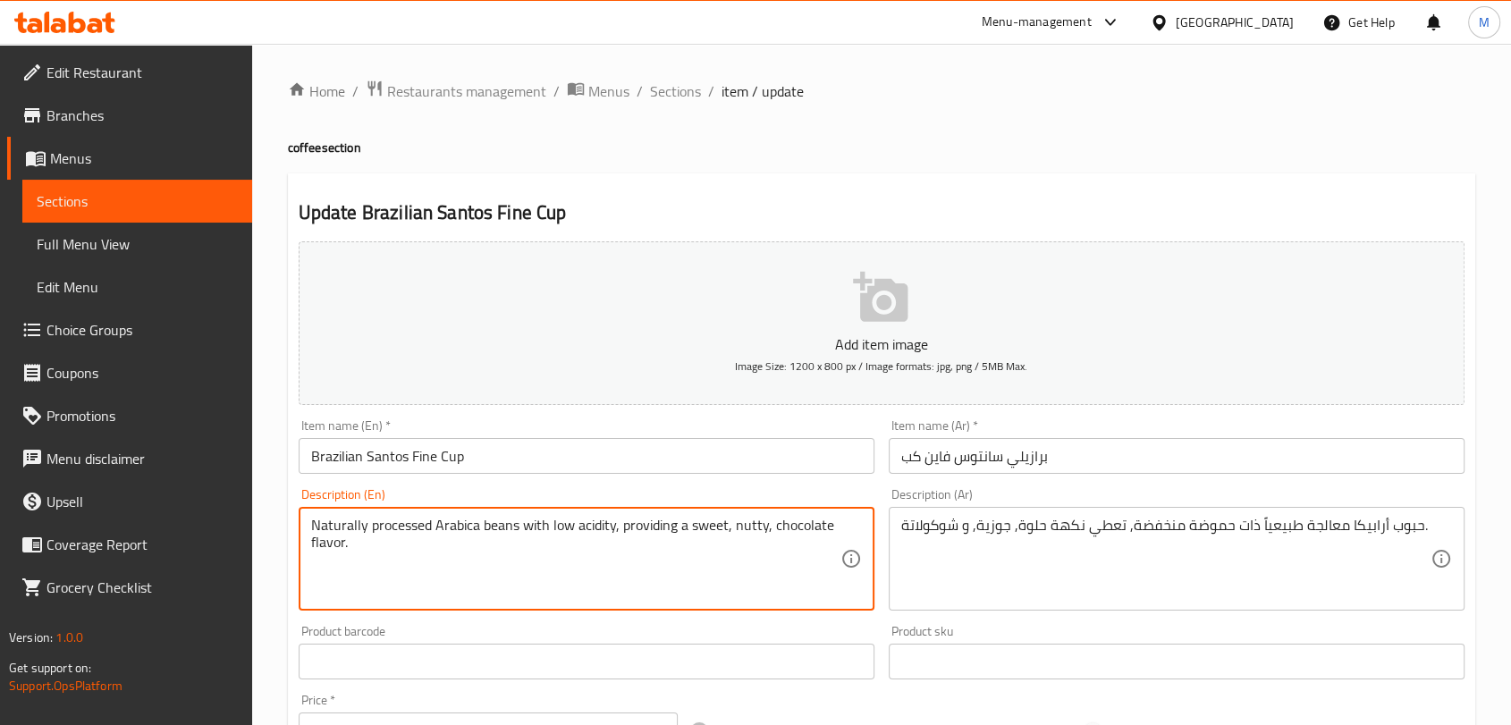
click at [745, 527] on textarea "Naturally processed Arabica beans with low acidity, providing a sweet, nutty, c…" at bounding box center [575, 559] width 529 height 85
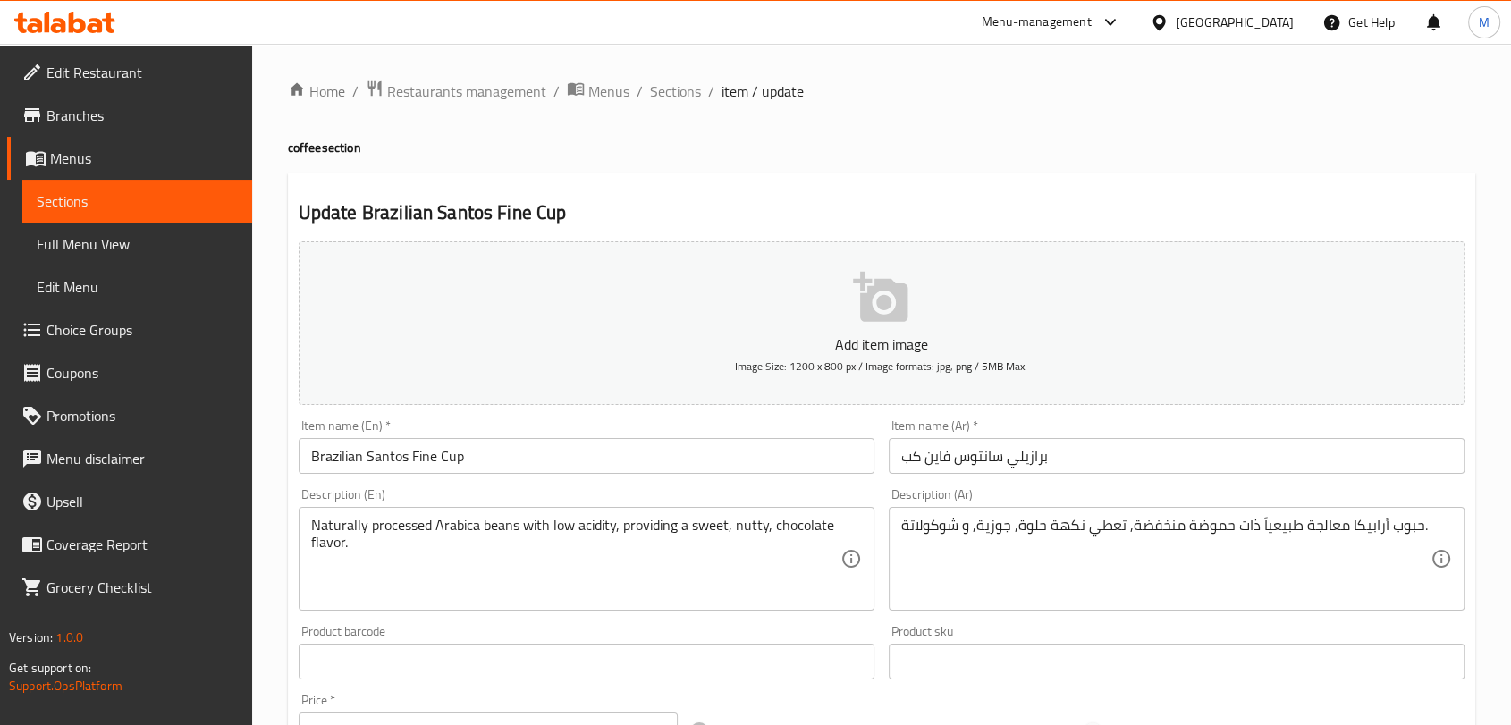
click at [992, 527] on textarea "حبوب أرابيكا معالجة طبيعياً ذات حموضة منخفضة, تعطي نكهة حلوة, جوزية, و شوكولاتة." at bounding box center [1165, 559] width 529 height 85
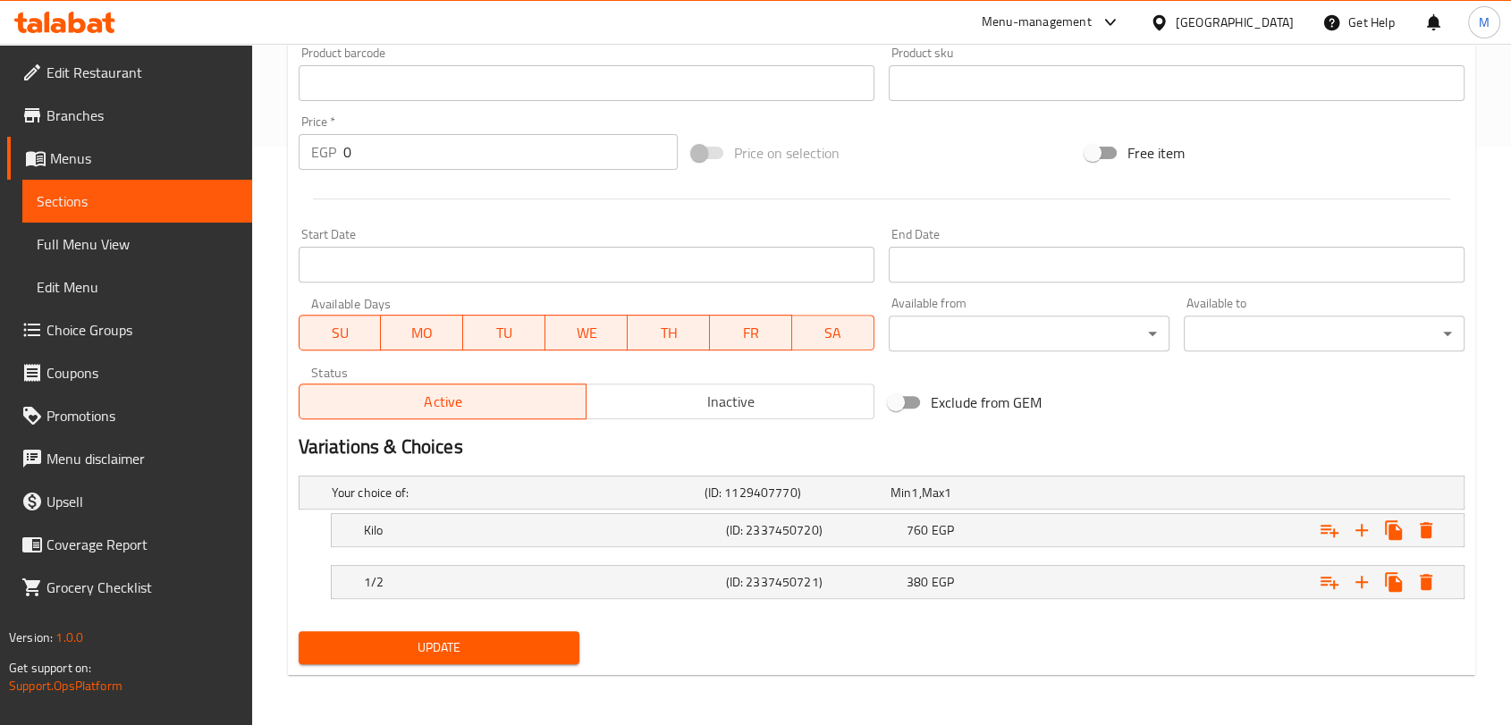
click at [439, 653] on span "Update" at bounding box center [439, 648] width 252 height 22
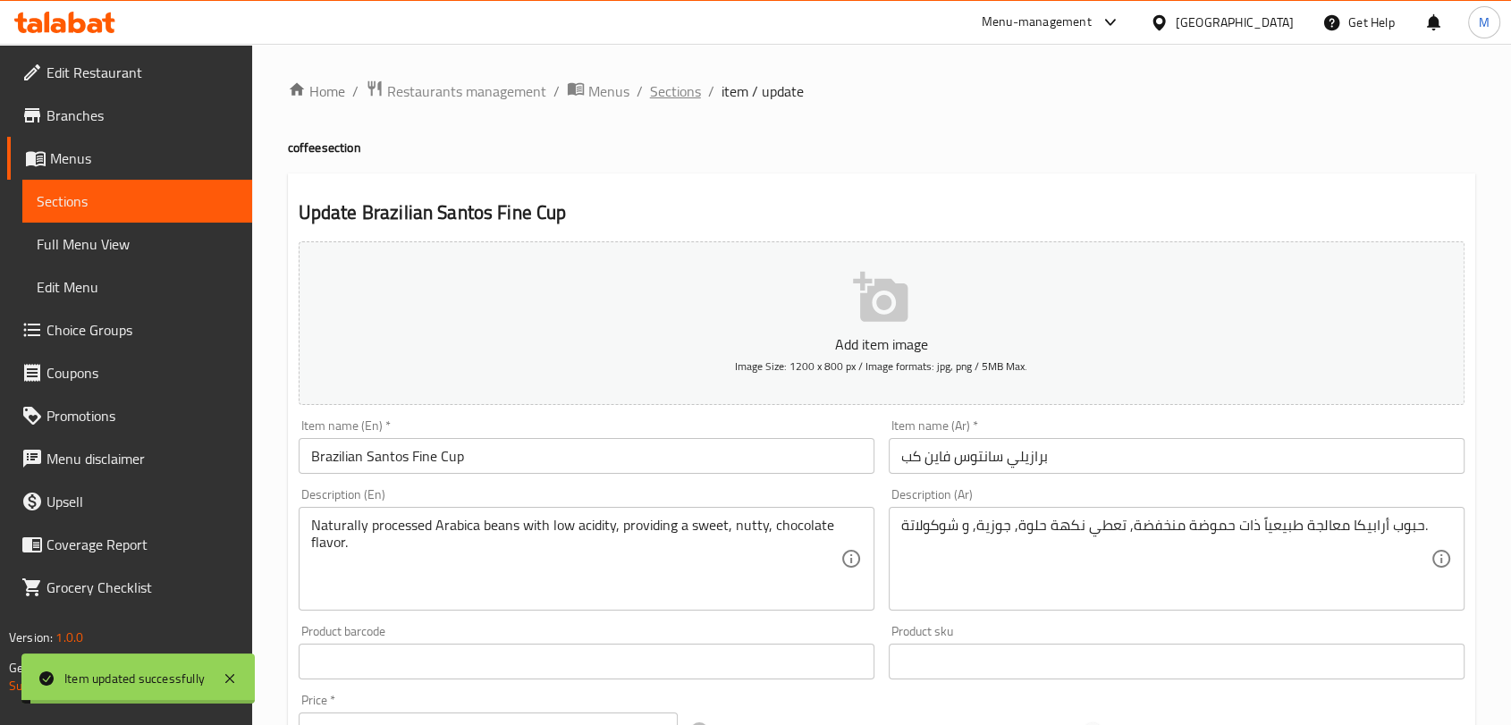
click at [672, 94] on span "Sections" at bounding box center [675, 90] width 51 height 21
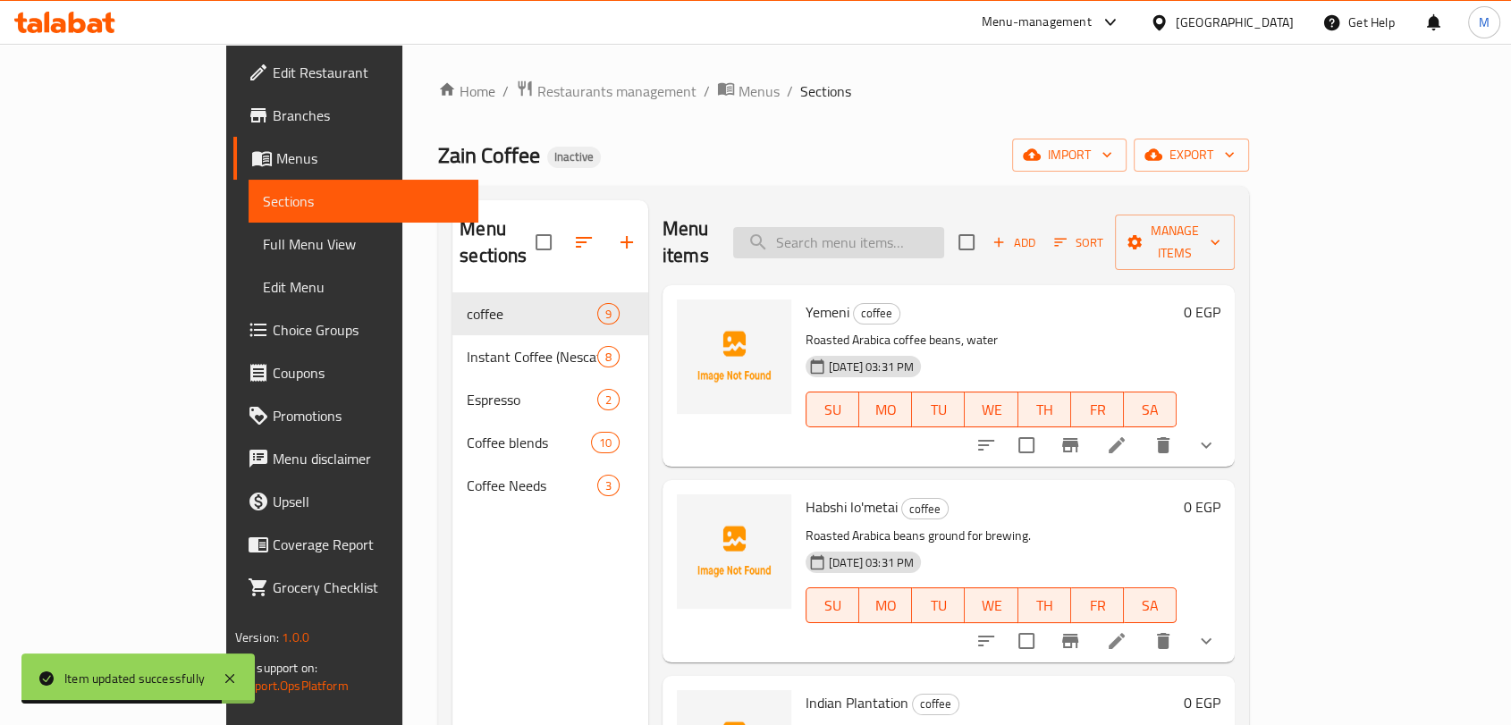
click at [906, 227] on input "search" at bounding box center [838, 242] width 211 height 31
paste input "Brazilian Rio"
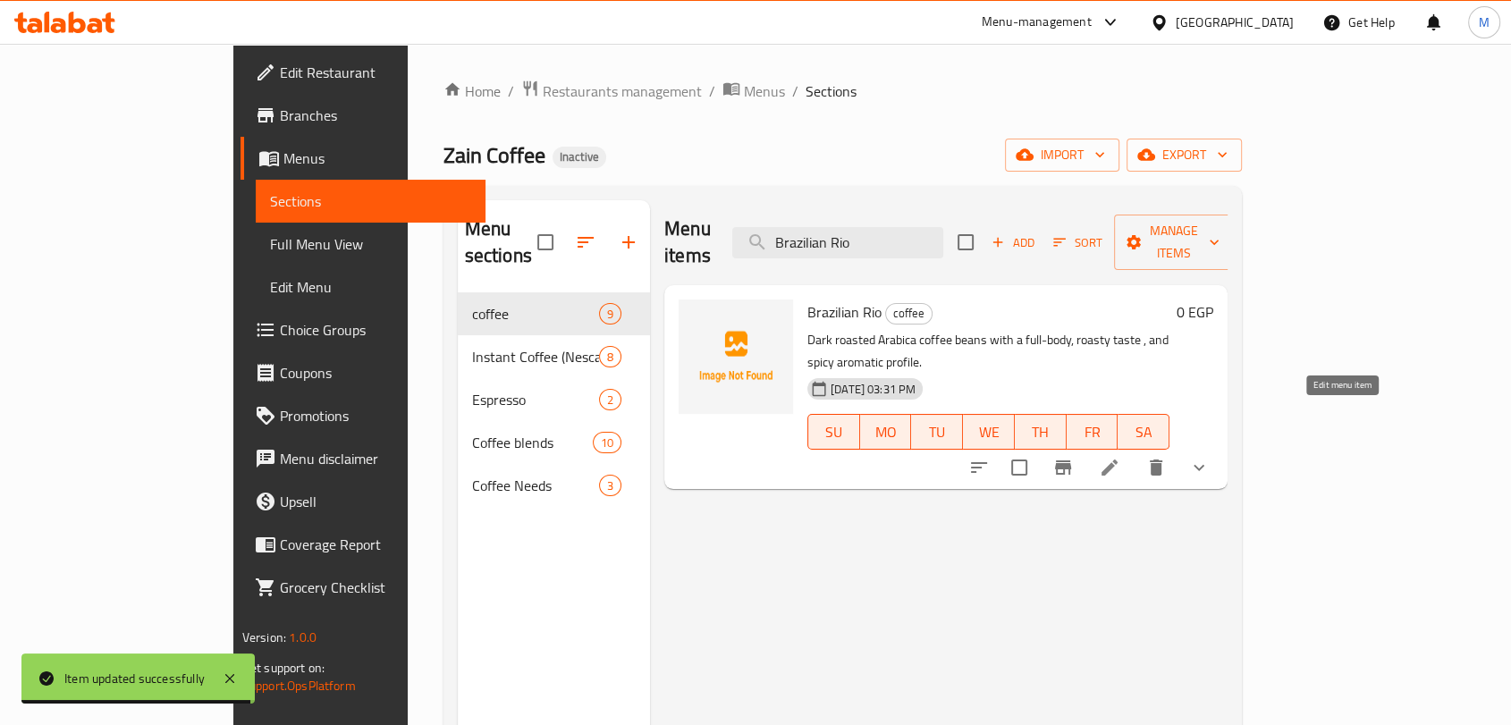
type input "Brazilian Rio"
click at [1120, 457] on icon at bounding box center [1109, 467] width 21 height 21
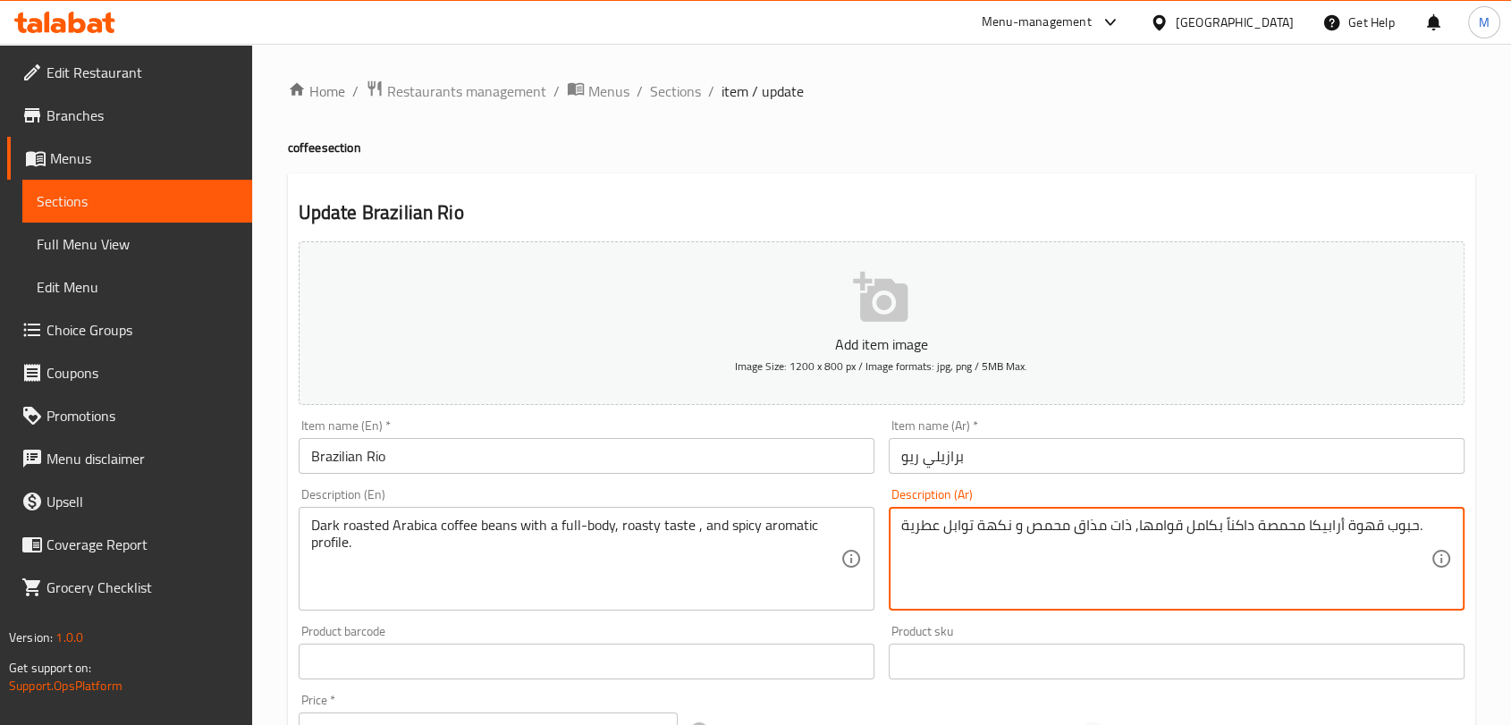
click at [993, 529] on textarea "حبوب قهوة أرابيكا محمصة داكناً بكامل قوامها, ذات مذاق محمص و نكهة توابل عطرية." at bounding box center [1165, 559] width 529 height 85
click at [962, 531] on textarea "حبوب قهوة أرابيكا محمصة داكناً بكامل قوامها, ذات مذاق محمص و بروفايل توابل عطري…" at bounding box center [1165, 559] width 529 height 85
click at [907, 527] on textarea "حبوب قهوة أرابيكا محمصة داكناً بكامل قوامها, ذات مذاق محمص و بروفايل حار عطرية." at bounding box center [1165, 559] width 529 height 85
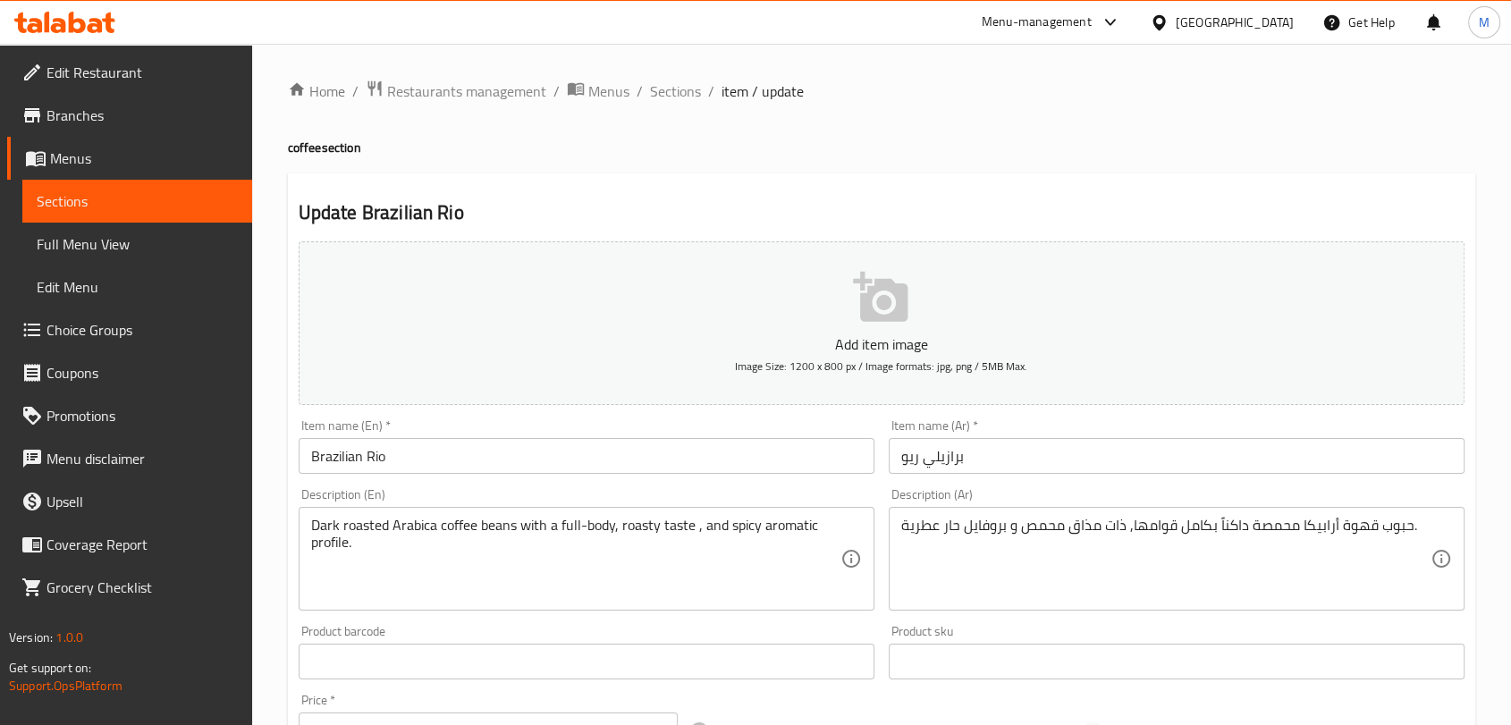
click at [1441, 534] on div "حبوب قهوة أرابيكا محمصة داكناً بكامل قوامها, ذات مذاق محمص و بروفايل حار عطرية.…" at bounding box center [1177, 559] width 576 height 104
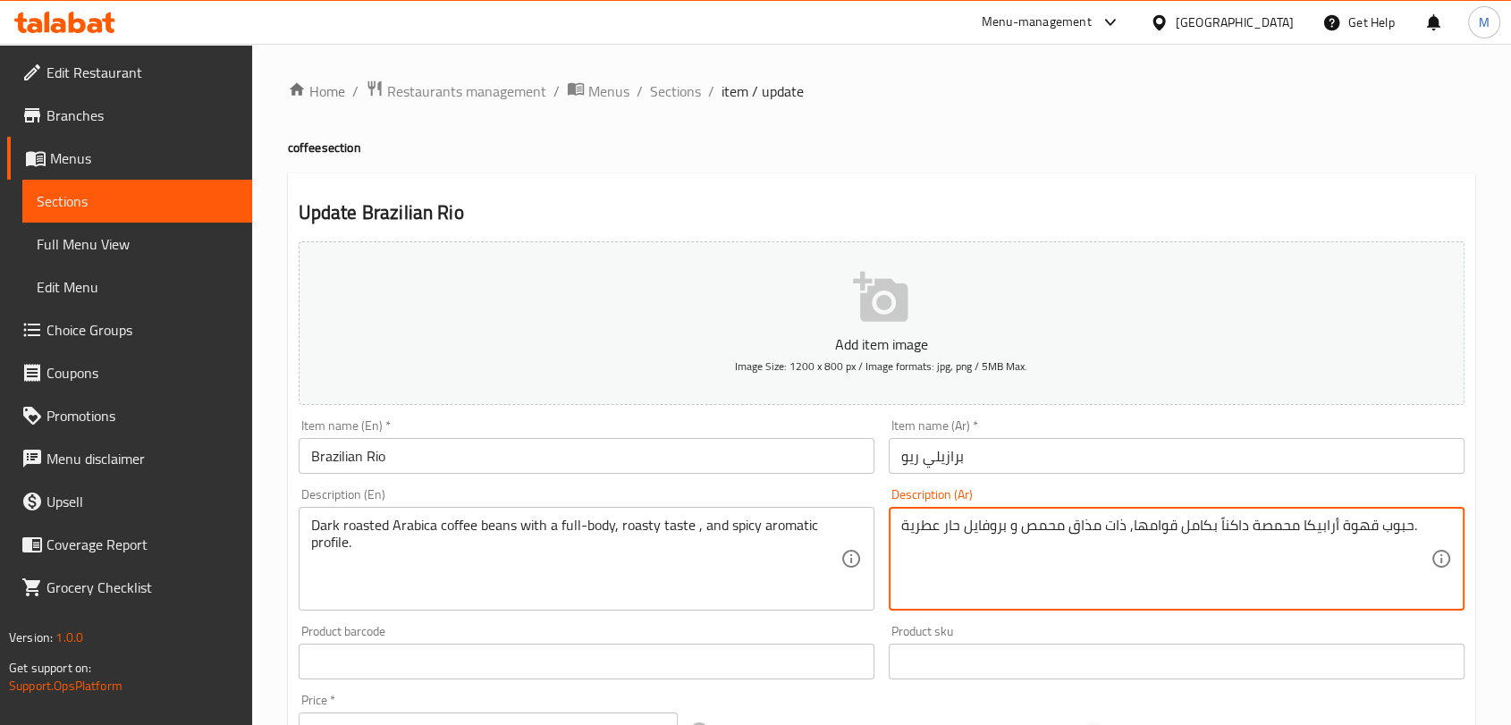
click at [903, 530] on textarea "حبوب قهوة أرابيكا محمصة داكناً بكامل قوامها, ذات مذاق محمص و بروفايل حار عطرية." at bounding box center [1165, 559] width 529 height 85
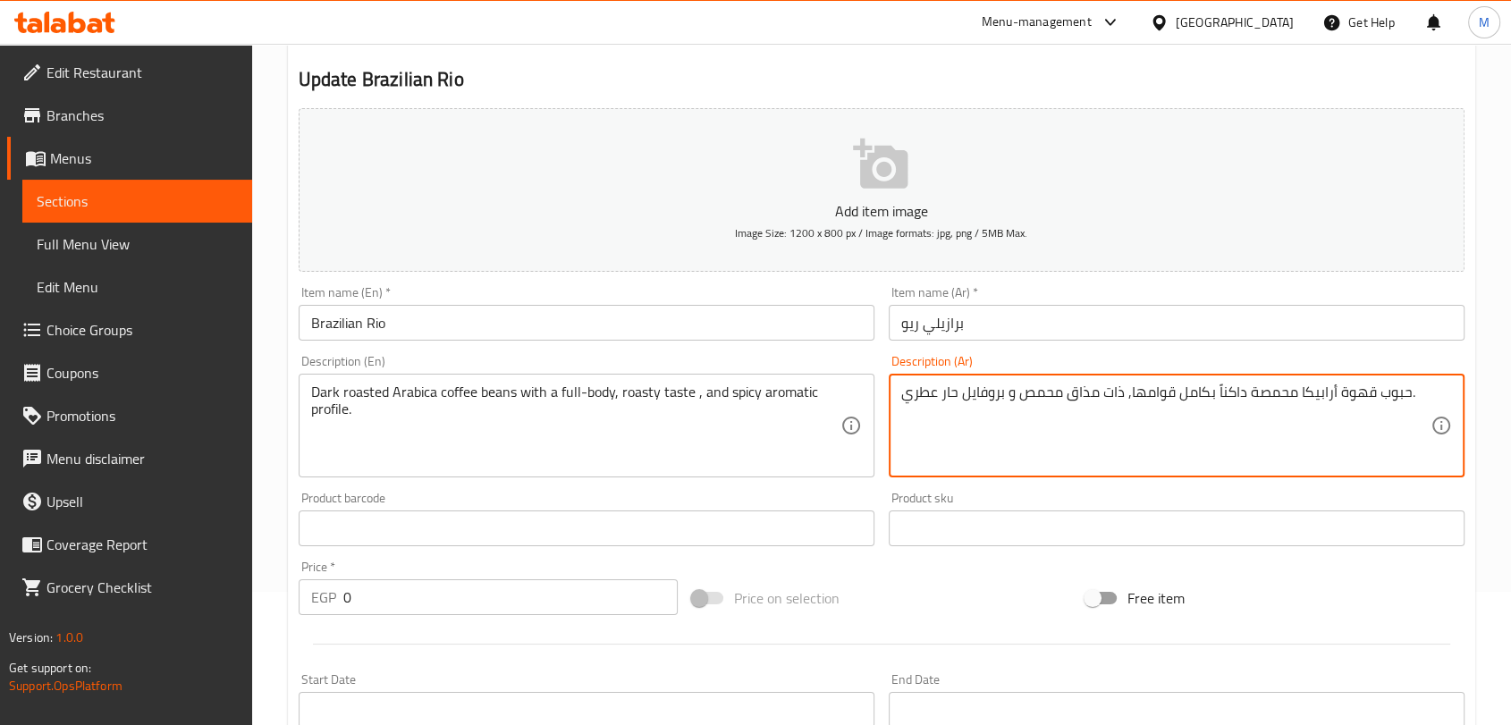
scroll to position [99, 0]
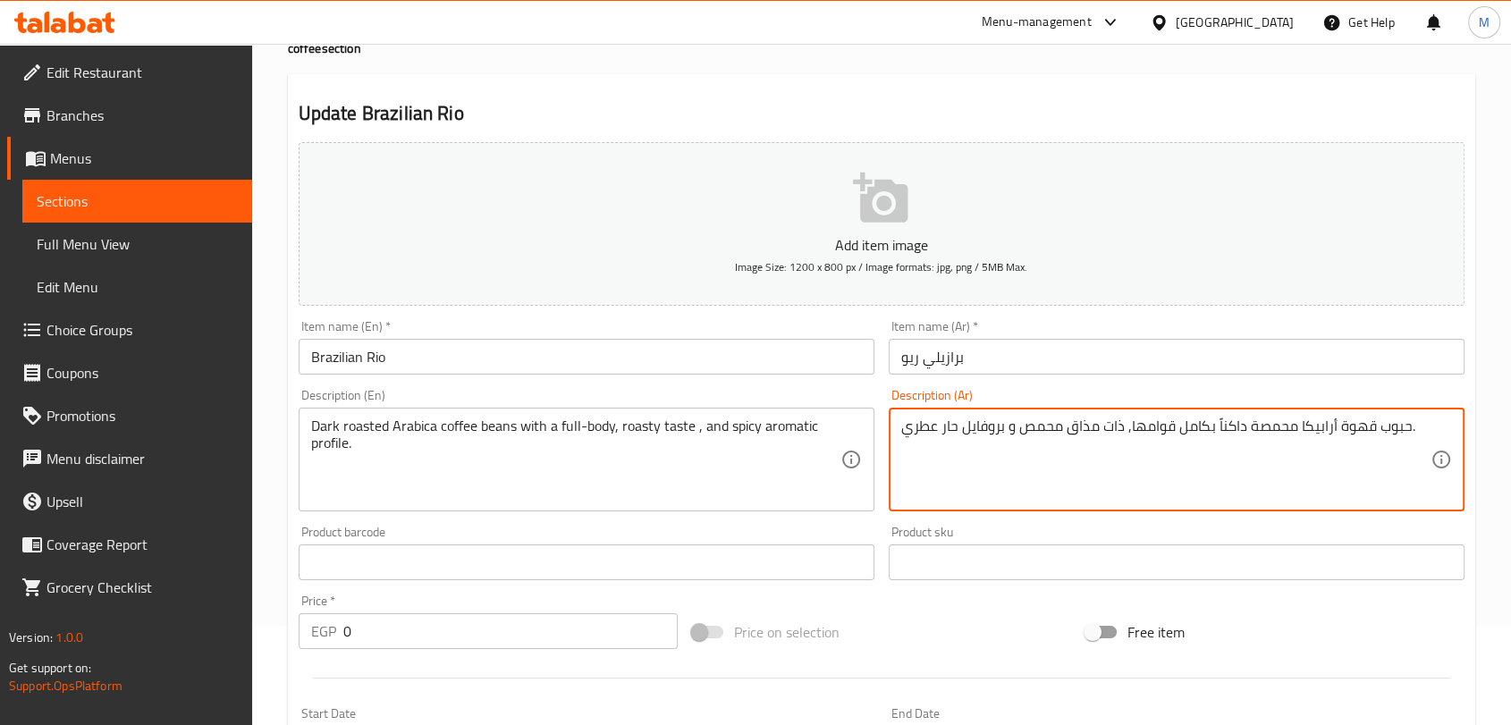
type textarea "حبوب قهوة أرابيكا محمصة داكناً بكامل قوامها, ذات مذاق محمص و بروفايل حار عطري."
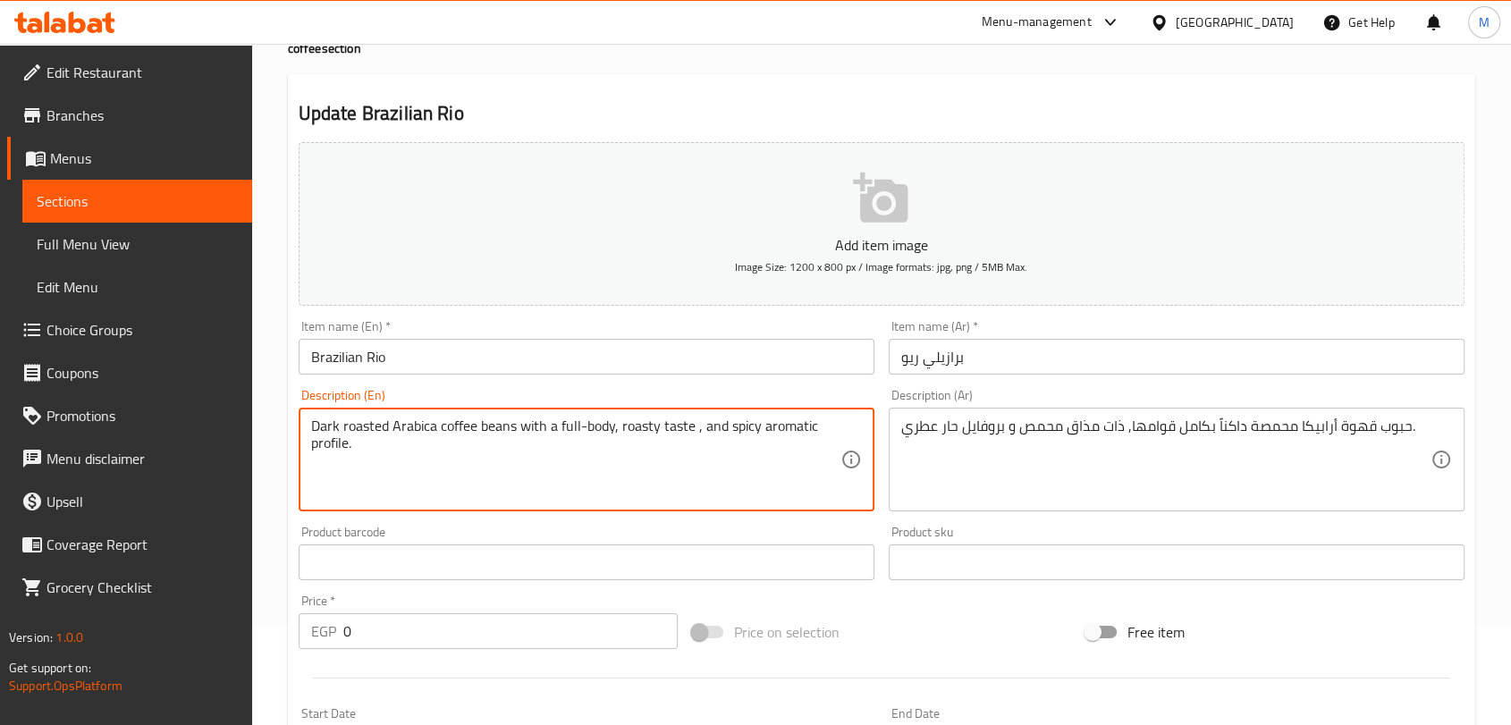
drag, startPoint x: 742, startPoint y: 428, endPoint x: 792, endPoint y: 440, distance: 51.4
click at [792, 440] on textarea "Dark roasted Arabica coffee beans with a full-body, roasty taste , and spicy ar…" at bounding box center [575, 460] width 529 height 85
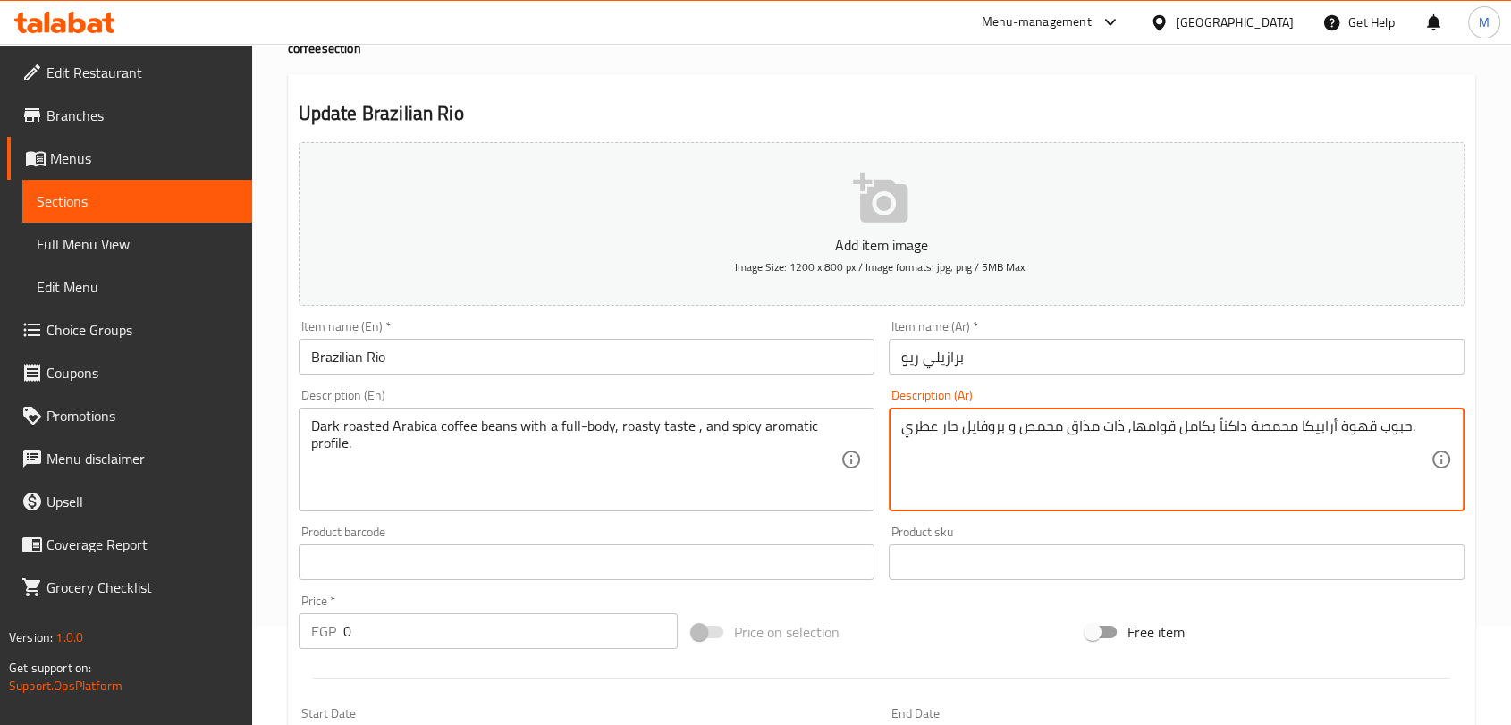
drag, startPoint x: 1006, startPoint y: 428, endPoint x: 903, endPoint y: 424, distance: 102.9
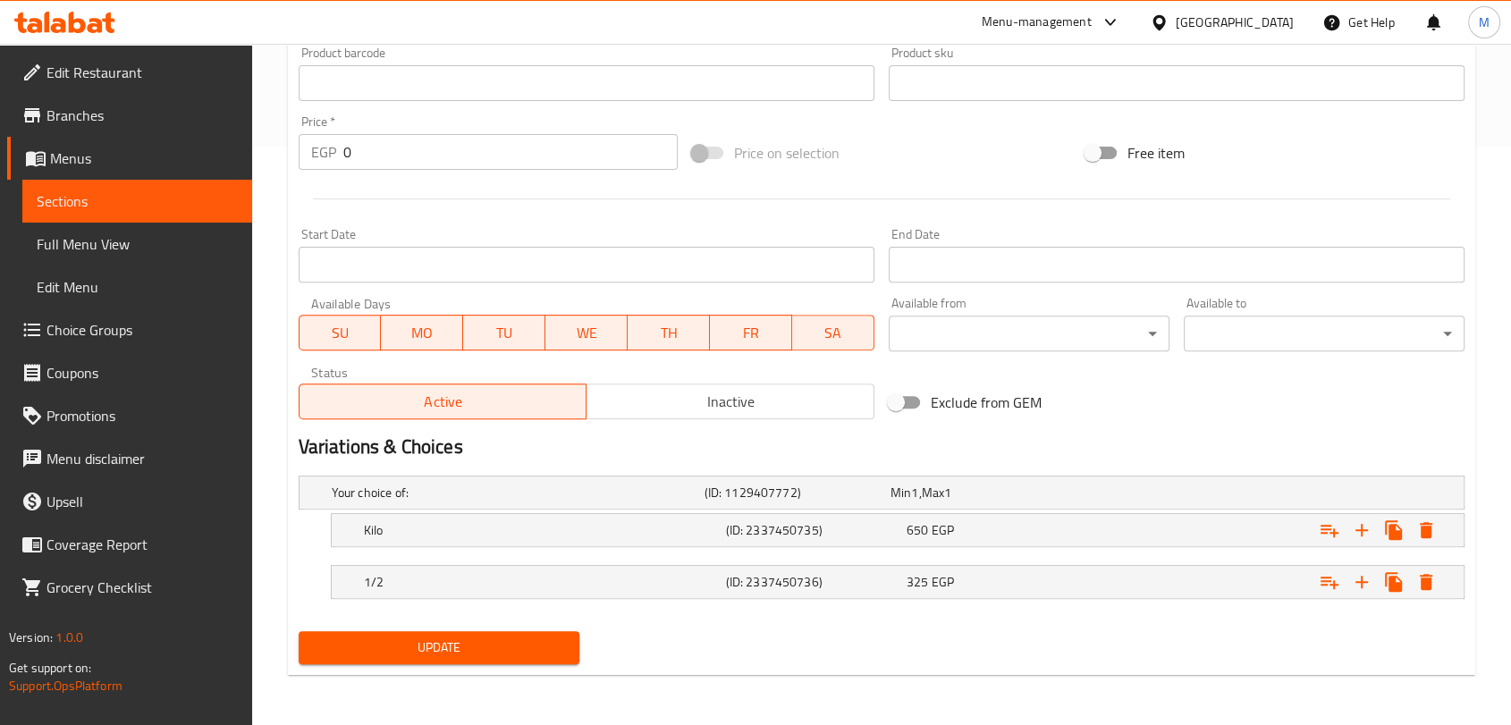
click at [467, 631] on button "Update" at bounding box center [439, 647] width 281 height 33
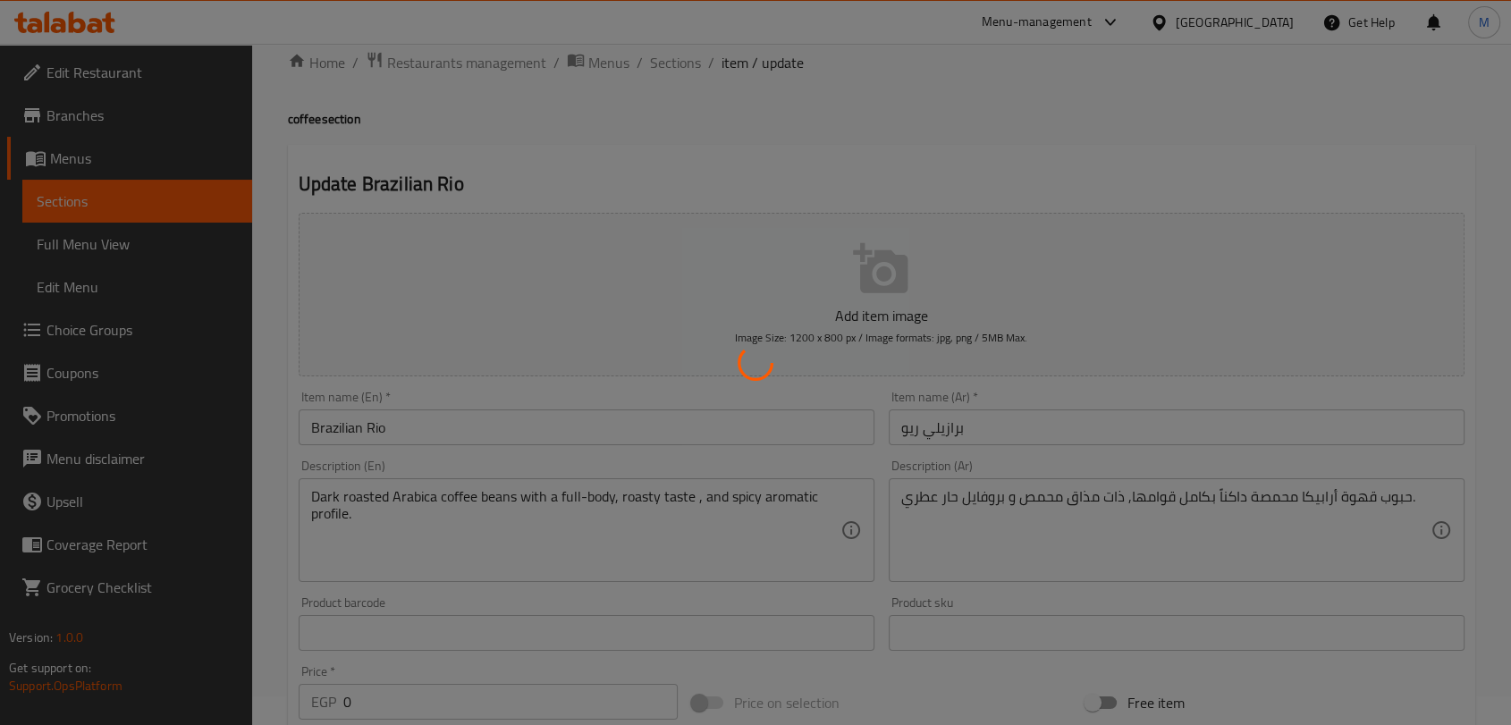
scroll to position [0, 0]
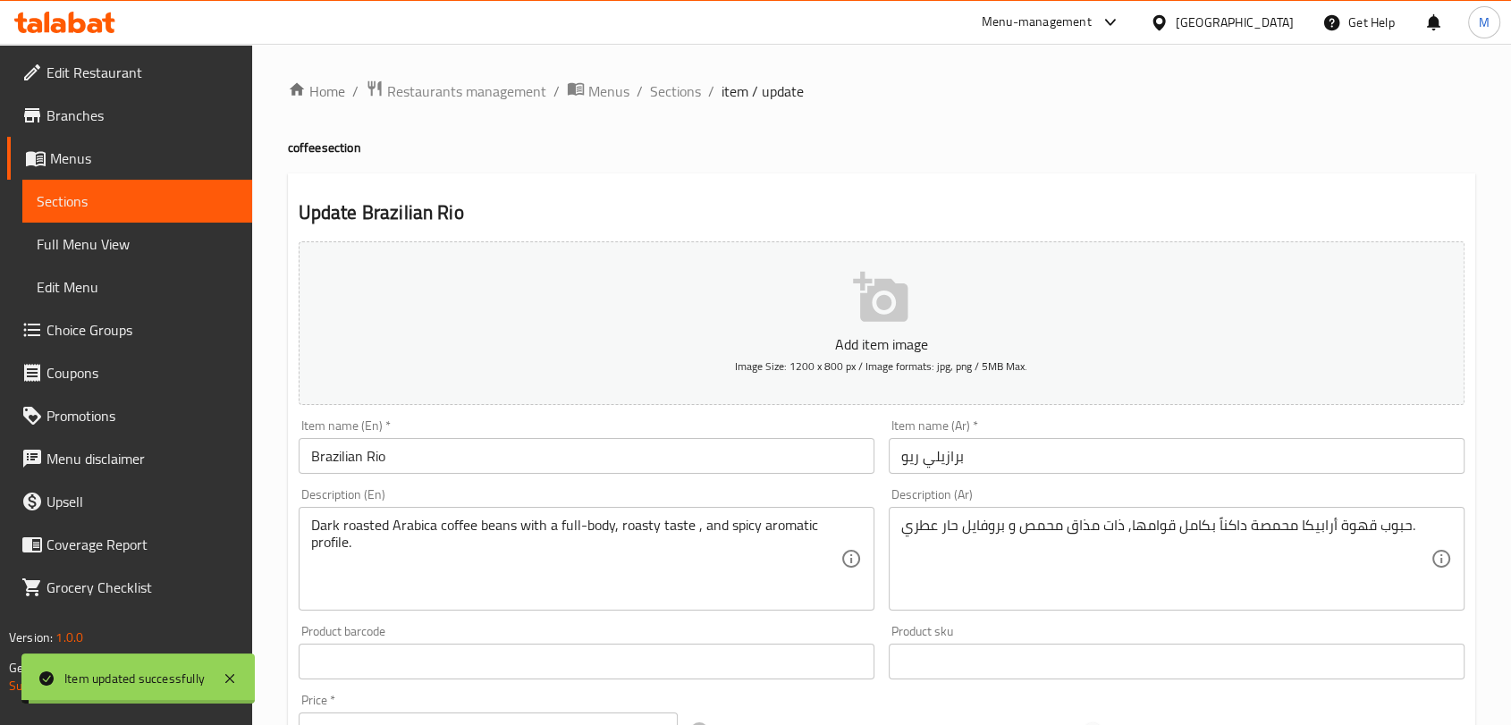
drag, startPoint x: 670, startPoint y: 103, endPoint x: 577, endPoint y: 68, distance: 99.3
click at [670, 102] on span "Sections" at bounding box center [675, 90] width 51 height 21
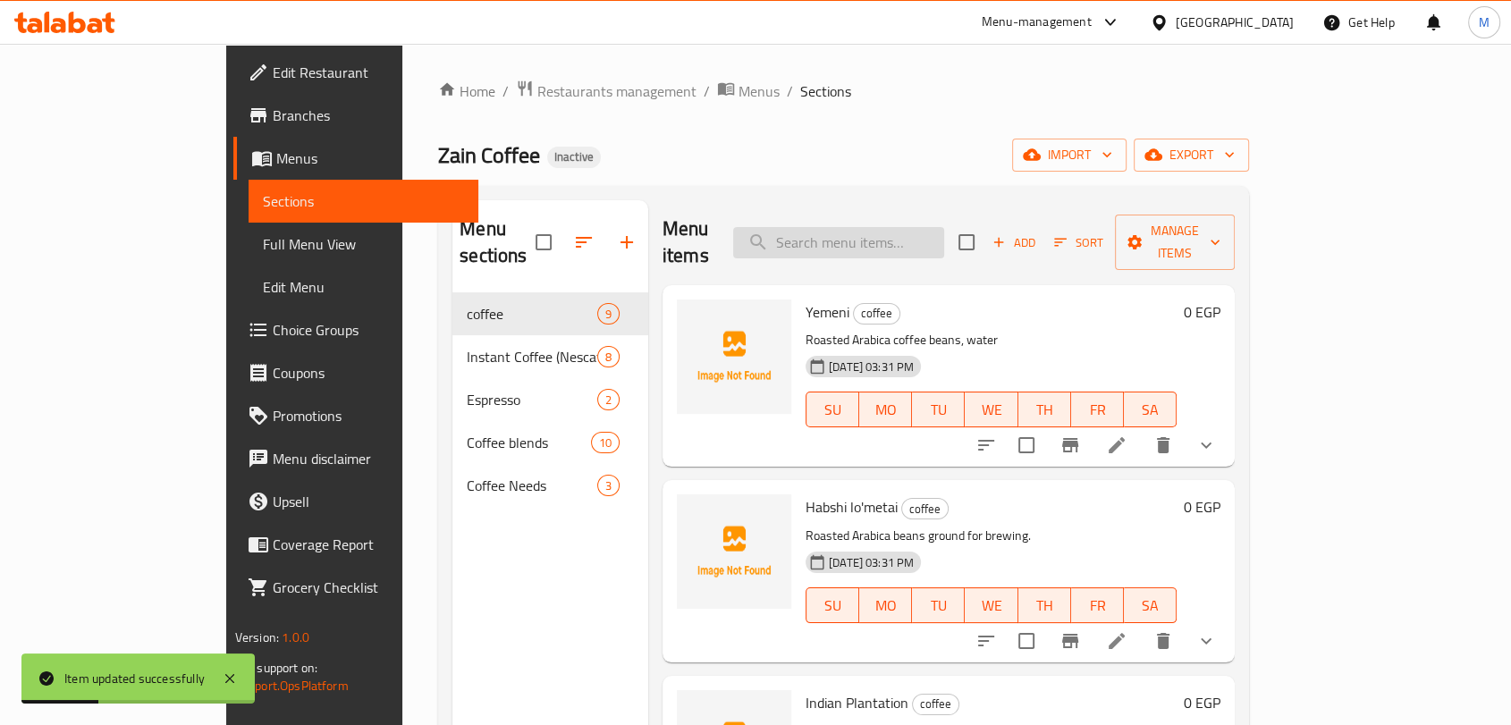
click at [935, 231] on input "search" at bounding box center [838, 242] width 211 height 31
paste input "[GEOGRAPHIC_DATA]"
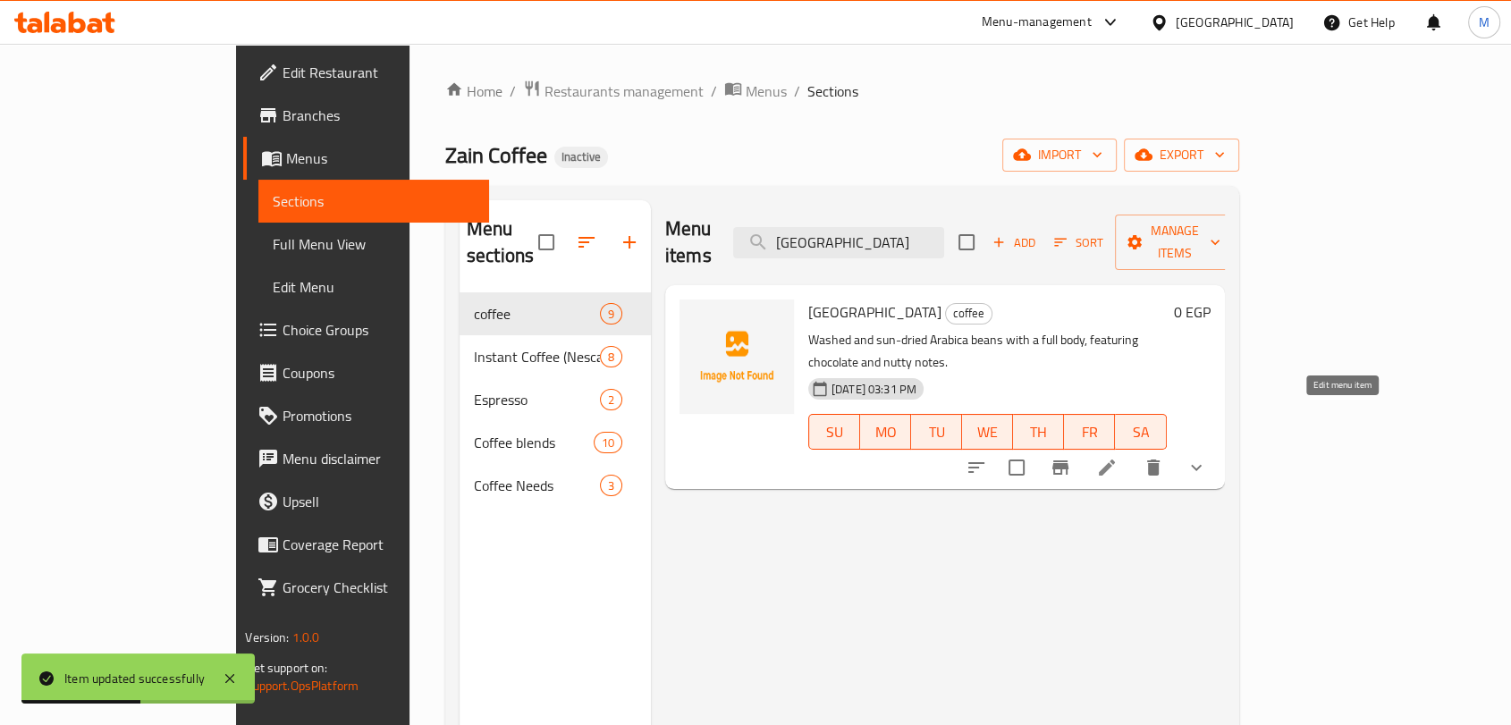
type input "[GEOGRAPHIC_DATA]"
click at [1115, 460] on icon at bounding box center [1107, 468] width 16 height 16
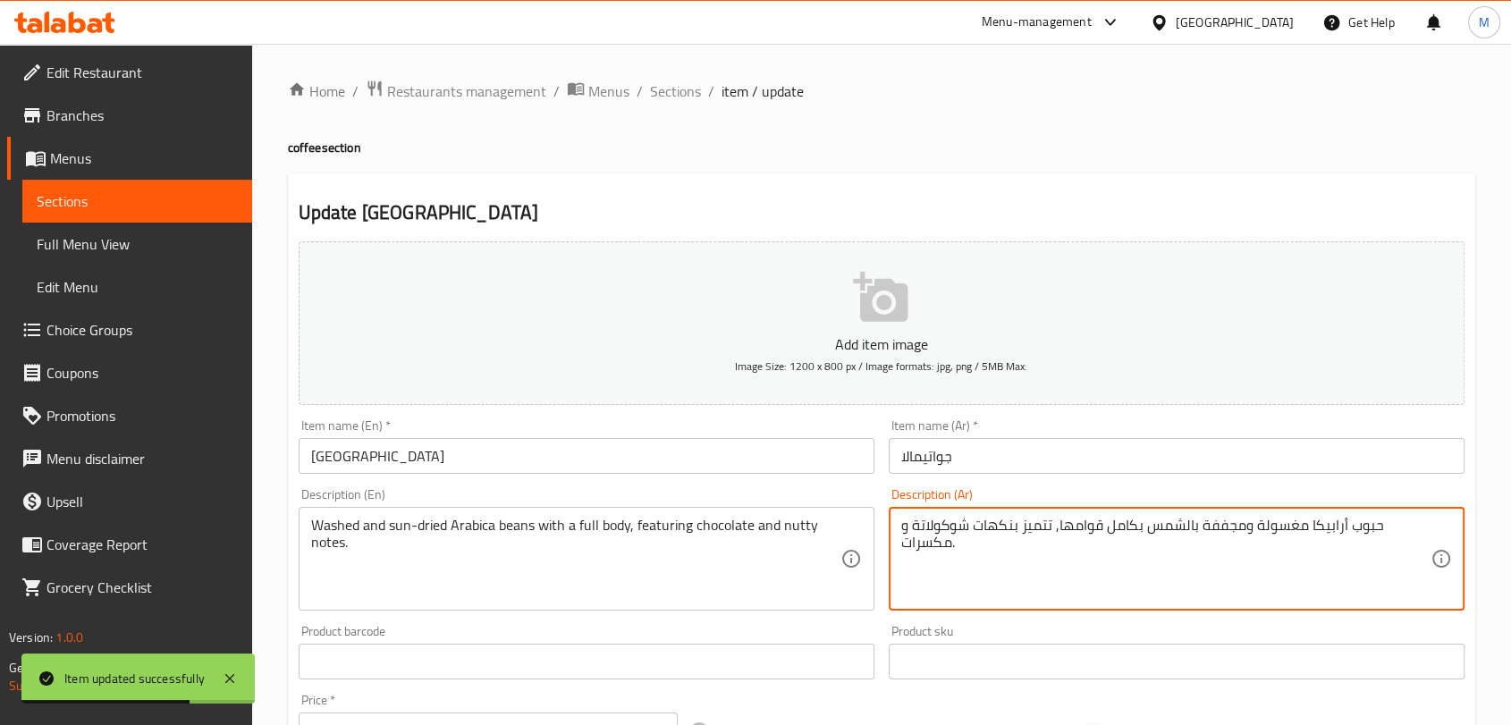
click at [930, 544] on textarea "حبوب أرابيكا مغسولة ومجففة بالشمس بكامل قوامها, تتميز بنكهات شوكولاتة و مكسرات." at bounding box center [1165, 559] width 529 height 85
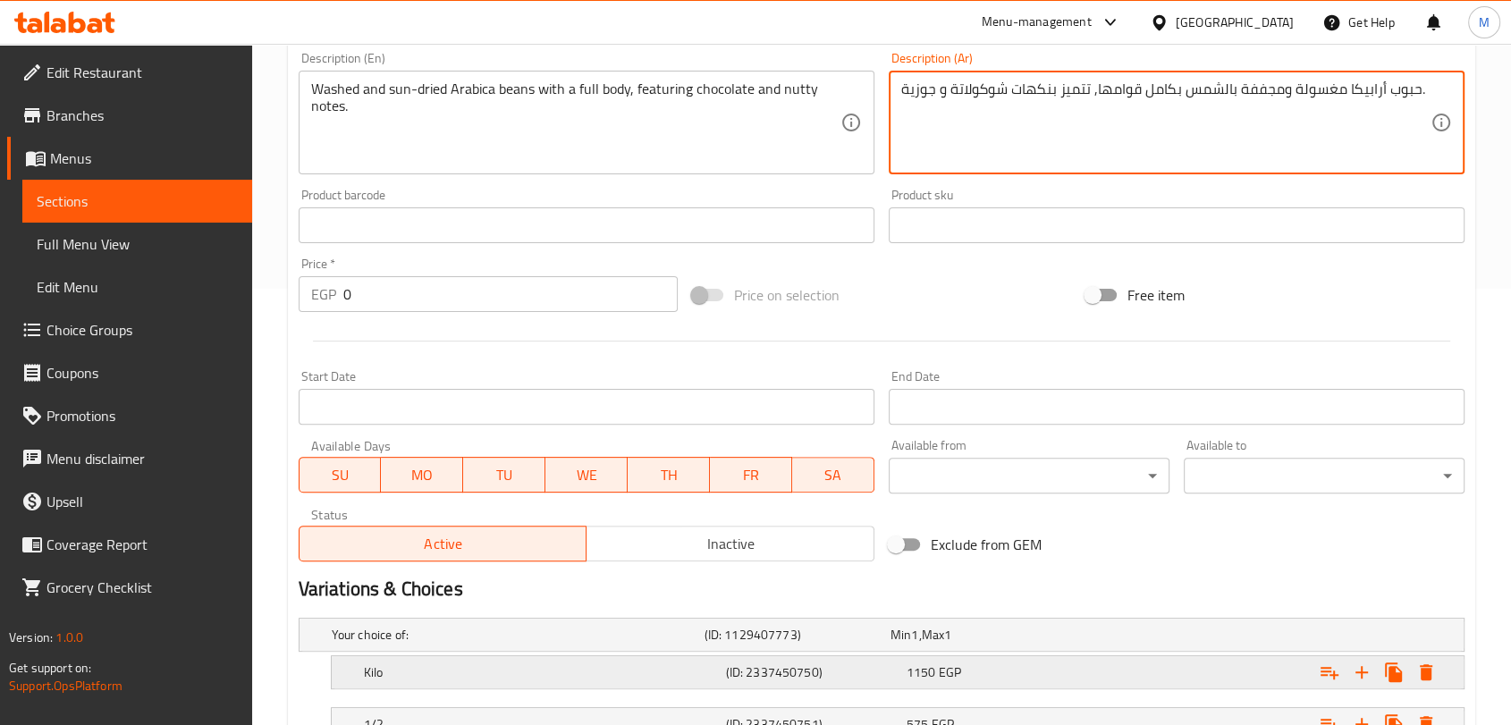
scroll to position [280, 0]
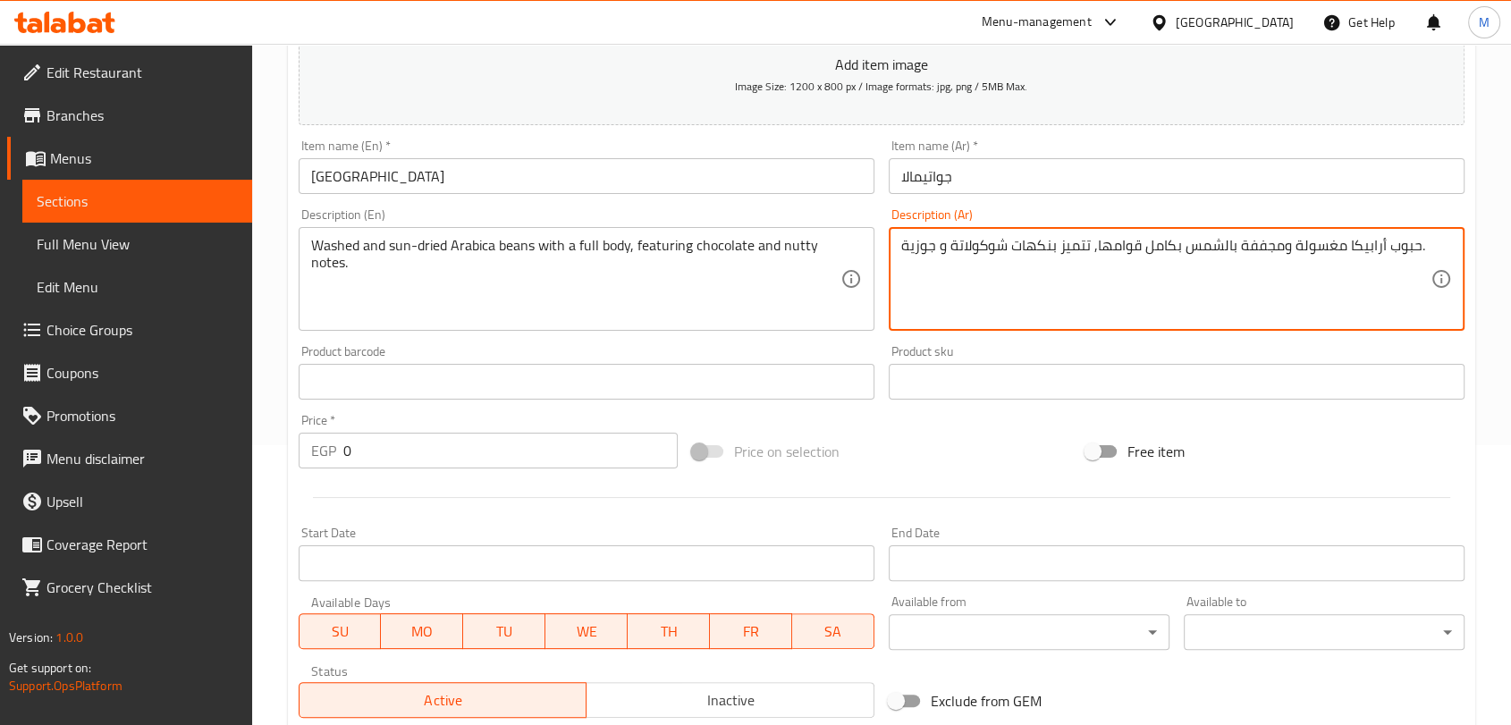
click at [1025, 244] on textarea "حبوب أرابيكا مغسولة ومجففة بالشمس بكامل قوامها, تتميز بنكهات شوكولاتة و جوزية." at bounding box center [1165, 279] width 529 height 85
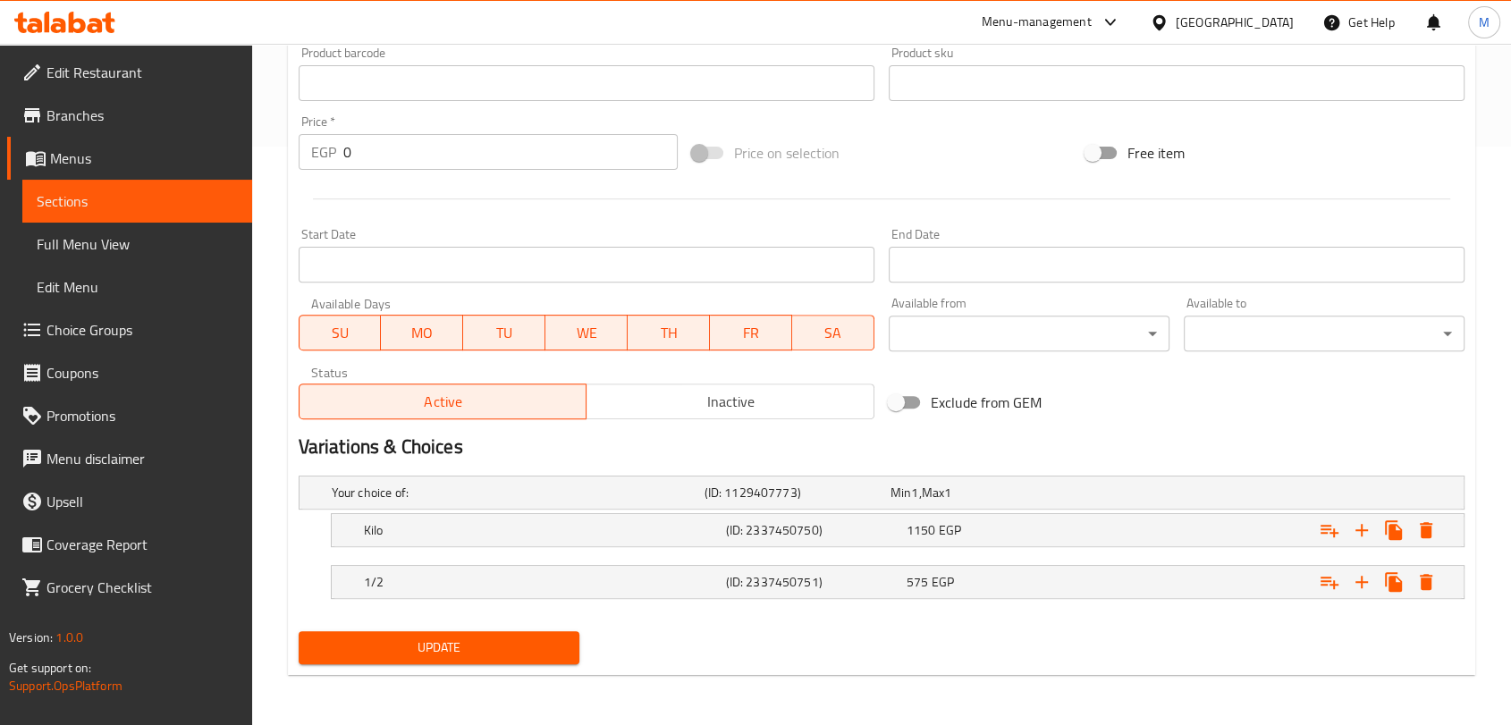
click at [372, 652] on span "Update" at bounding box center [439, 648] width 252 height 22
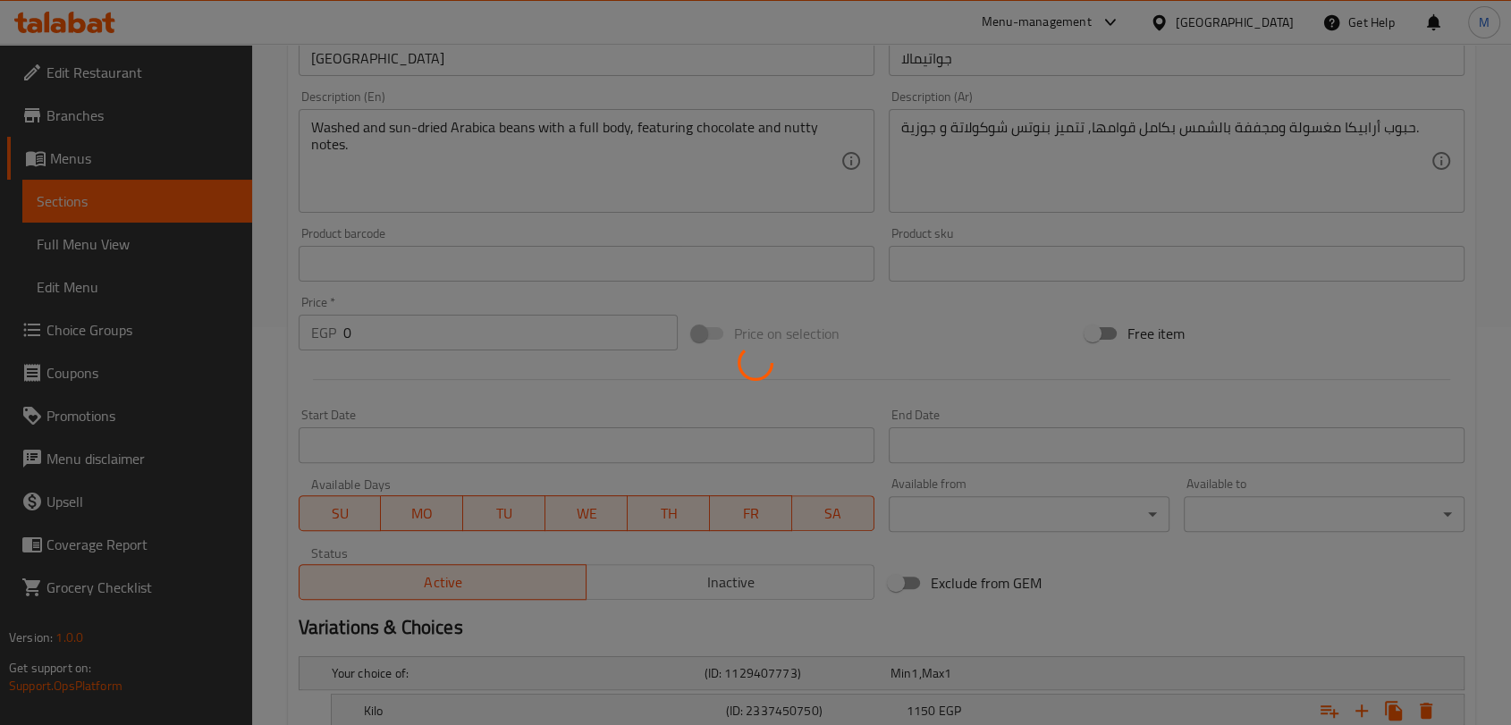
scroll to position [81, 0]
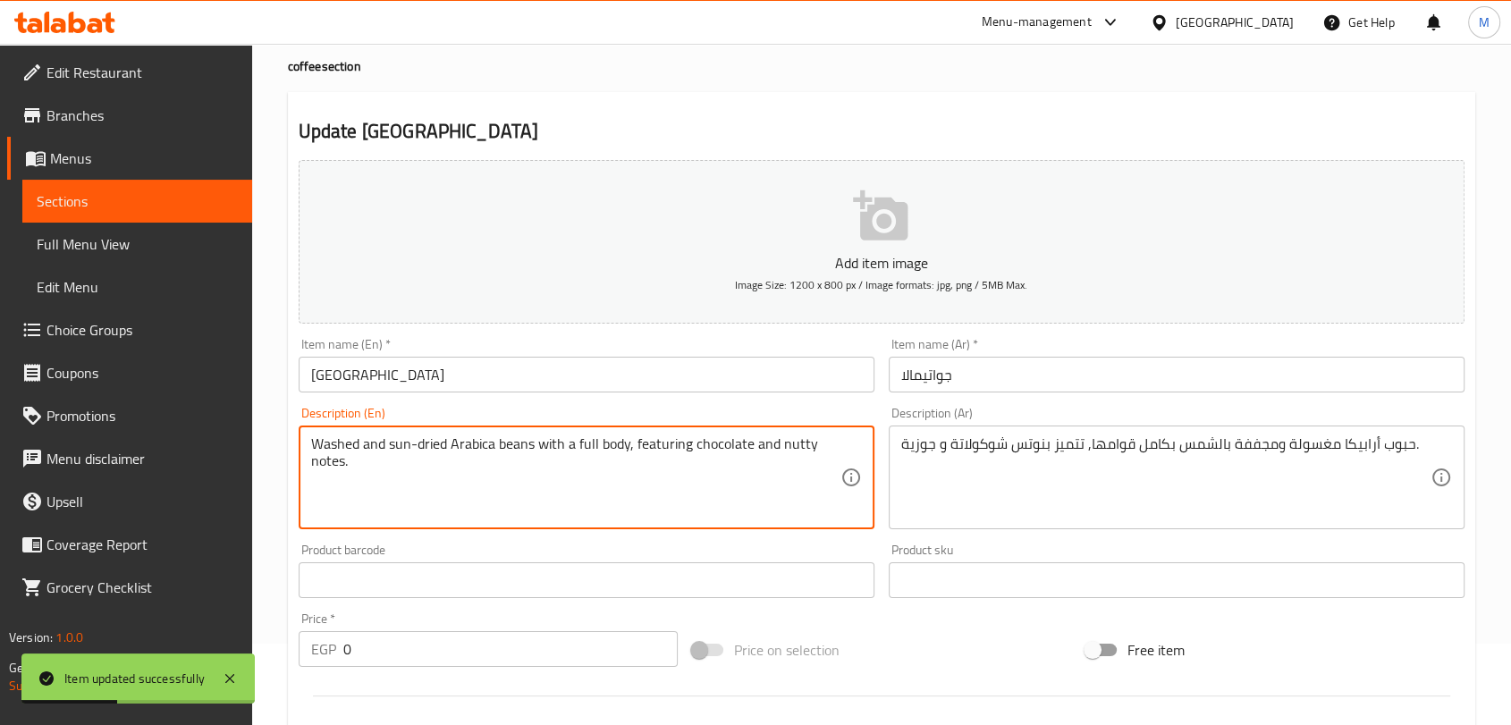
drag, startPoint x: 723, startPoint y: 451, endPoint x: 799, endPoint y: 461, distance: 76.7
click at [799, 461] on textarea "Washed and sun-dried Arabica beans with a full body, featuring chocolate and nu…" at bounding box center [575, 477] width 529 height 85
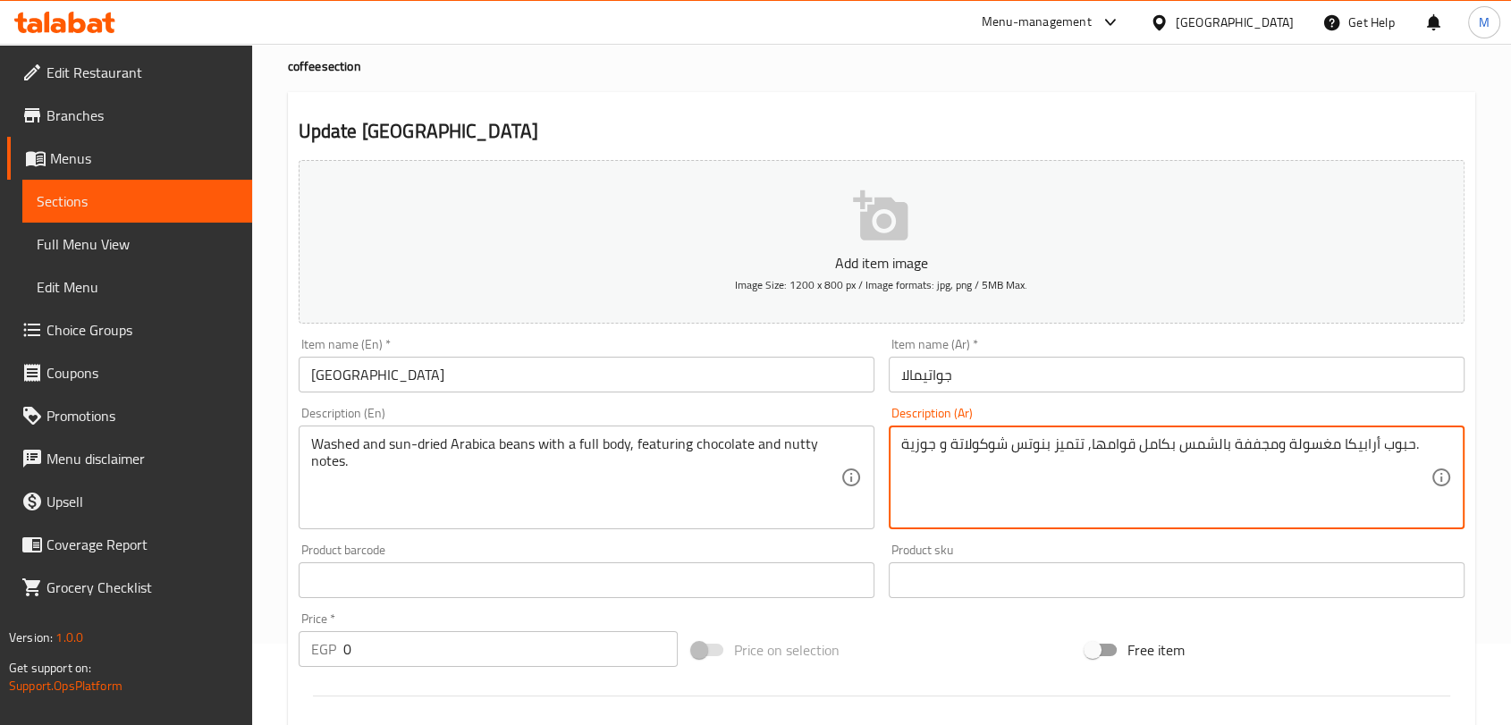
drag, startPoint x: 1035, startPoint y: 447, endPoint x: 913, endPoint y: 447, distance: 122.5
click at [913, 447] on textarea "حبوب أرابيكا مغسولة ومجففة بالشمس بكامل قوامها, تتميز بنوتس شوكولاتة و جوزية." at bounding box center [1165, 477] width 529 height 85
click at [905, 445] on textarea "حبوب أرابيكا مغسولة ومجففة بالشمس بكامل قوامها, تتميز بنوتس شوكولاتة و جوزية." at bounding box center [1165, 477] width 529 height 85
click at [981, 445] on textarea "بنوتس شوكحبوب أرابيكا مغسولة ومجففة بالشمس بكامل قوامها, تتميز ولاتة و جوزية." at bounding box center [1165, 477] width 529 height 85
type textarea "حبوب أرابيكا مغسولة ومجففة بالشمس بكامل قوامها, تتميز بنوتس شوكولاتة و جوزية."
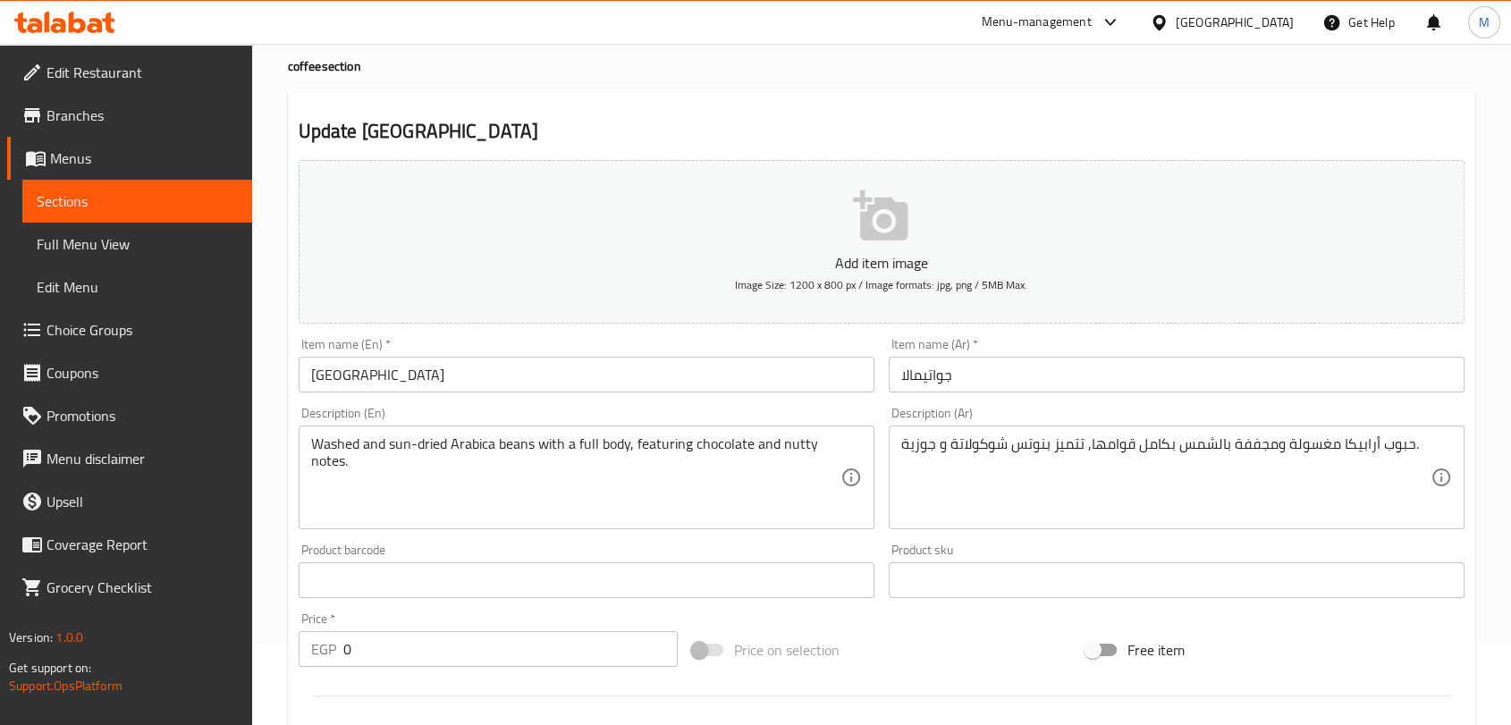
click at [899, 449] on div "حبوب أرابيكا مغسولة ومجففة بالشمس بكامل قوامها, تتميز بنوتس شوكولاتة و جوزية. D…" at bounding box center [1177, 478] width 576 height 104
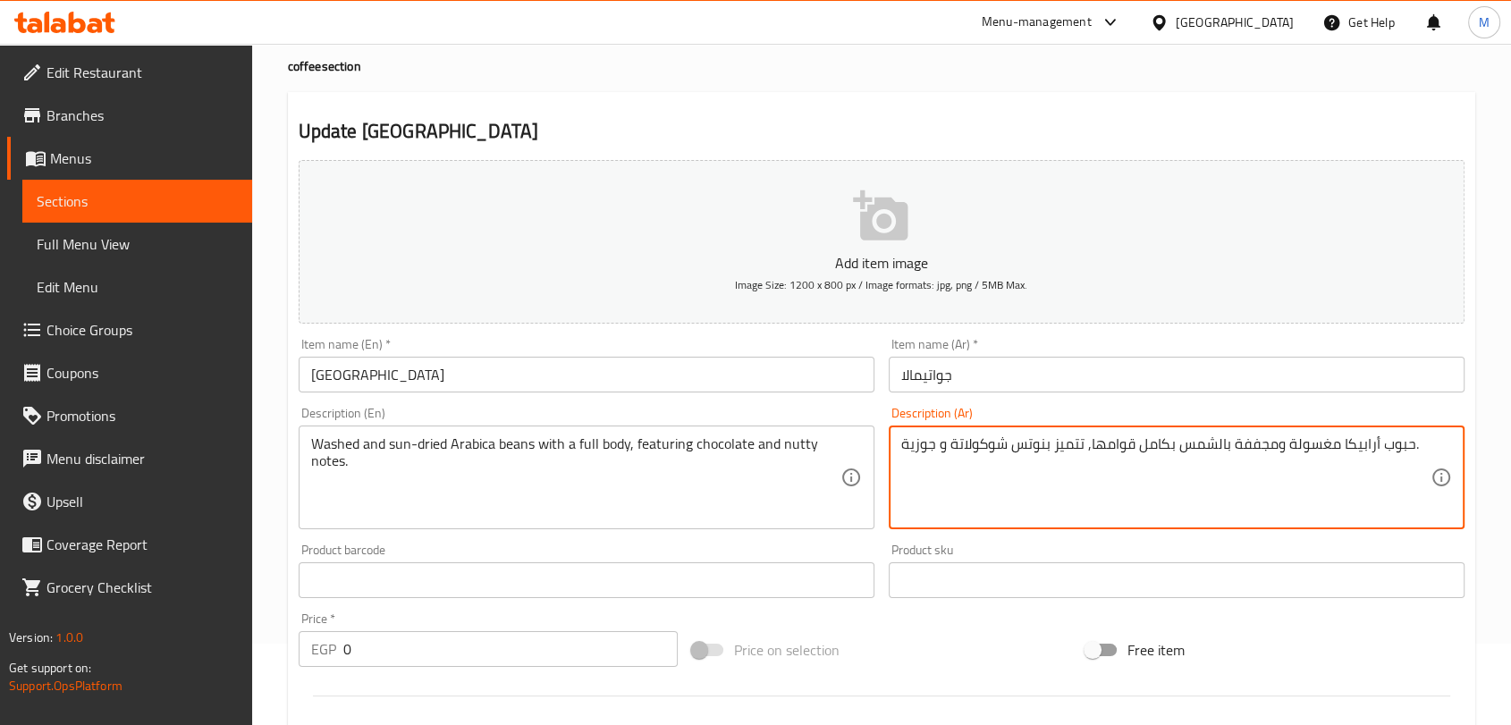
click at [905, 444] on textarea "حبوب أرابيكا مغسولة ومجففة بالشمس بكامل قوامها, تتميز بنوتس شوكولاتة و جوزية." at bounding box center [1165, 477] width 529 height 85
drag, startPoint x: 901, startPoint y: 445, endPoint x: 1045, endPoint y: 450, distance: 144.0
click at [1045, 450] on textarea "حبوب أرابيكا مغسولة ومجففة بالشمس بكامل قوامها, تتميز بنوتس شوكولاتة و جوزية." at bounding box center [1165, 477] width 529 height 85
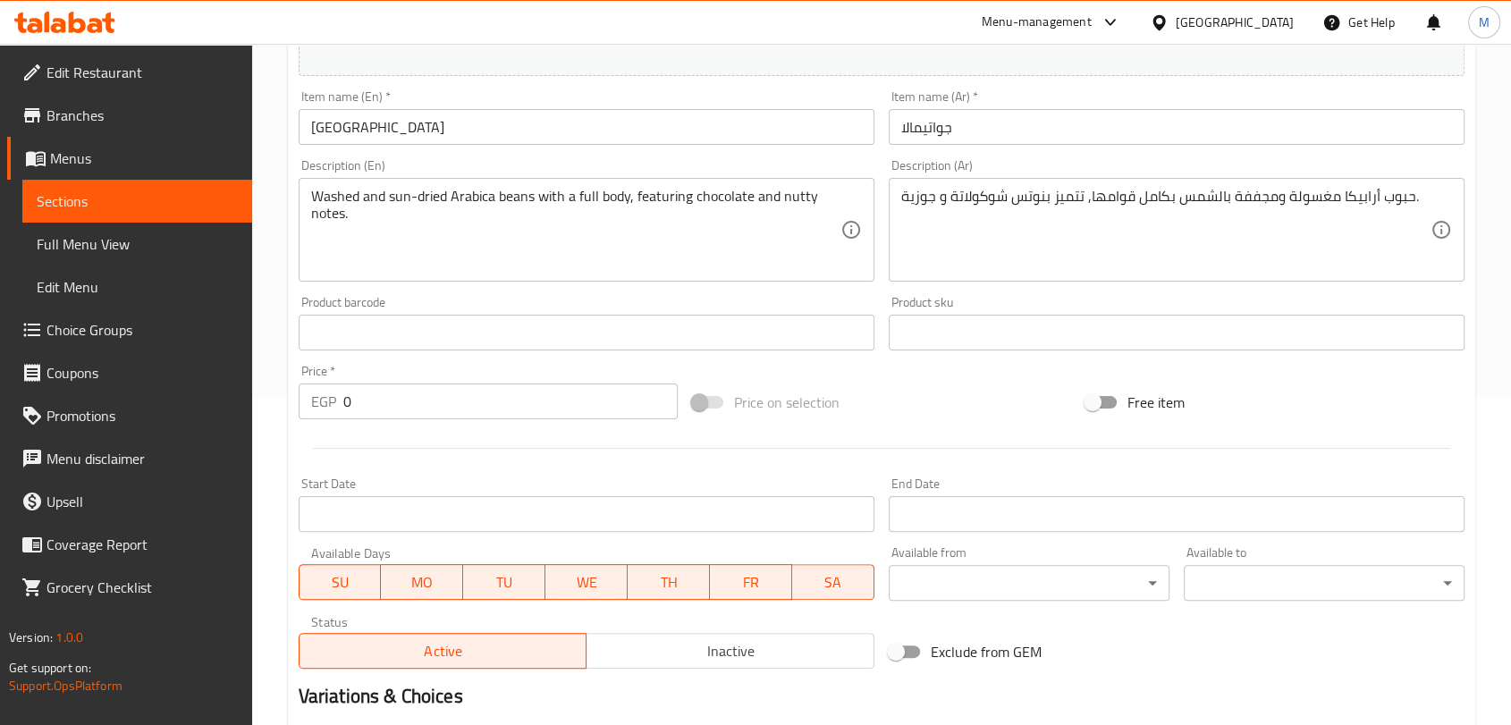
scroll to position [578, 0]
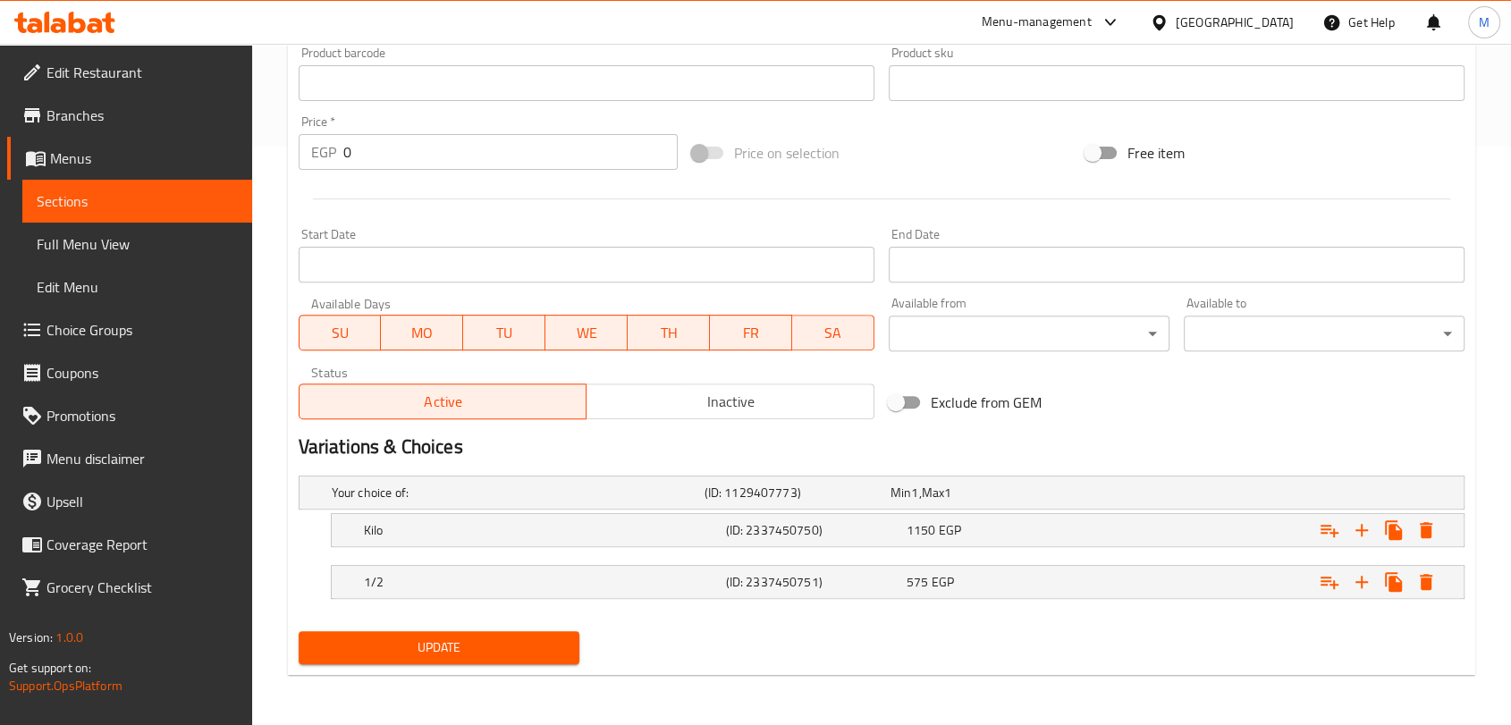
click at [453, 662] on button "Update" at bounding box center [439, 647] width 281 height 33
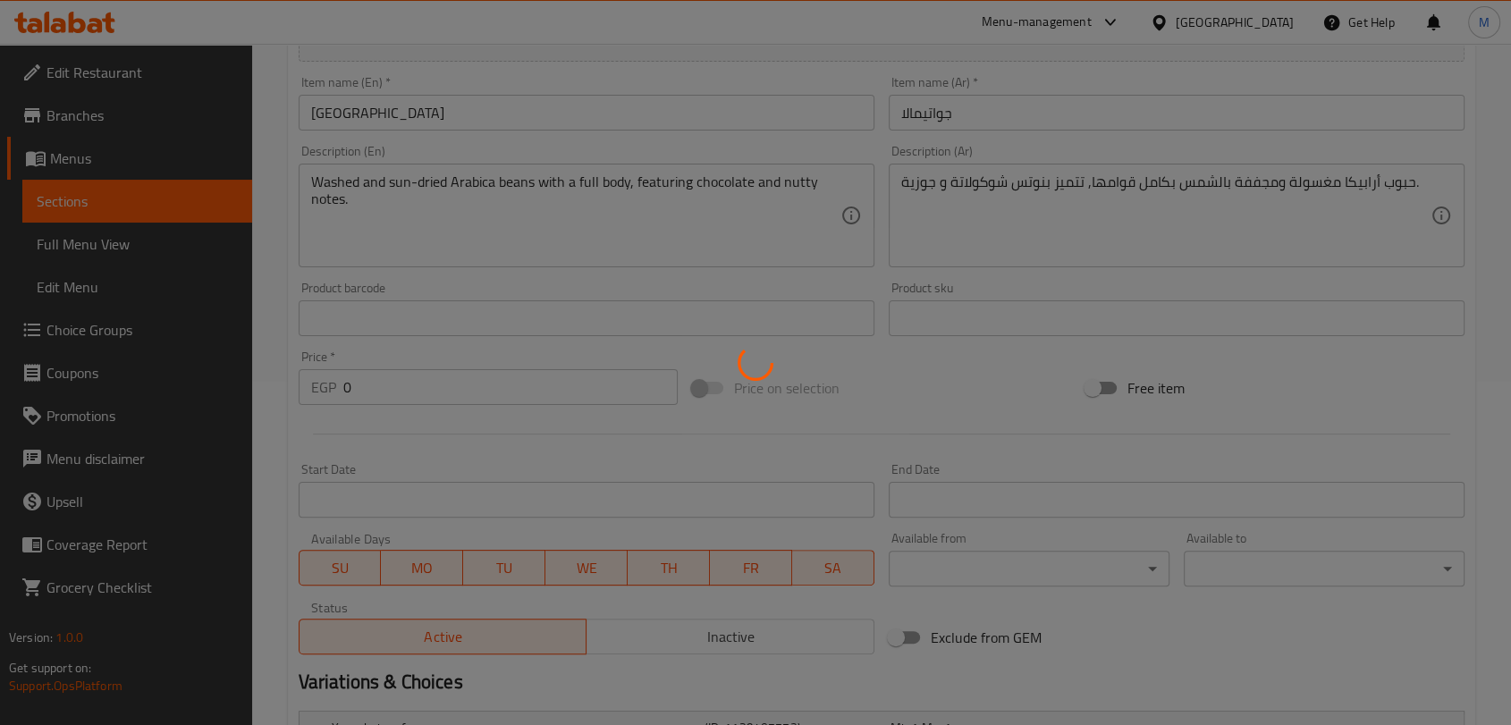
scroll to position [0, 0]
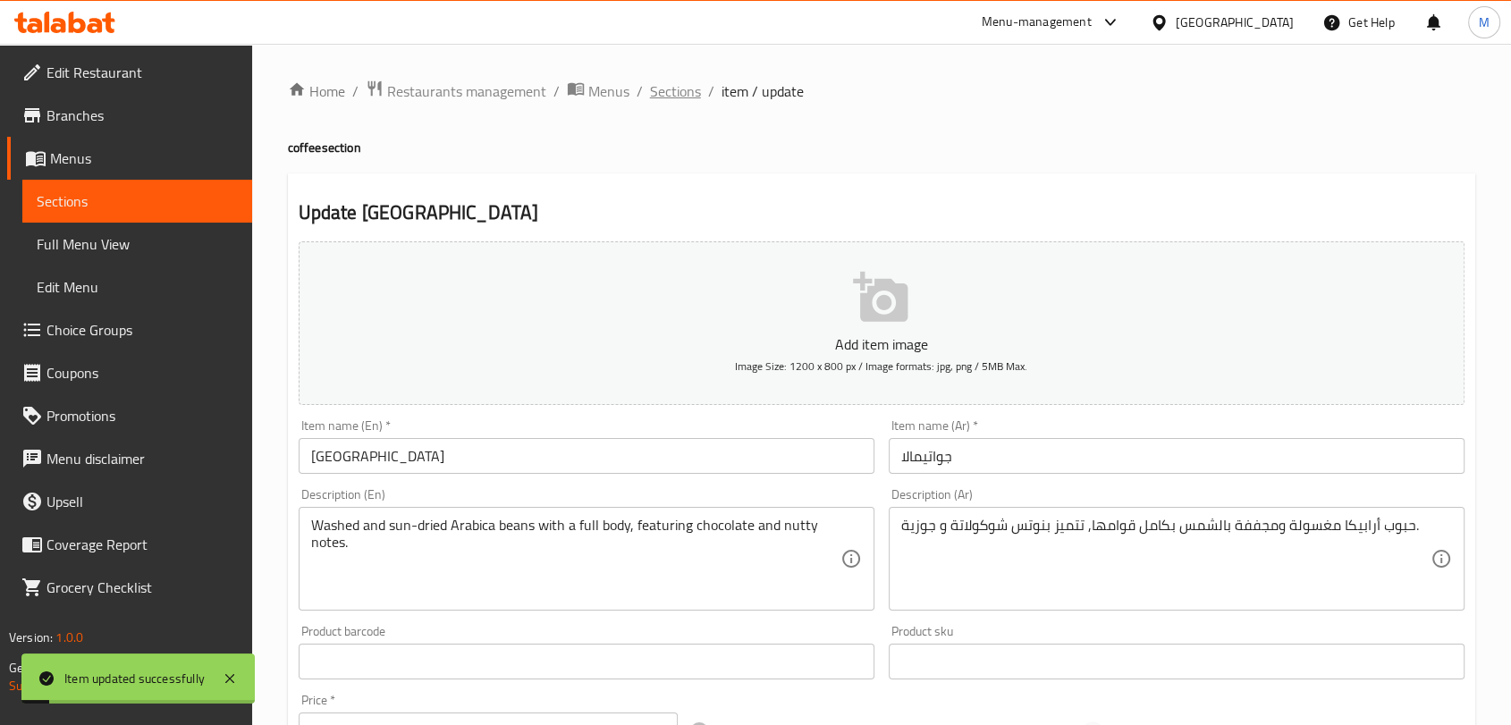
click at [681, 85] on span "Sections" at bounding box center [675, 90] width 51 height 21
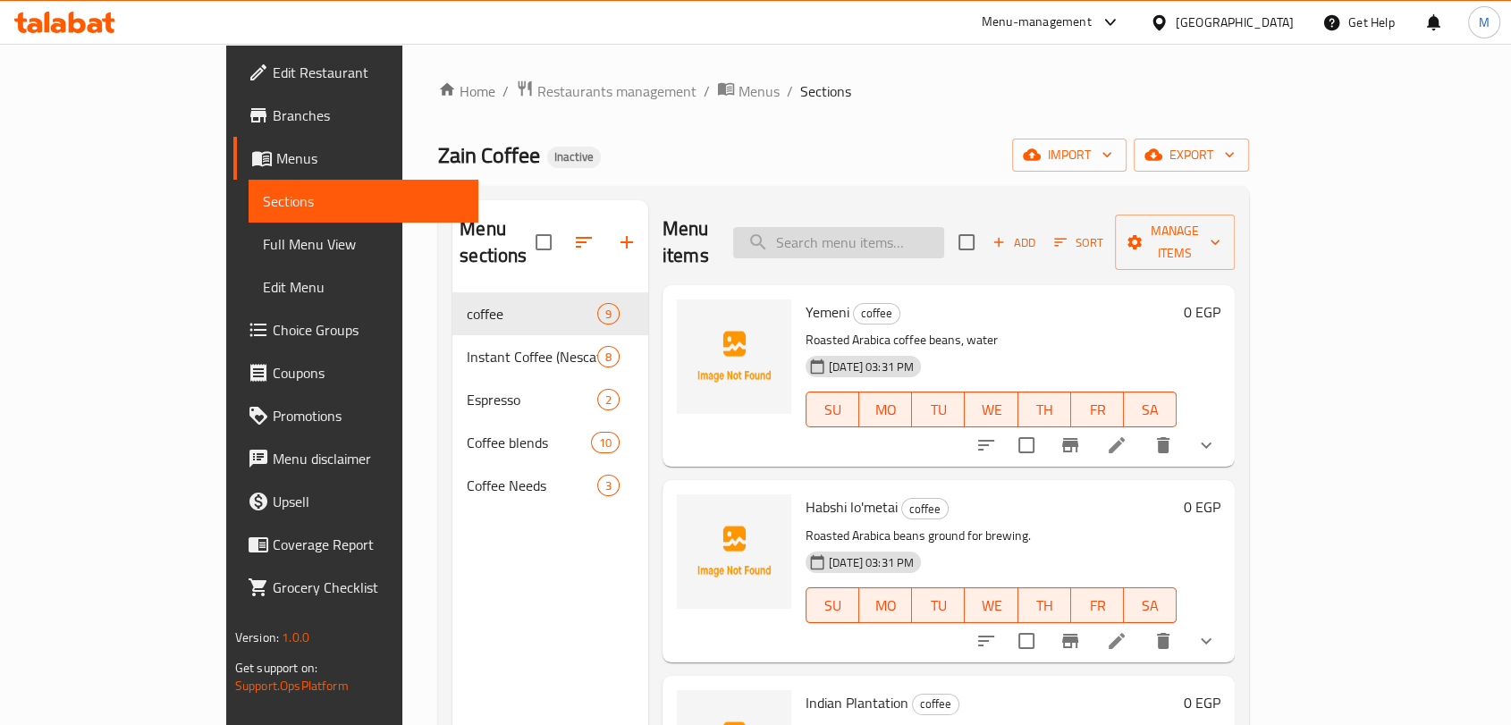
click at [944, 235] on input "search" at bounding box center [838, 242] width 211 height 31
paste input "Indian Arabica"
type input "Indian Arabica"
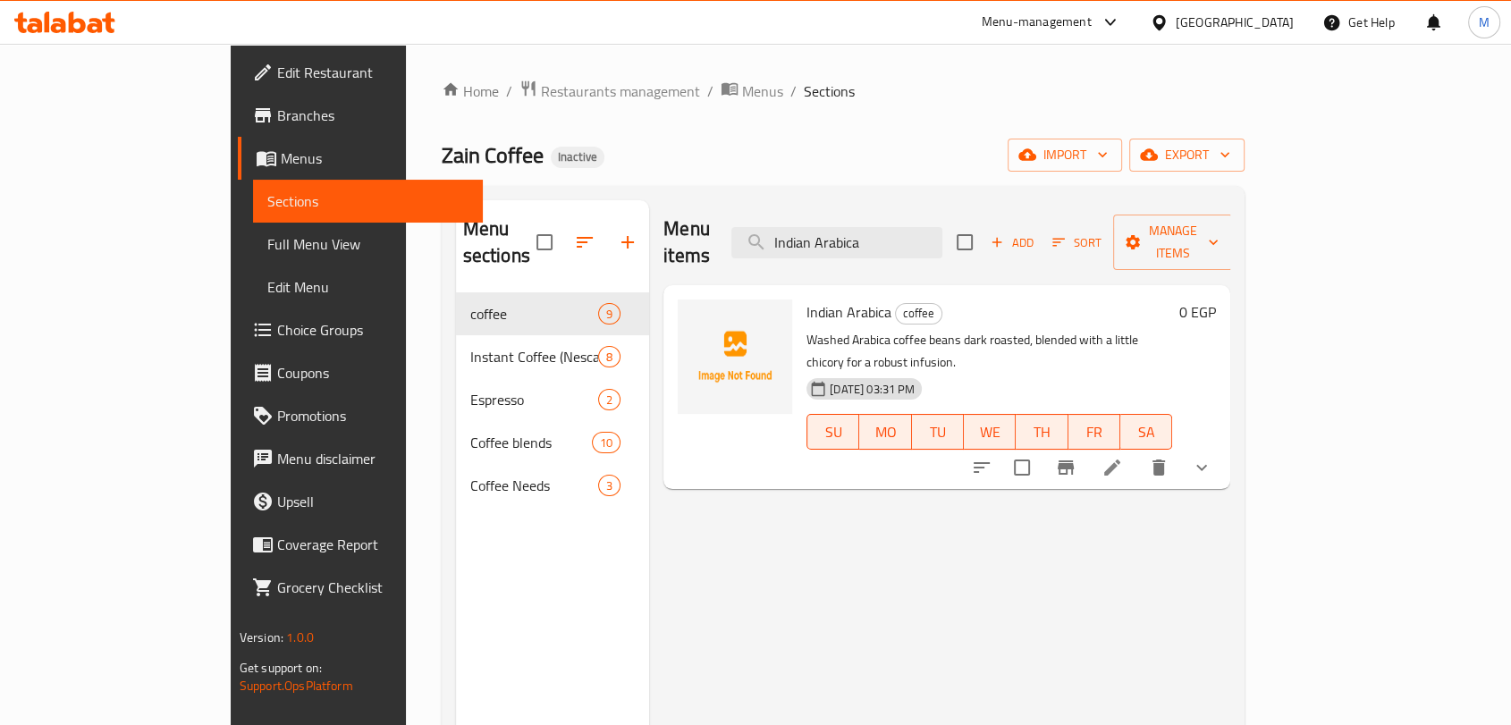
click at [1137, 451] on li at bounding box center [1112, 467] width 50 height 32
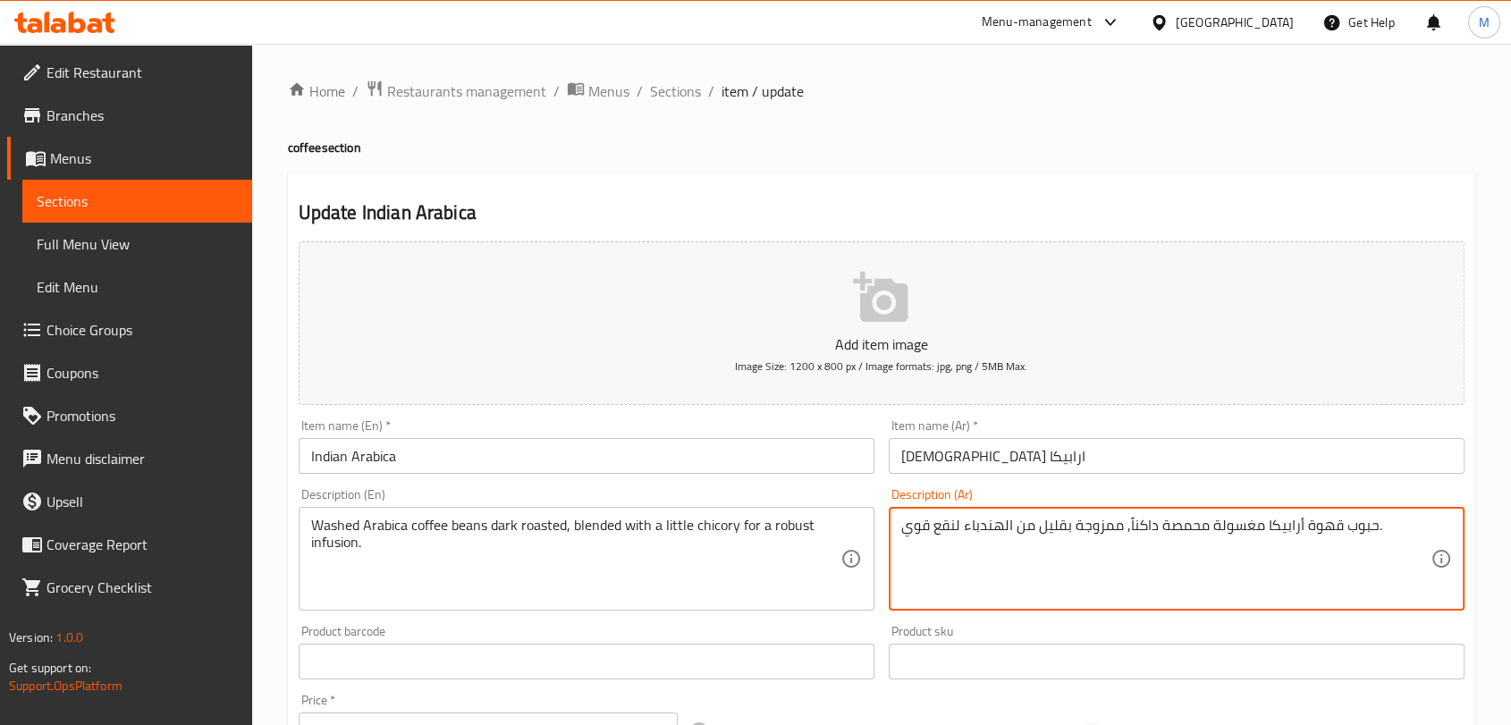
drag, startPoint x: 958, startPoint y: 527, endPoint x: 903, endPoint y: 524, distance: 55.5
click at [949, 534] on textarea "حبوب قهوة أرابيكا مغسولة محمصة داكناً, ممزوجة بقليل من الهندباء لنقع قوي." at bounding box center [1165, 559] width 529 height 85
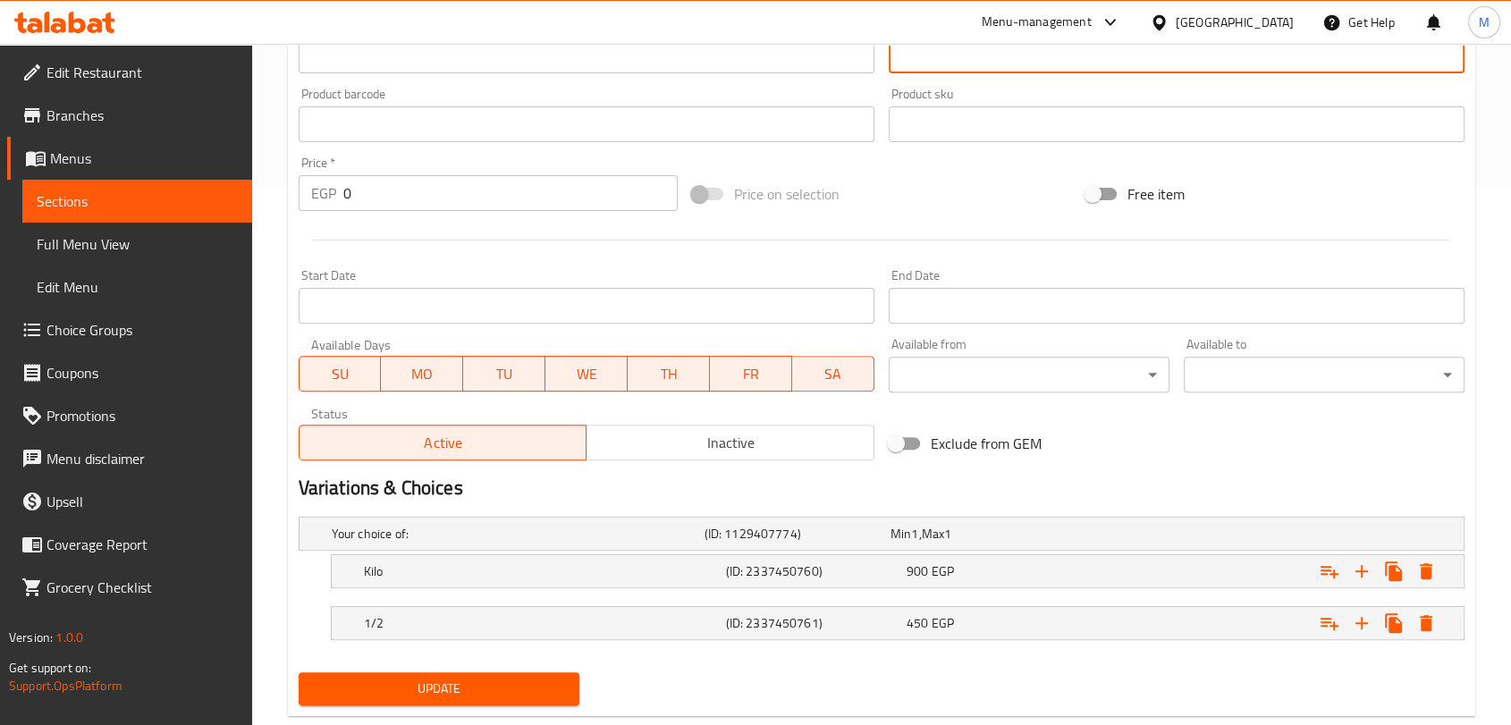
scroll to position [578, 0]
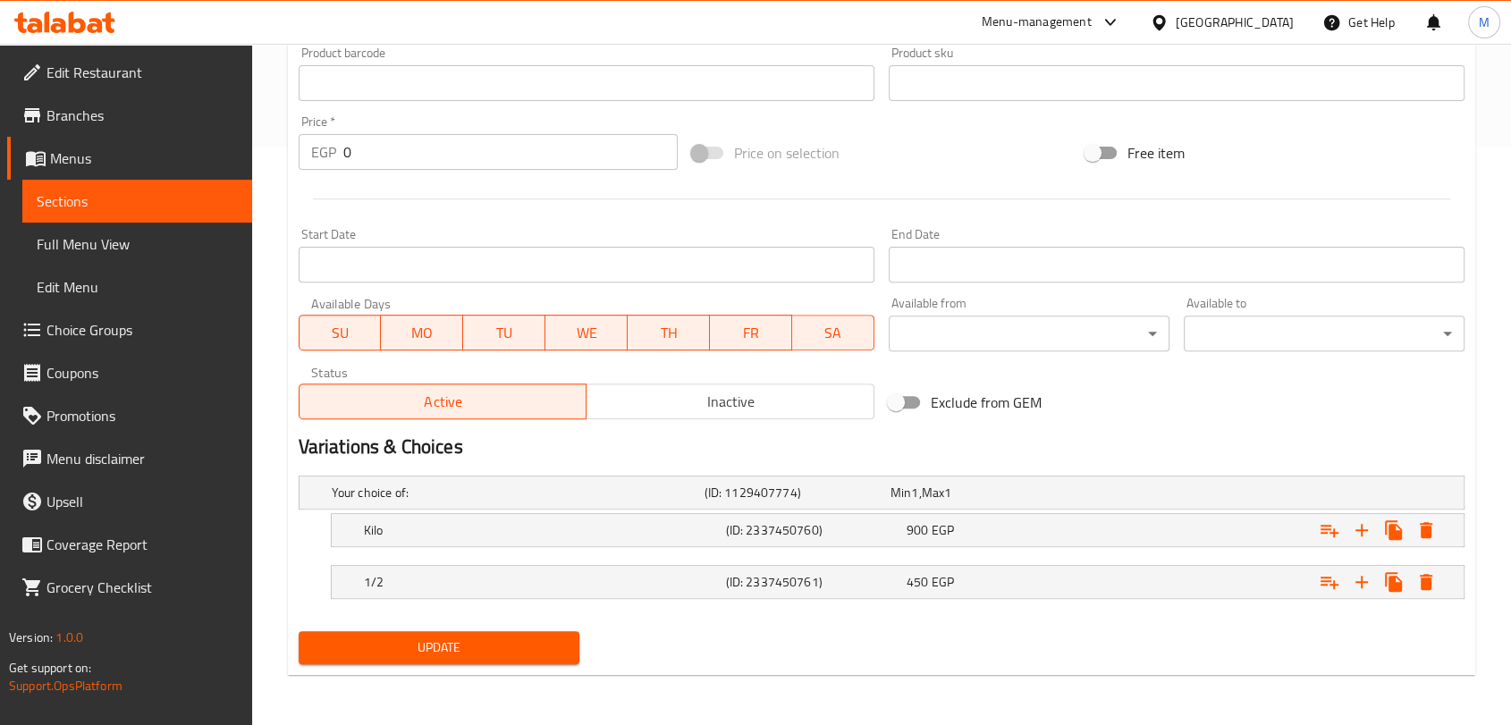
type textarea "حبوب قهوة أرابيكا مغسولة محمصة داكناً, ممزوجة بقليل من الهندباء لمشروب قوي."
click at [478, 645] on span "Update" at bounding box center [439, 648] width 252 height 22
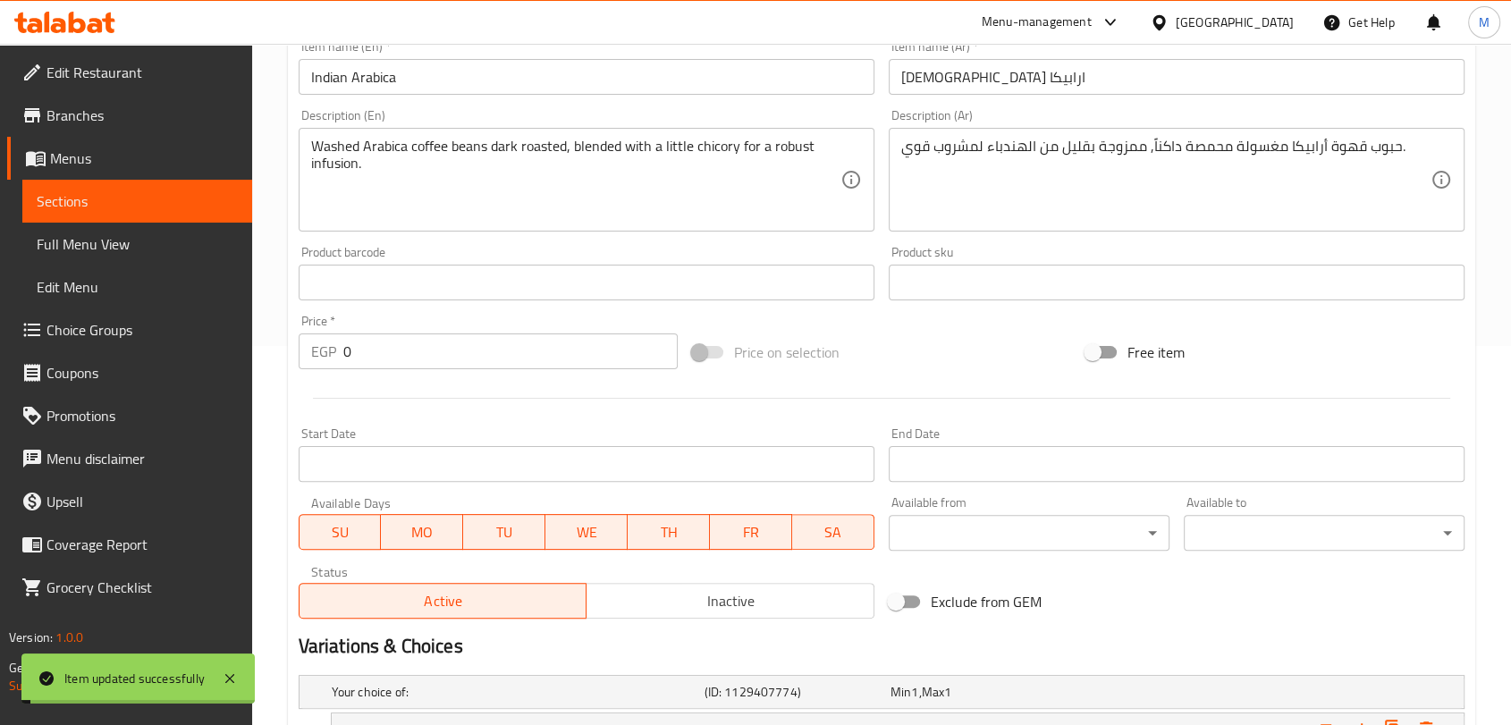
scroll to position [280, 0]
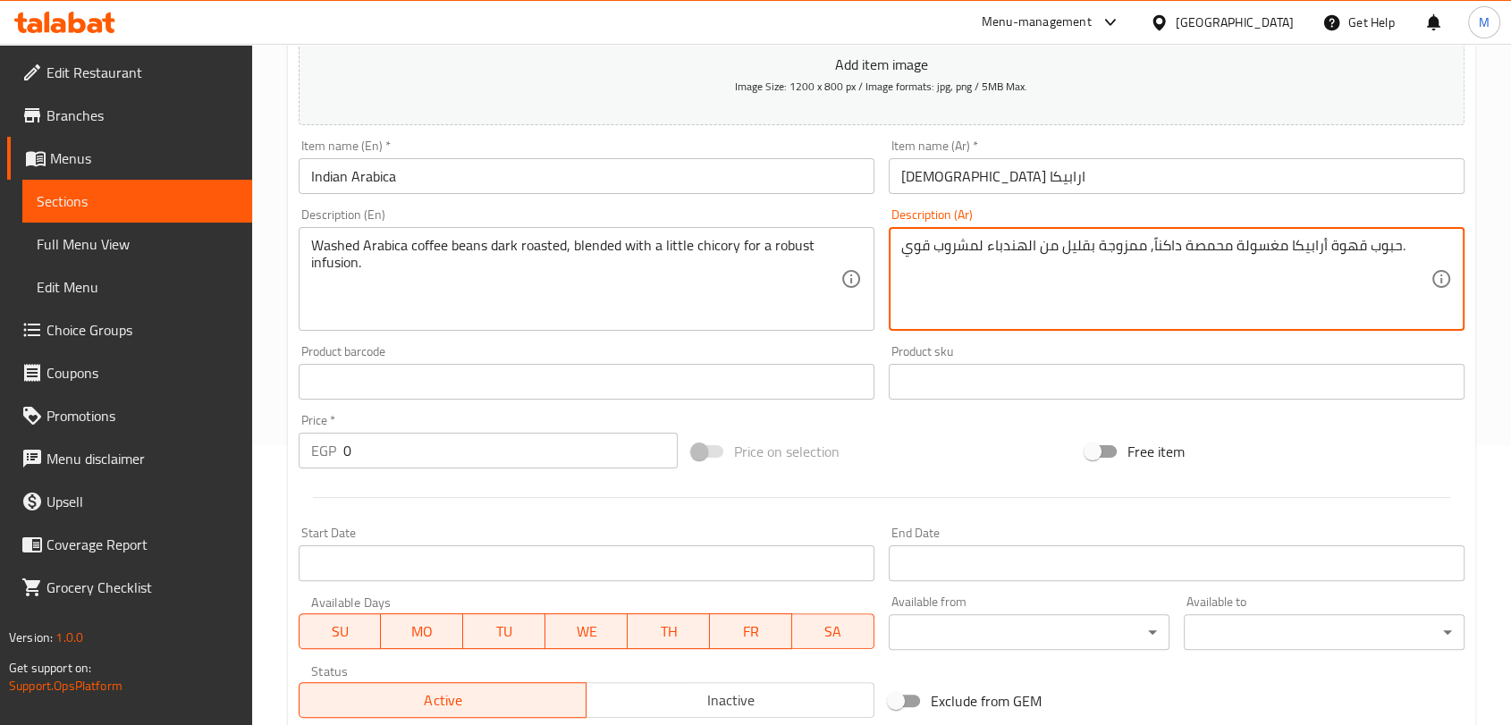
drag, startPoint x: 983, startPoint y: 249, endPoint x: 905, endPoint y: 243, distance: 78.0
click at [947, 262] on textarea "حبوب قهوة أرابيكا مغسولة محمصة داكناً, ممزوجة بقليل من الهندباء لمشروب قوي." at bounding box center [1165, 279] width 529 height 85
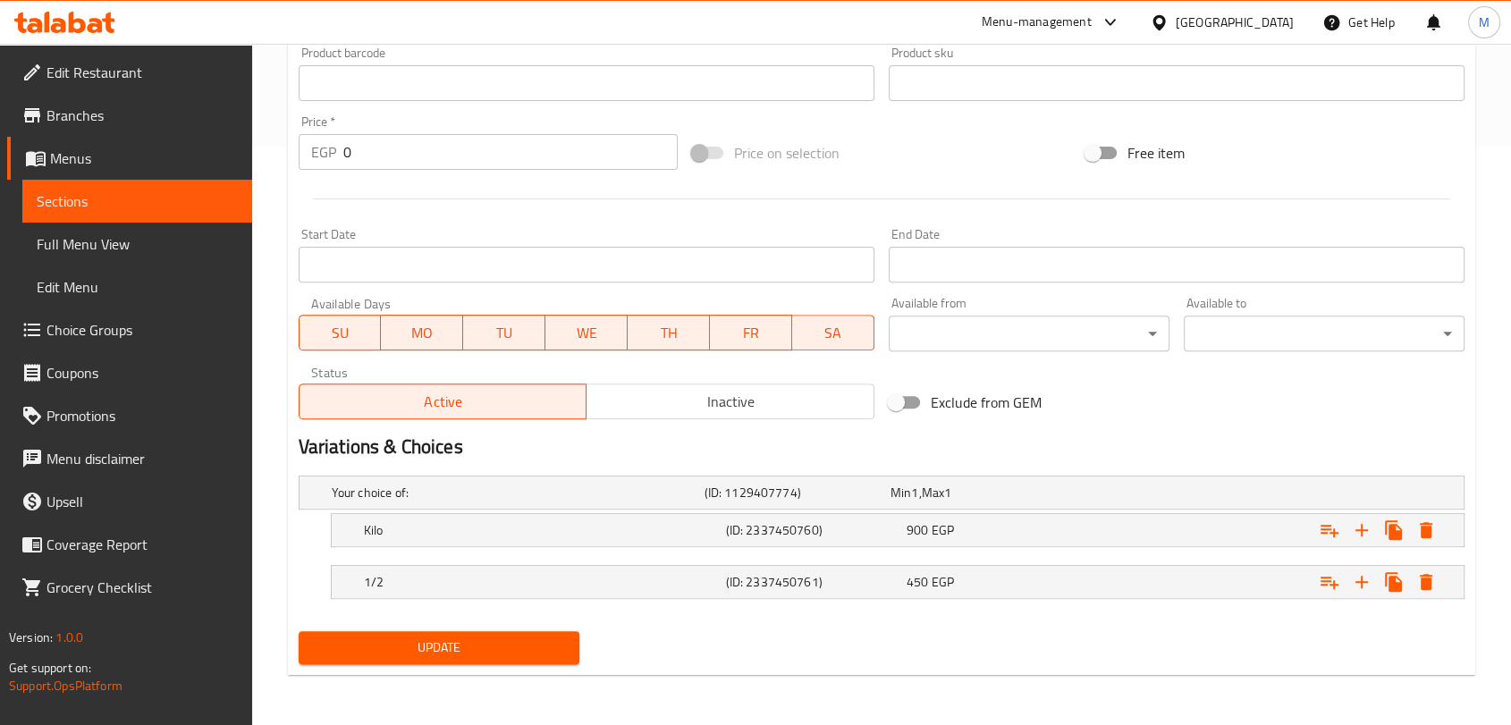
type textarea "حبوب قهوة أرابيكا مغسولة محمصة داكناً, ممزوجة بقليل من الهندباء لنقع قوي."
click at [410, 639] on span "Update" at bounding box center [439, 648] width 252 height 22
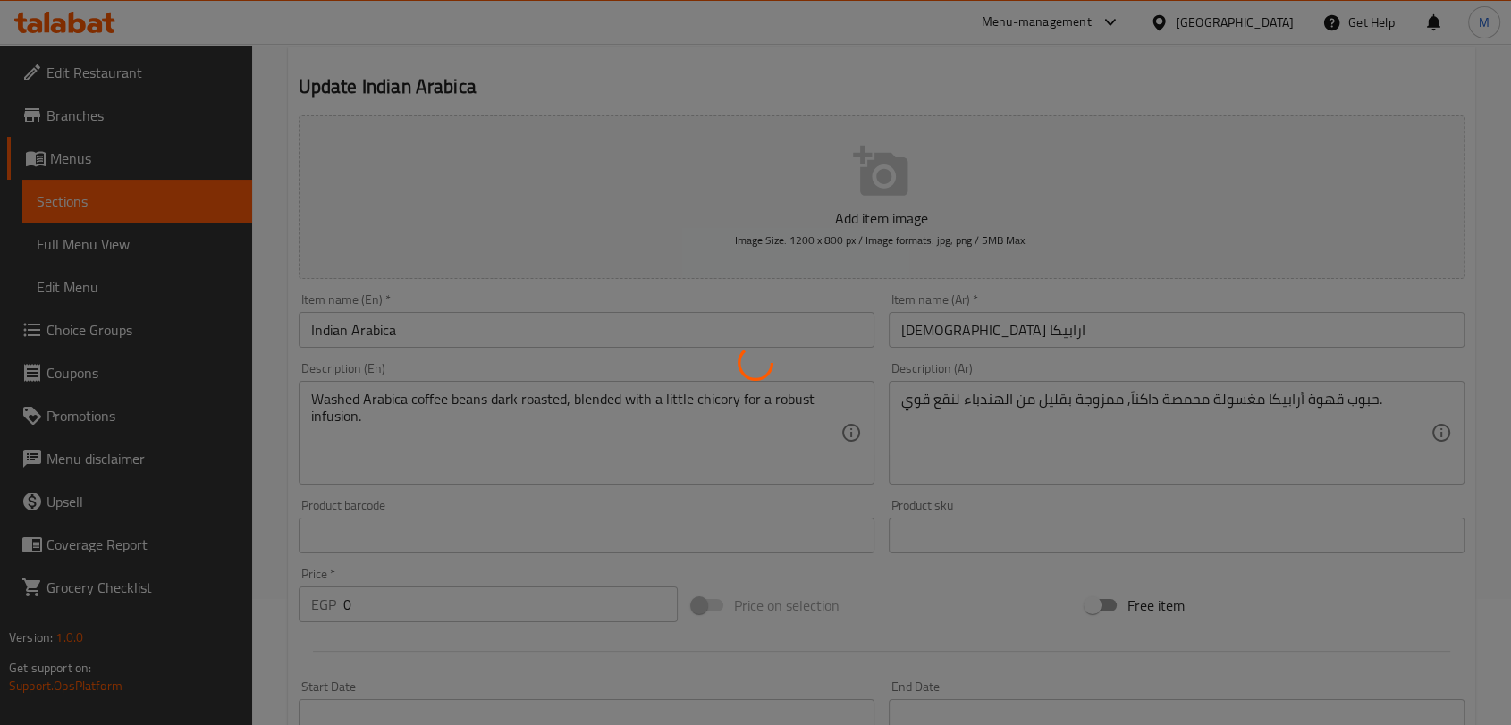
scroll to position [0, 0]
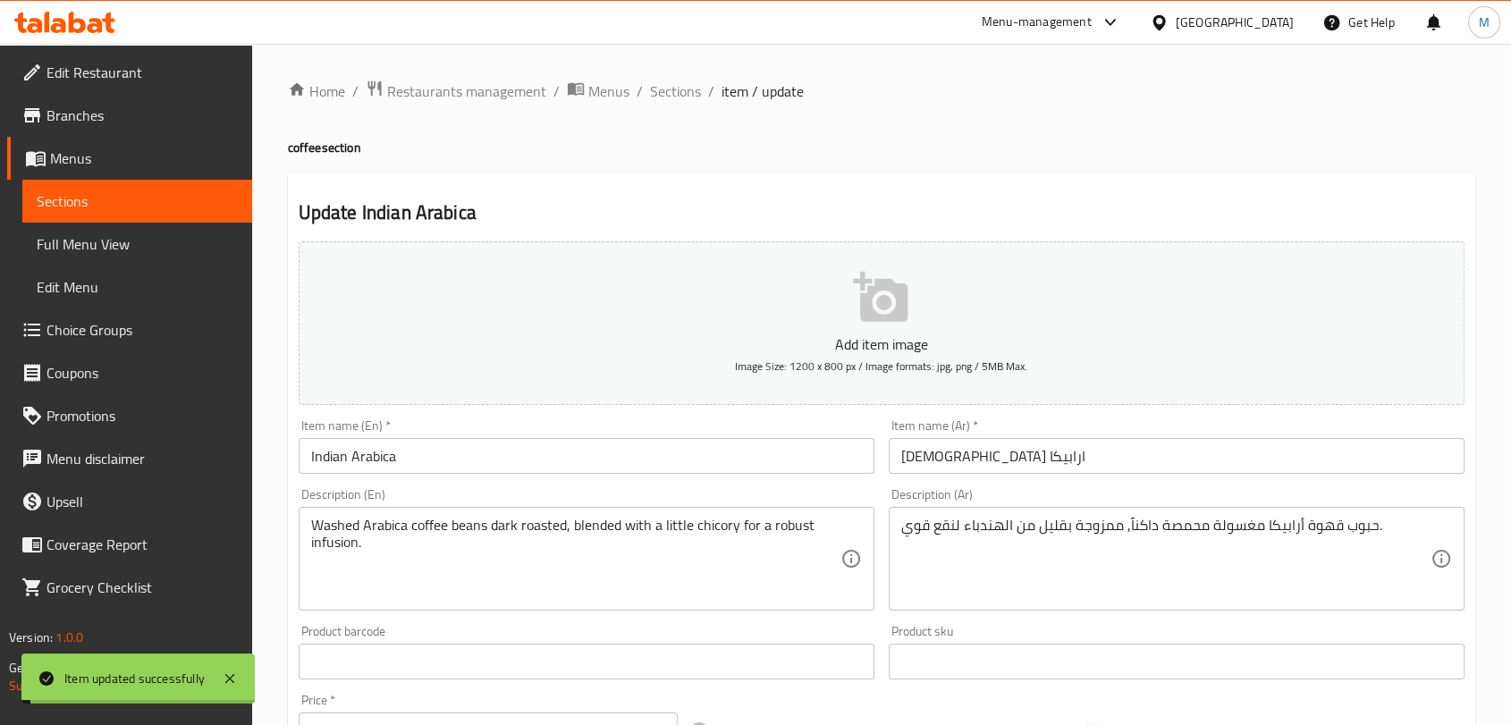
drag, startPoint x: 682, startPoint y: 79, endPoint x: 696, endPoint y: 118, distance: 41.6
click at [682, 80] on span "Sections" at bounding box center [675, 90] width 51 height 21
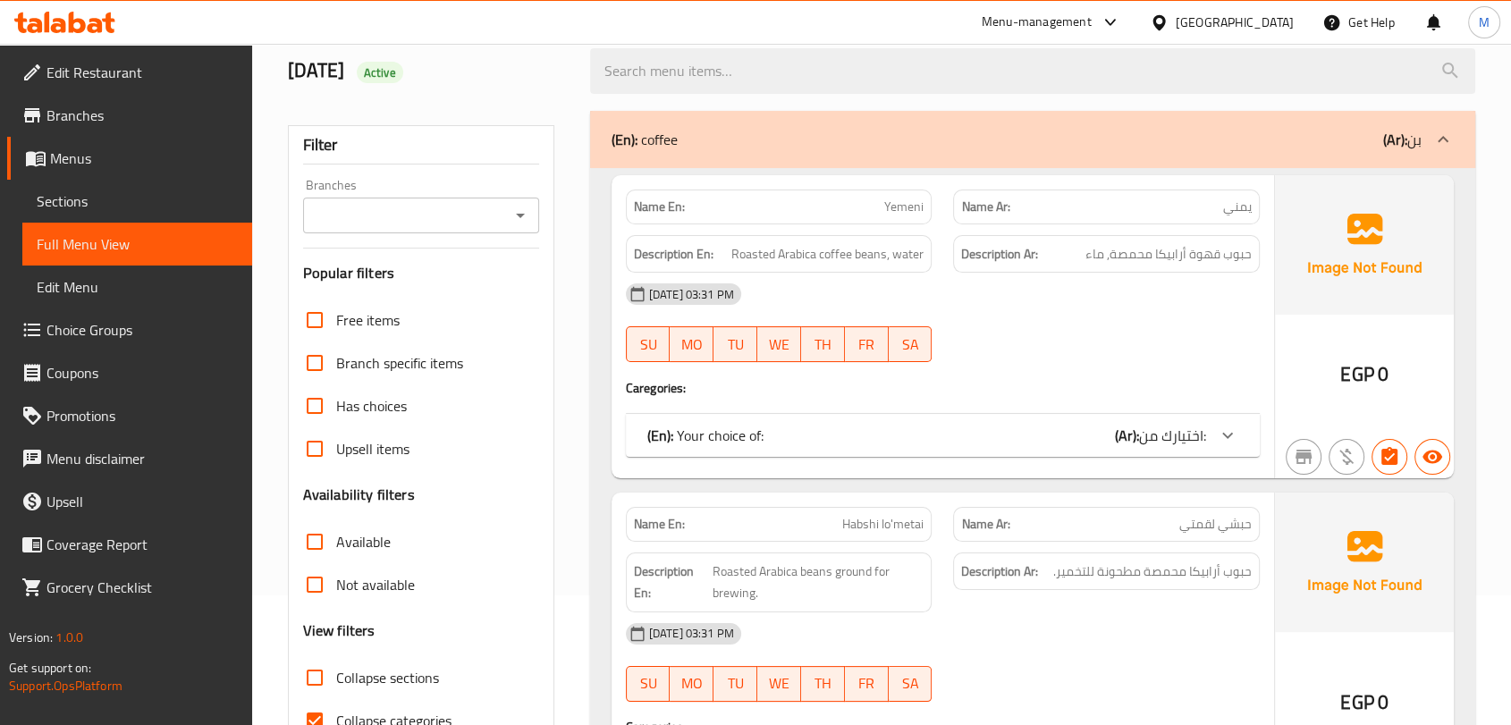
scroll to position [298, 0]
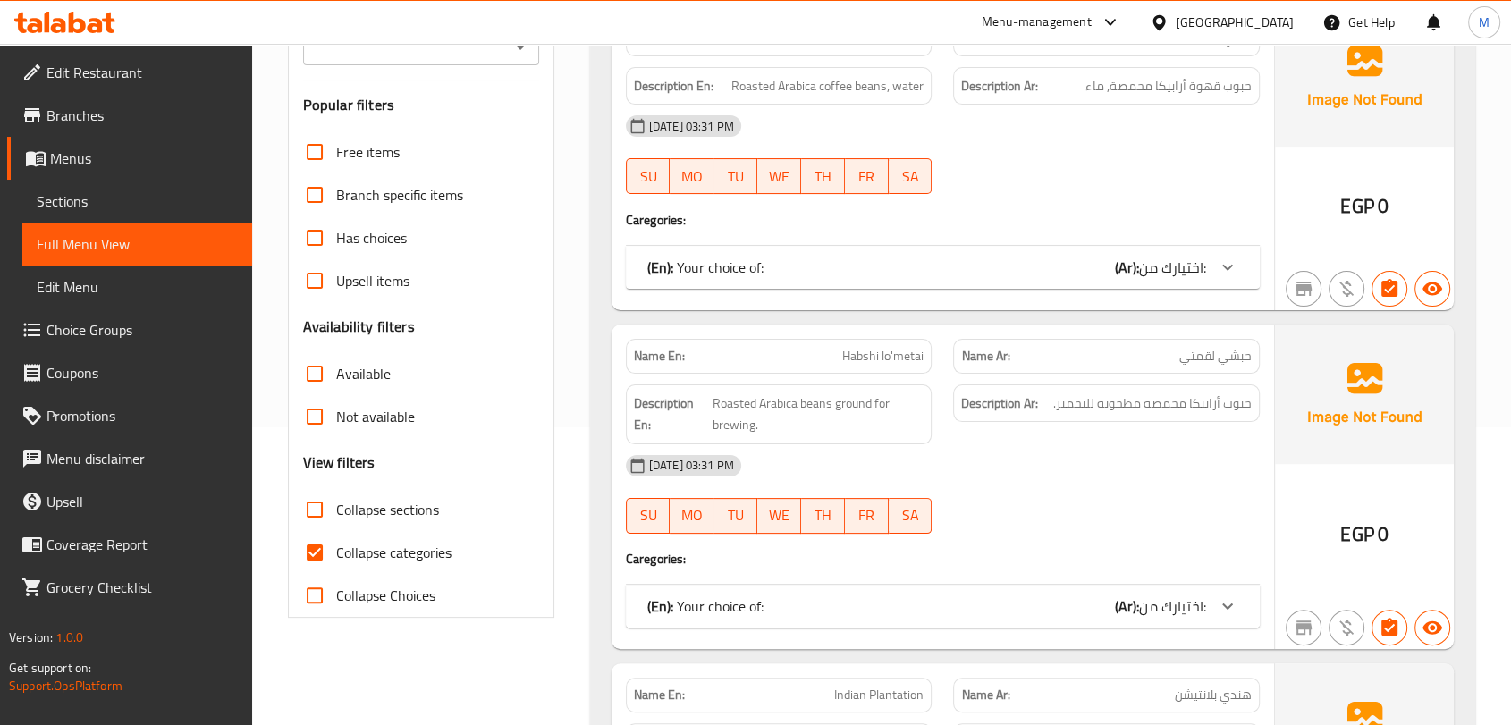
click at [365, 548] on span "Collapse categories" at bounding box center [393, 552] width 115 height 21
click at [336, 548] on input "Collapse categories" at bounding box center [314, 552] width 43 height 43
checkbox input "false"
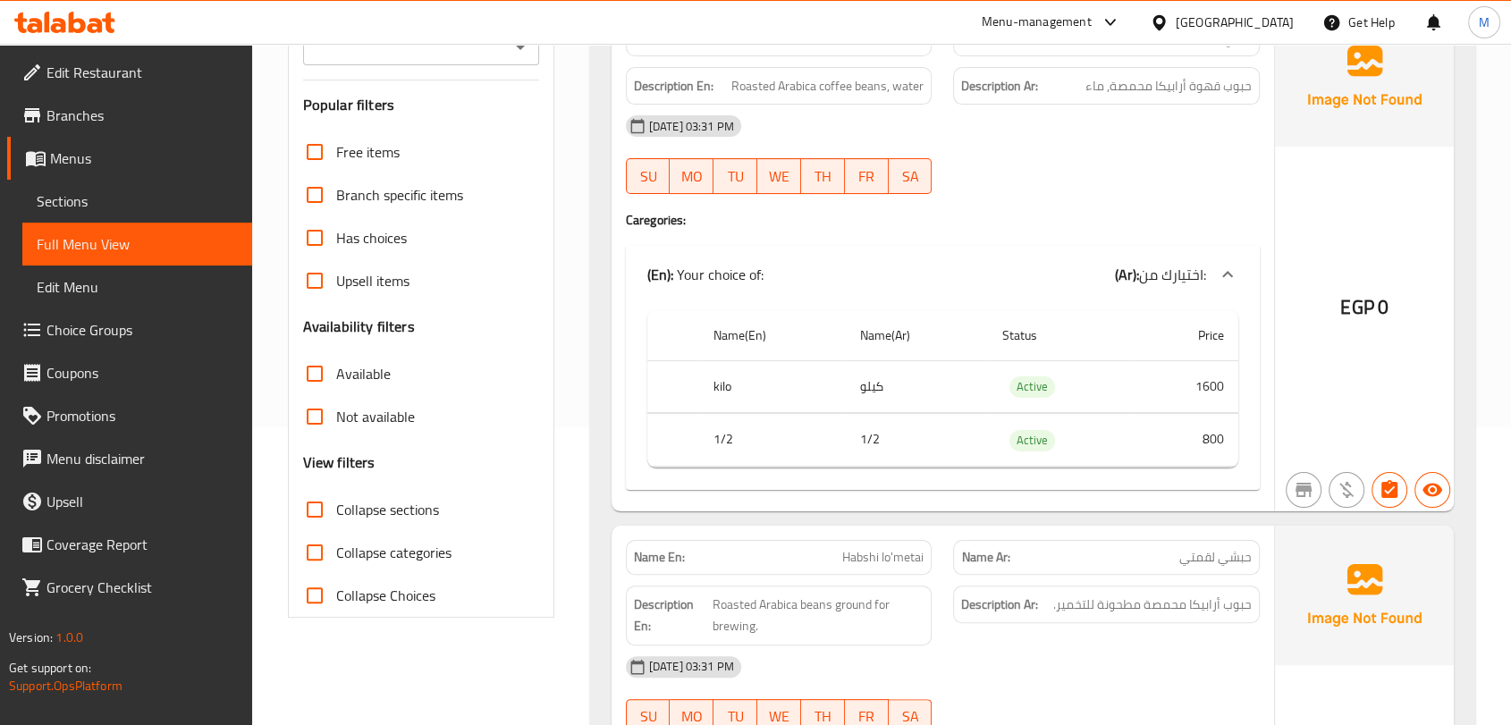
click at [320, 517] on input "Collapse sections" at bounding box center [314, 509] width 43 height 43
checkbox input "true"
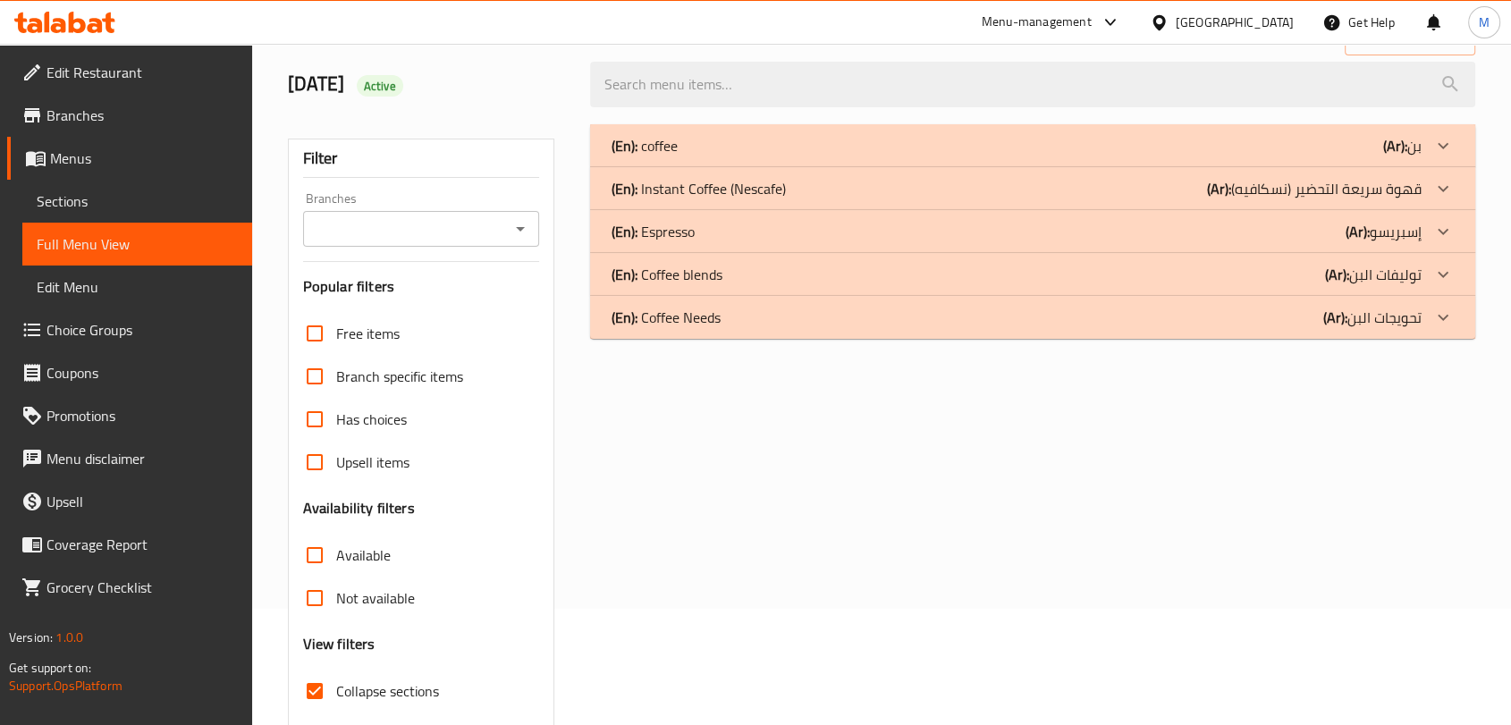
scroll to position [0, 0]
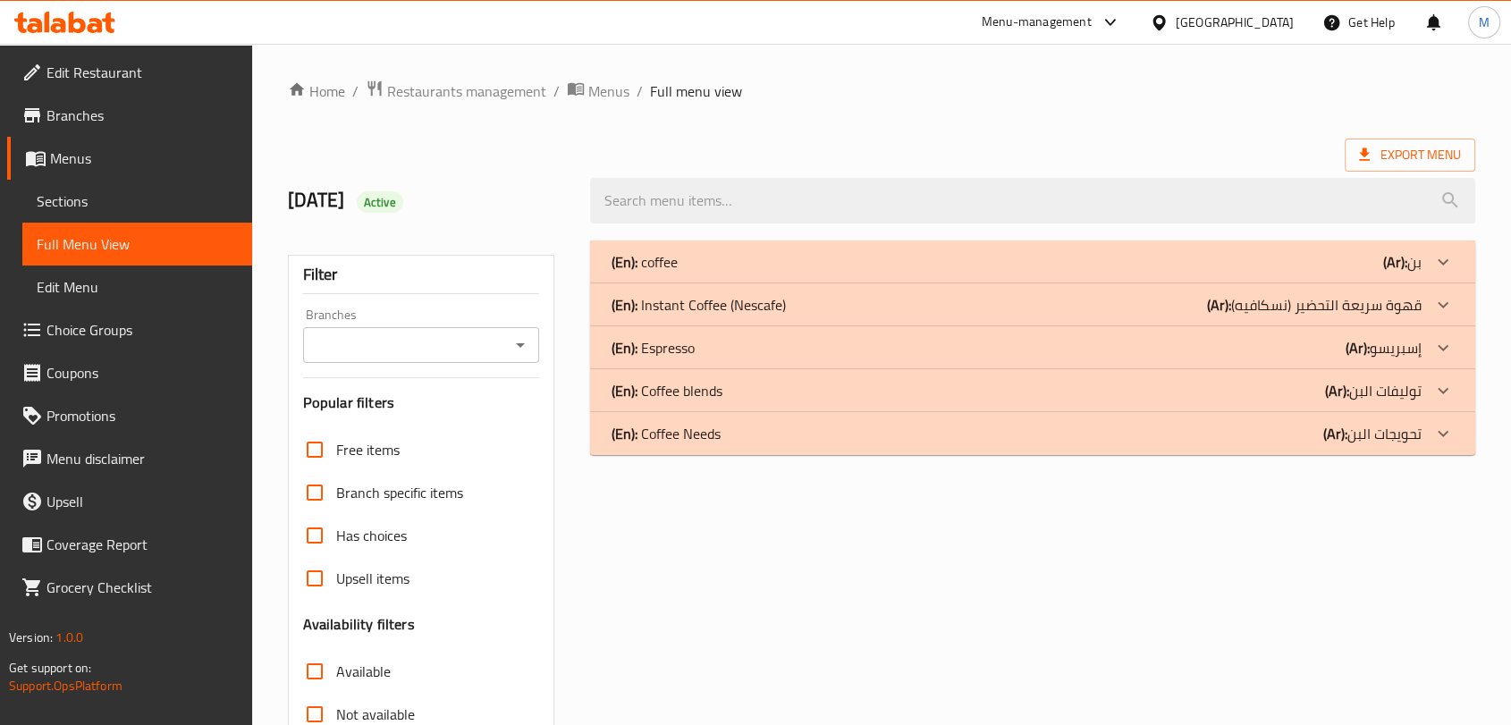
click at [966, 260] on div "(En): coffee (Ar): بن" at bounding box center [1017, 261] width 810 height 21
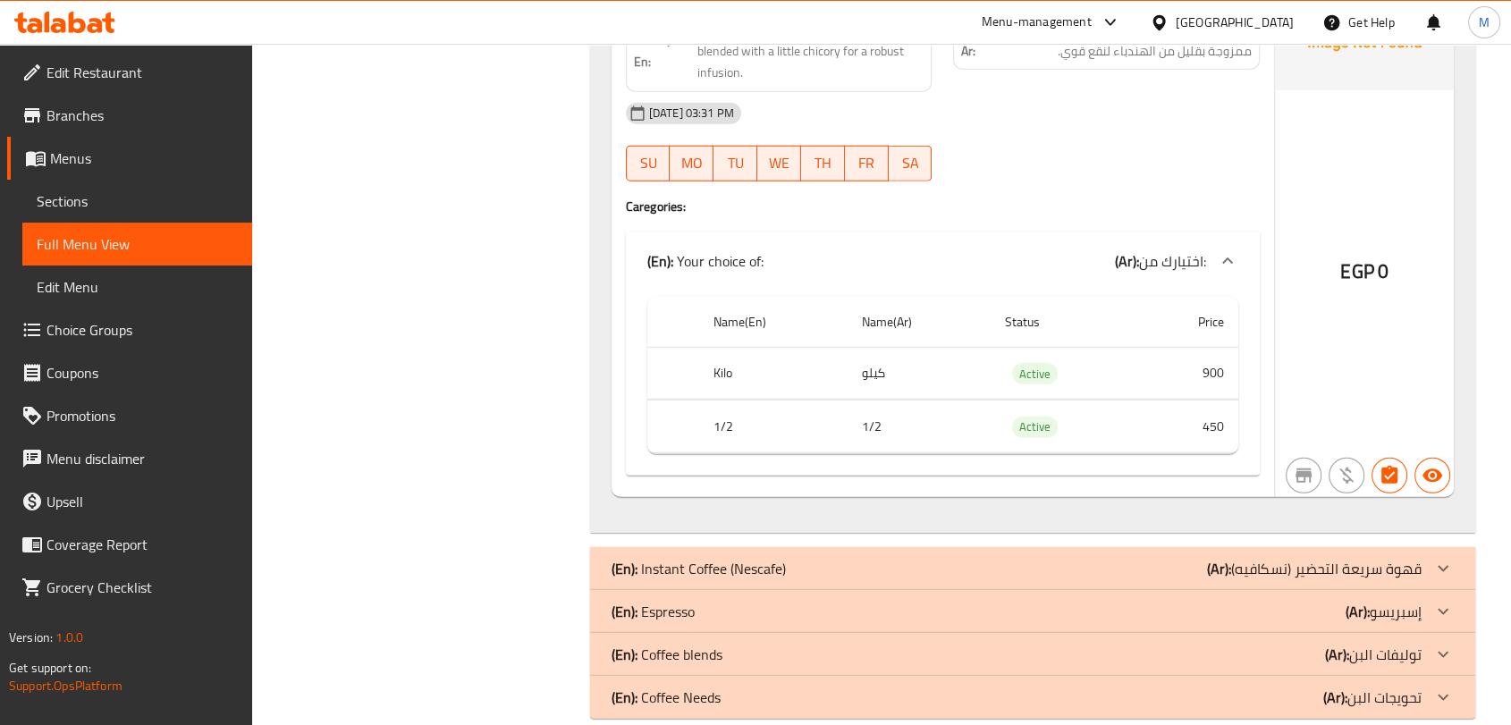
scroll to position [4769, 0]
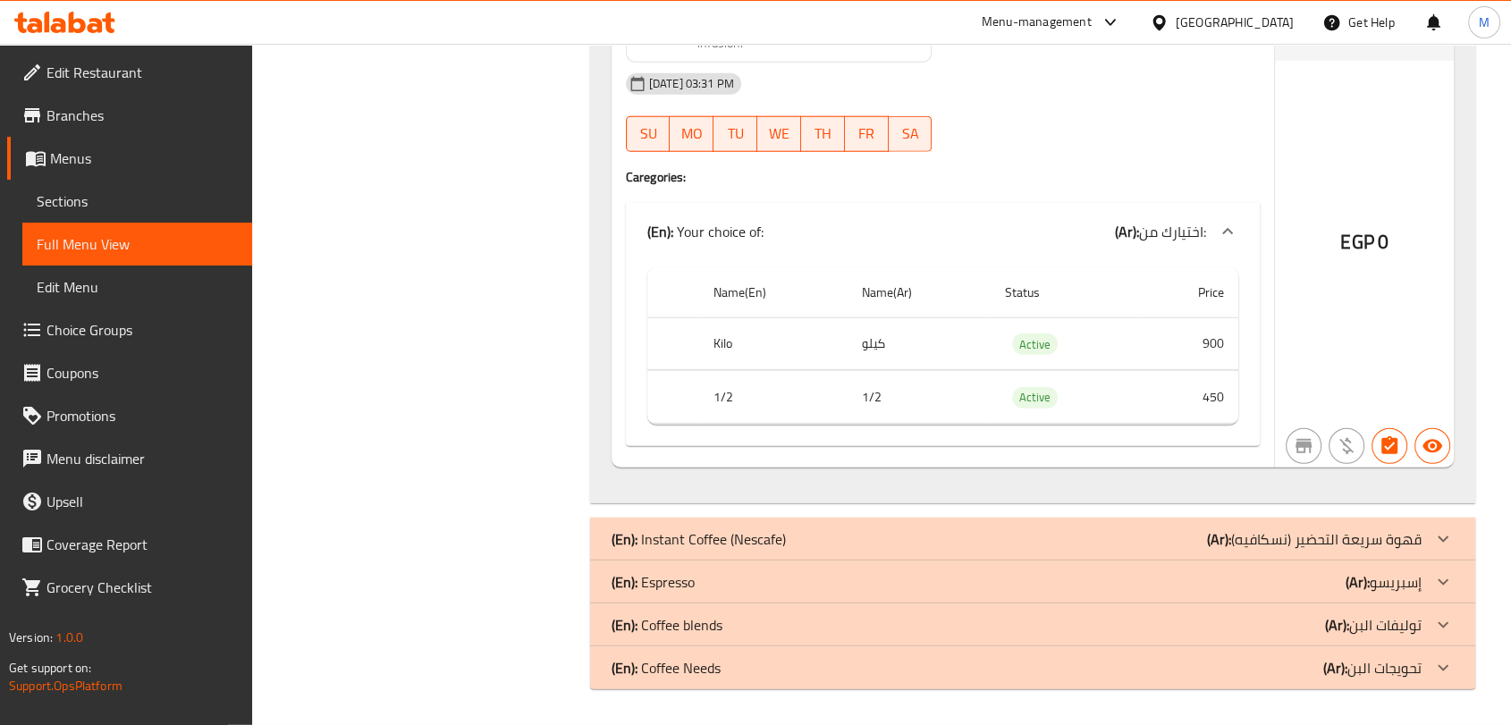
drag, startPoint x: 724, startPoint y: 584, endPoint x: 780, endPoint y: 526, distance: 80.3
click at [723, 584] on div "(En): Espresso (Ar): إسبريسو" at bounding box center [1017, 581] width 810 height 21
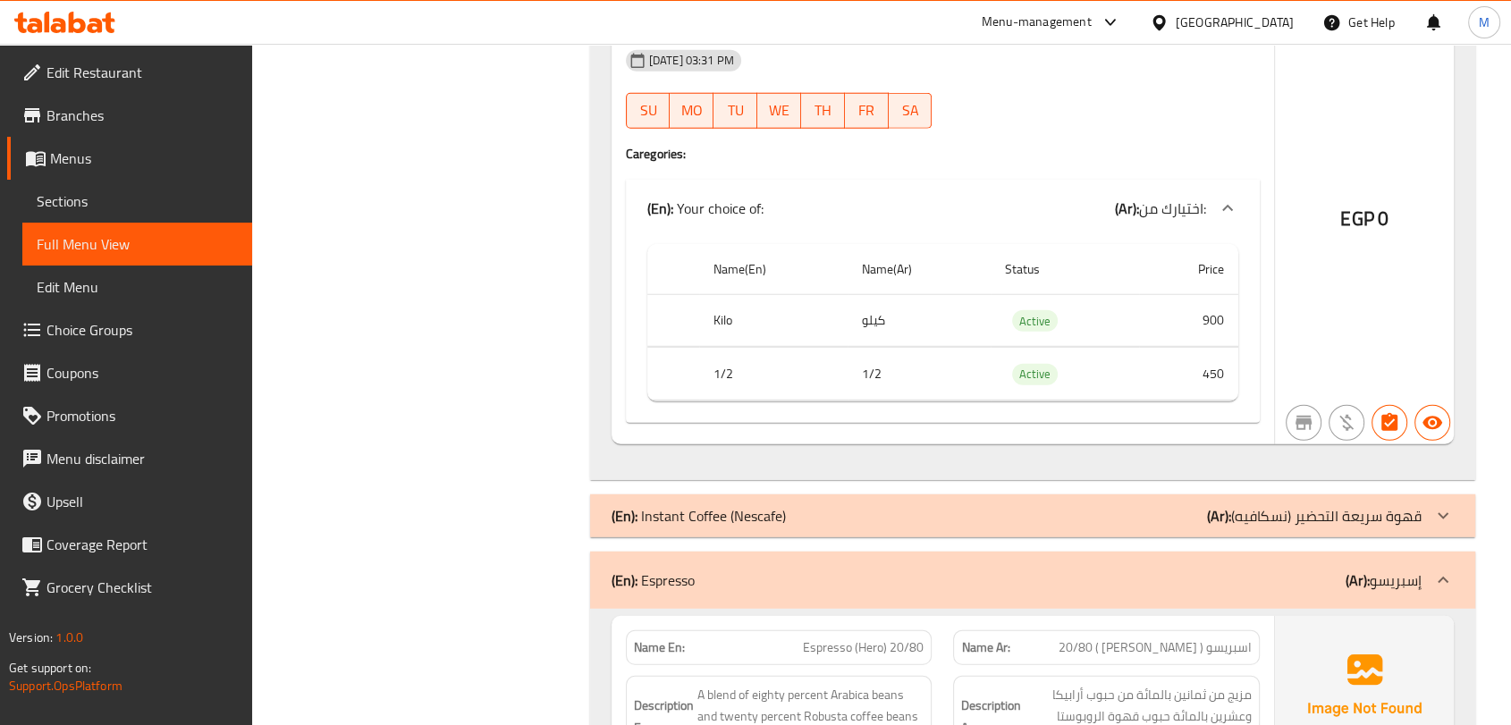
scroll to position [4877, 0]
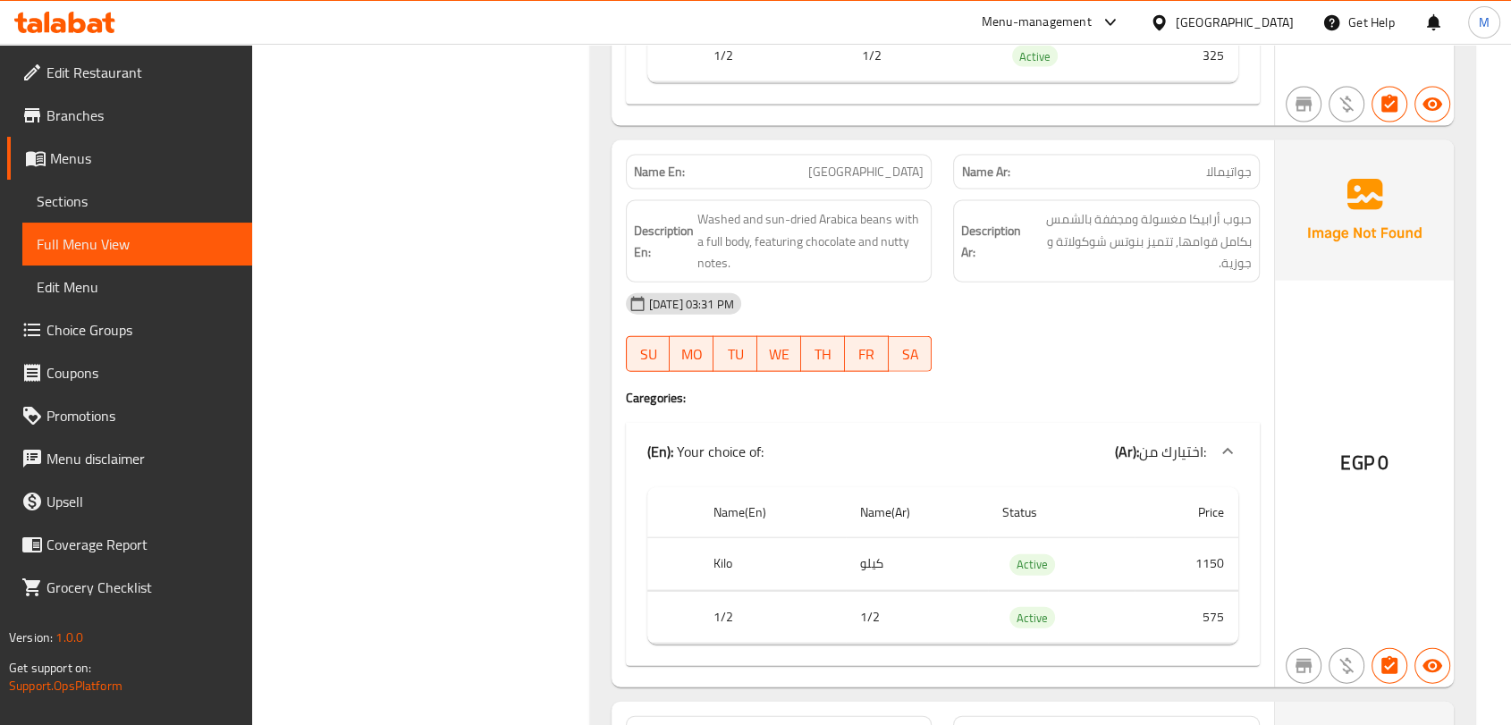
drag, startPoint x: 117, startPoint y: 202, endPoint x: 161, endPoint y: 236, distance: 55.4
click at [117, 202] on span "Sections" at bounding box center [137, 200] width 201 height 21
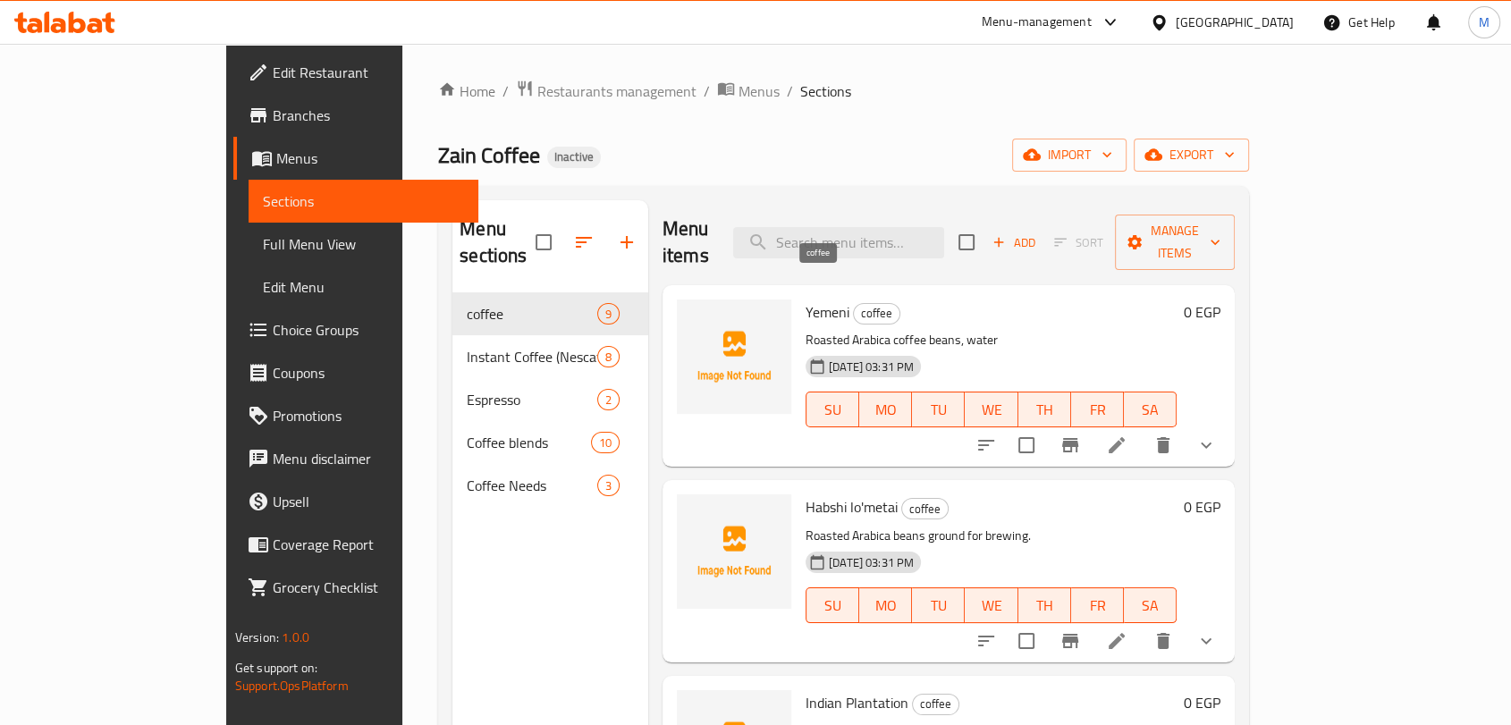
click at [854, 303] on span "coffee" at bounding box center [877, 313] width 46 height 21
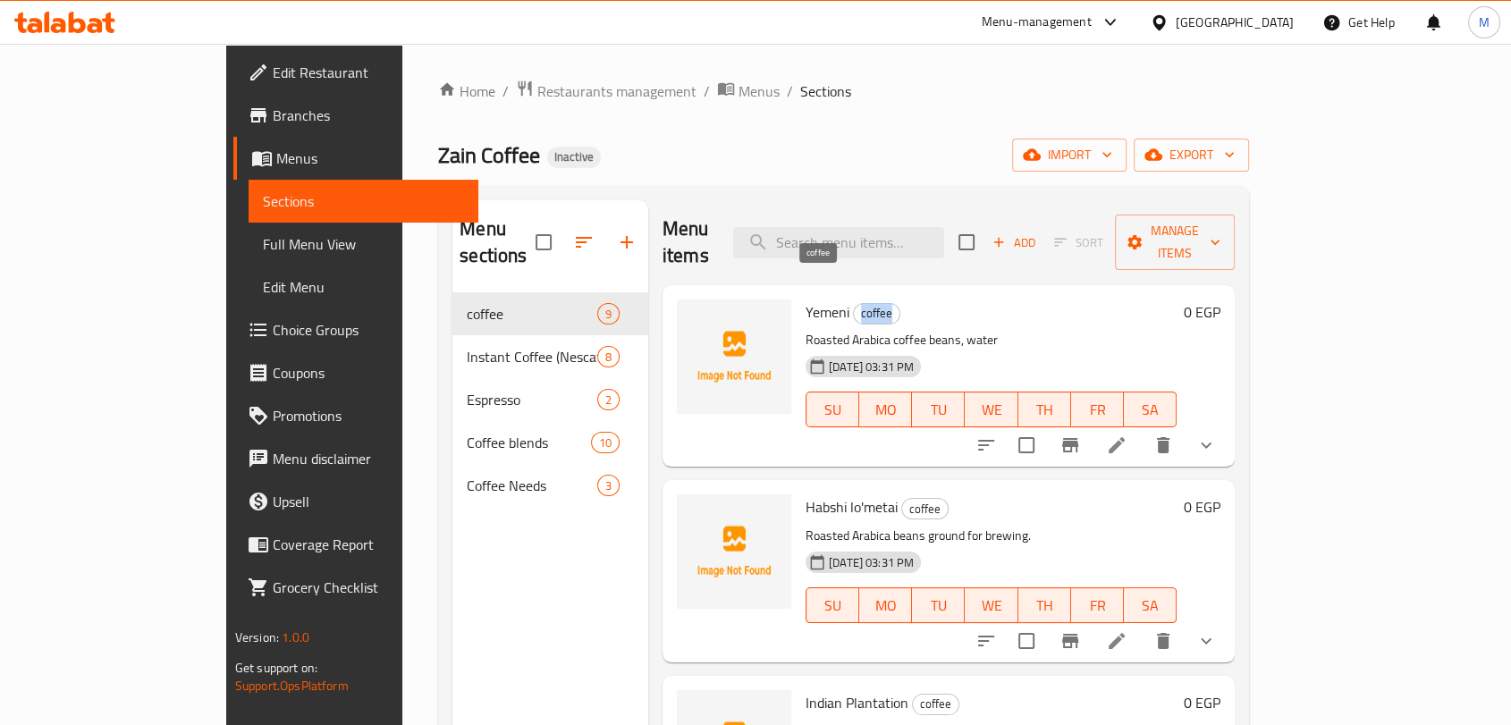
copy span "coffee"
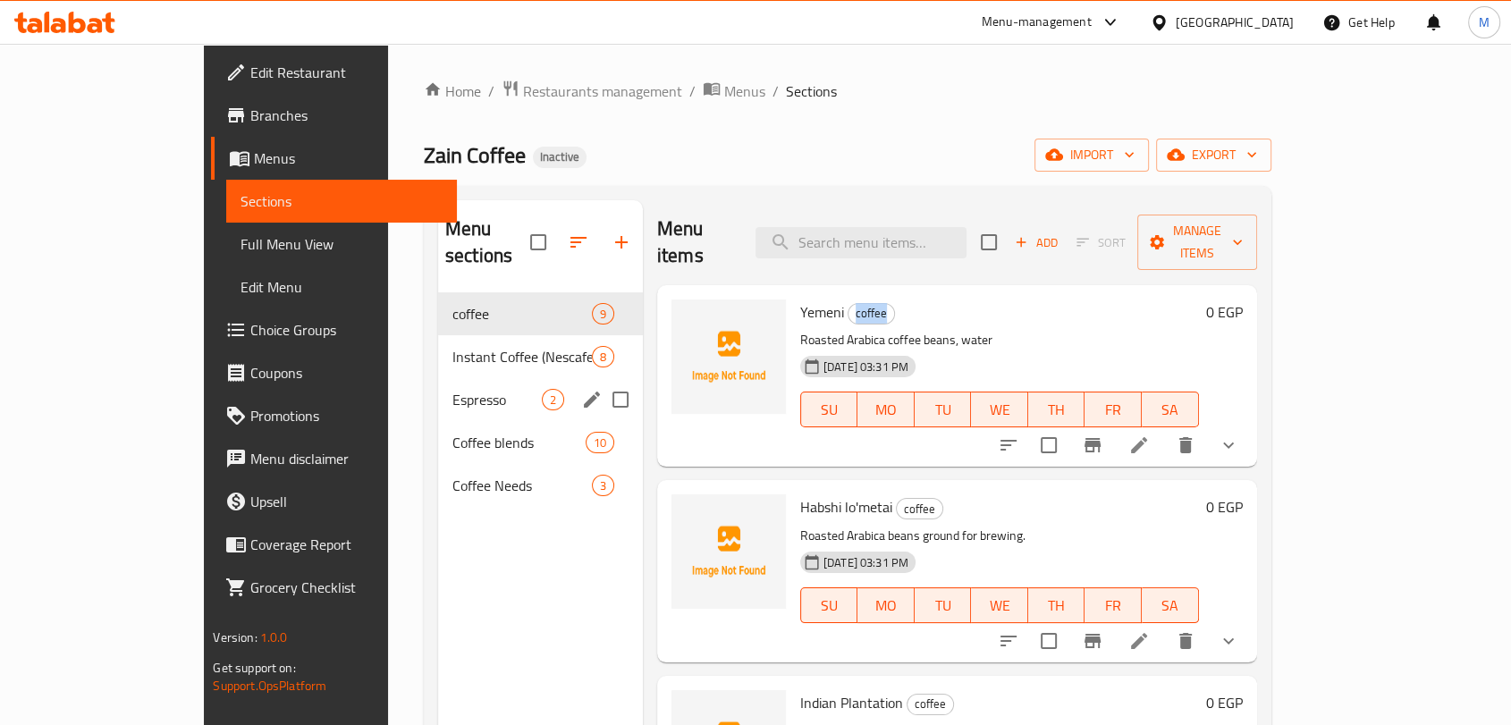
click at [438, 378] on div "Espresso 2" at bounding box center [540, 399] width 205 height 43
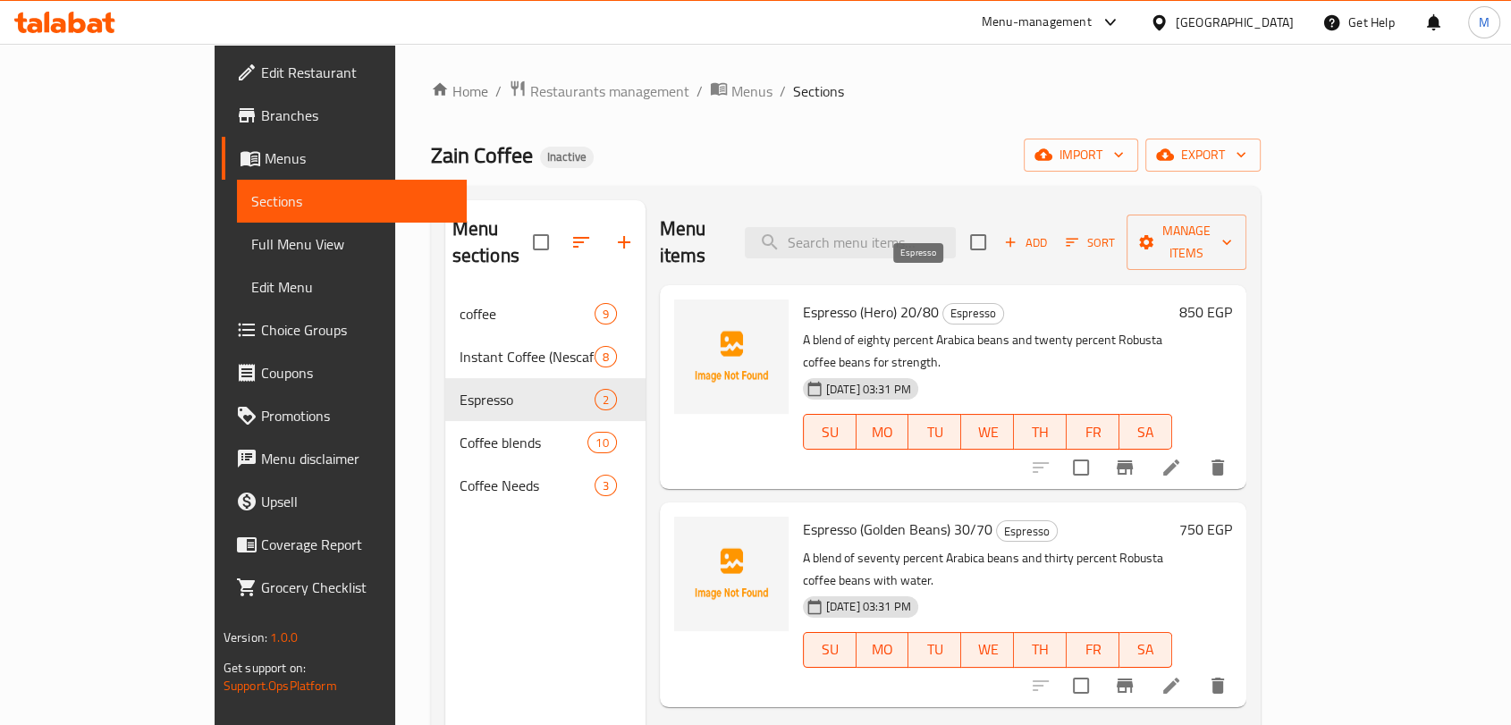
click at [943, 303] on span "Espresso" at bounding box center [973, 313] width 60 height 21
copy span "Espresso"
